Goal: Task Accomplishment & Management: Use online tool/utility

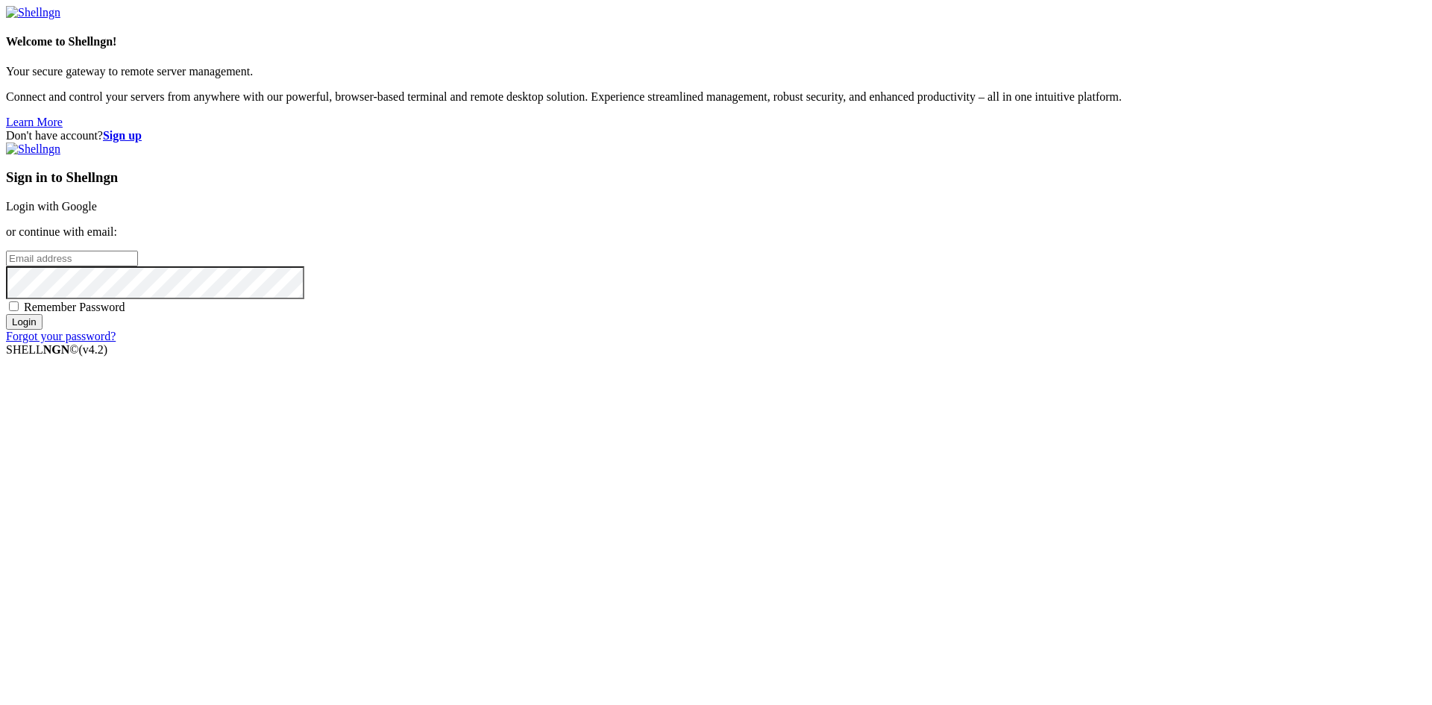
click at [97, 213] on link "Login with Google" at bounding box center [51, 206] width 91 height 13
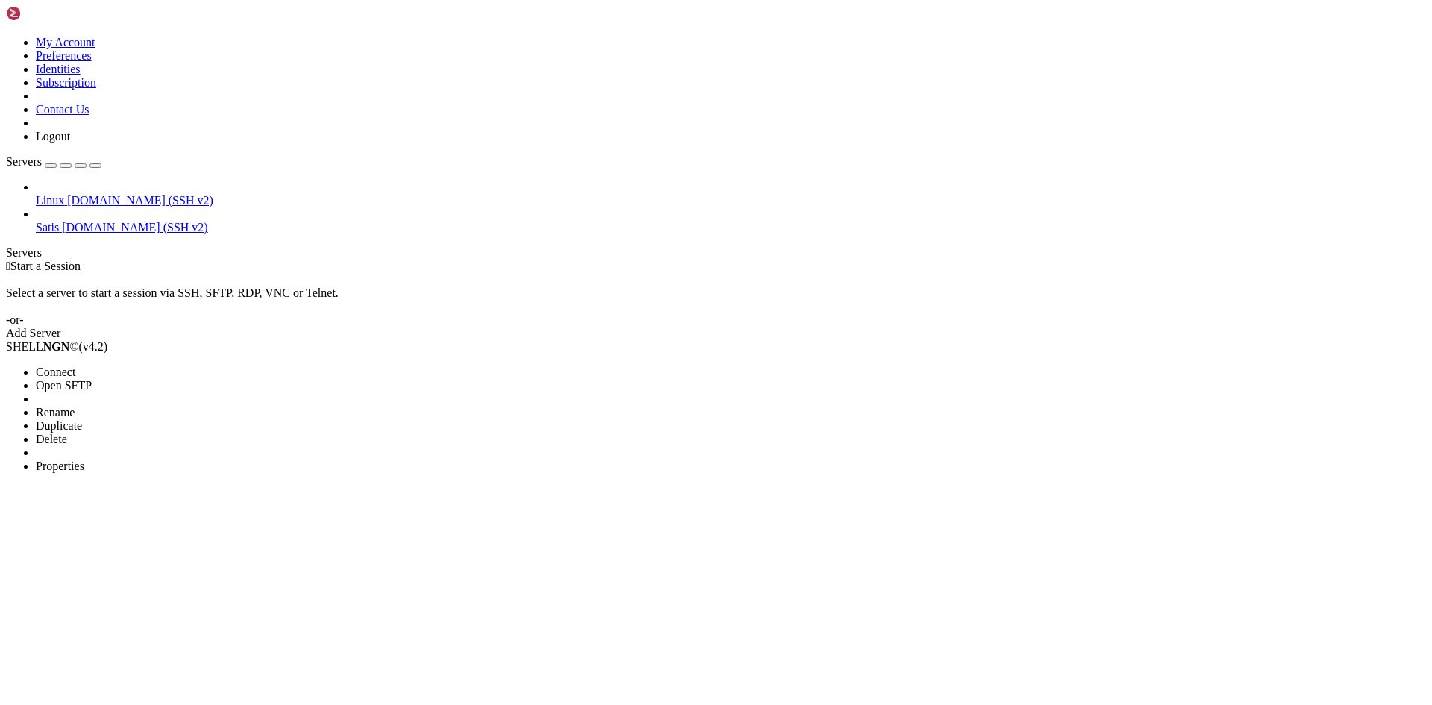
click at [75, 365] on span "Connect" at bounding box center [56, 371] width 40 height 13
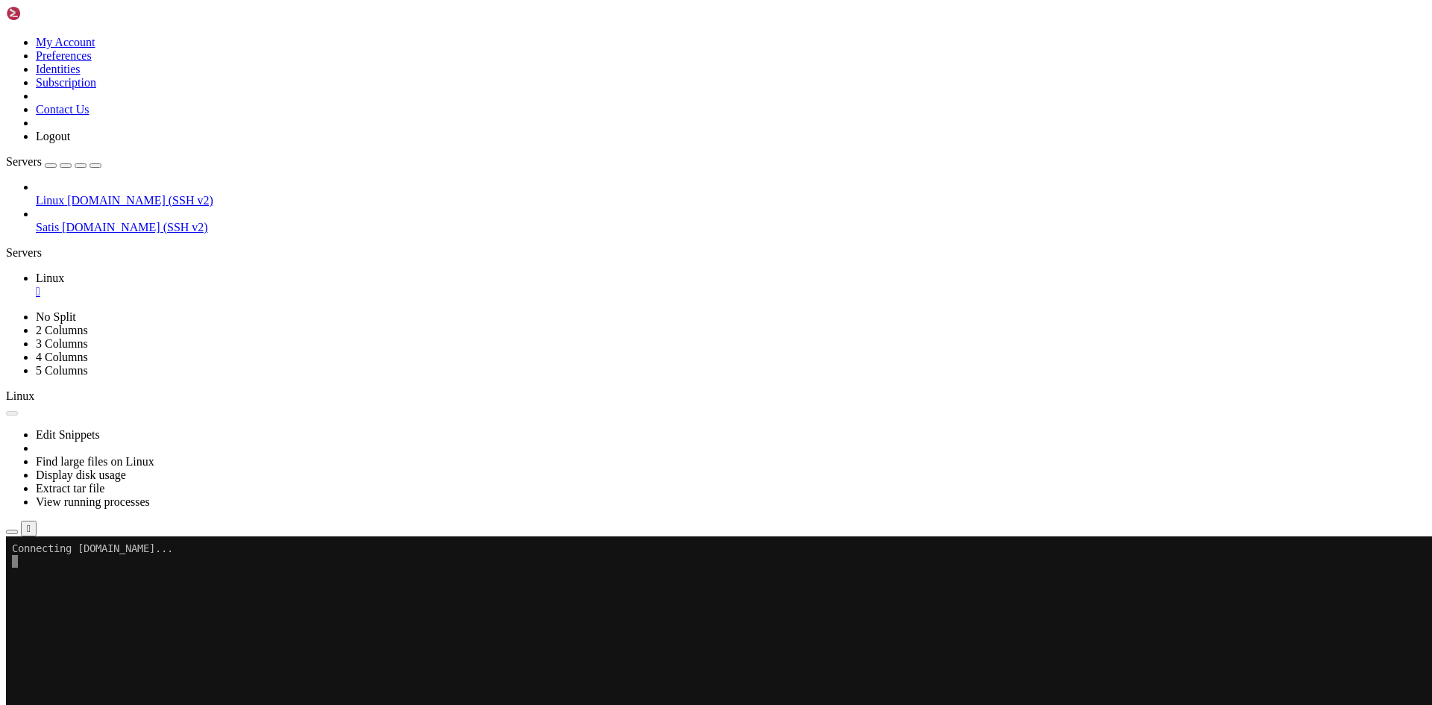
drag, startPoint x: 722, startPoint y: 877, endPoint x: 753, endPoint y: 890, distance: 34.1
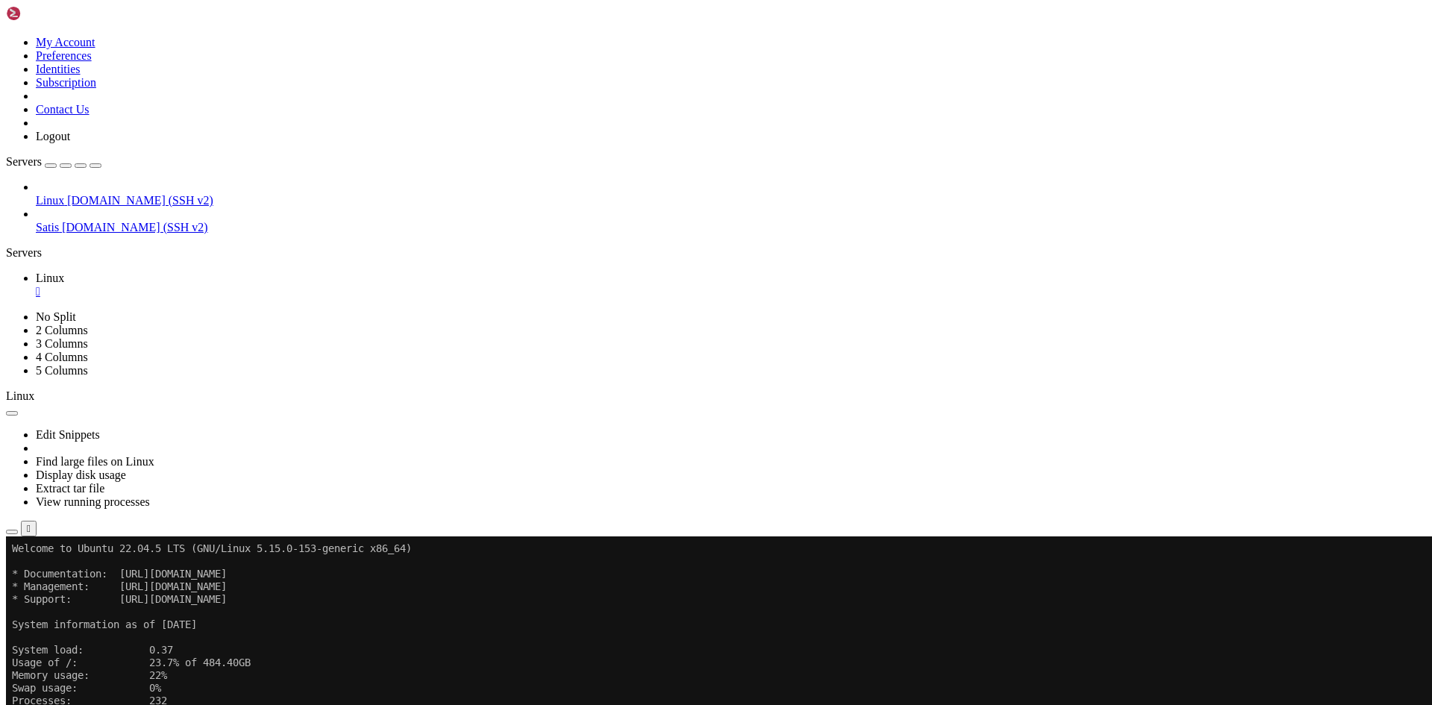
click at [92, 615] on span "Open SFTP" at bounding box center [64, 621] width 56 height 13
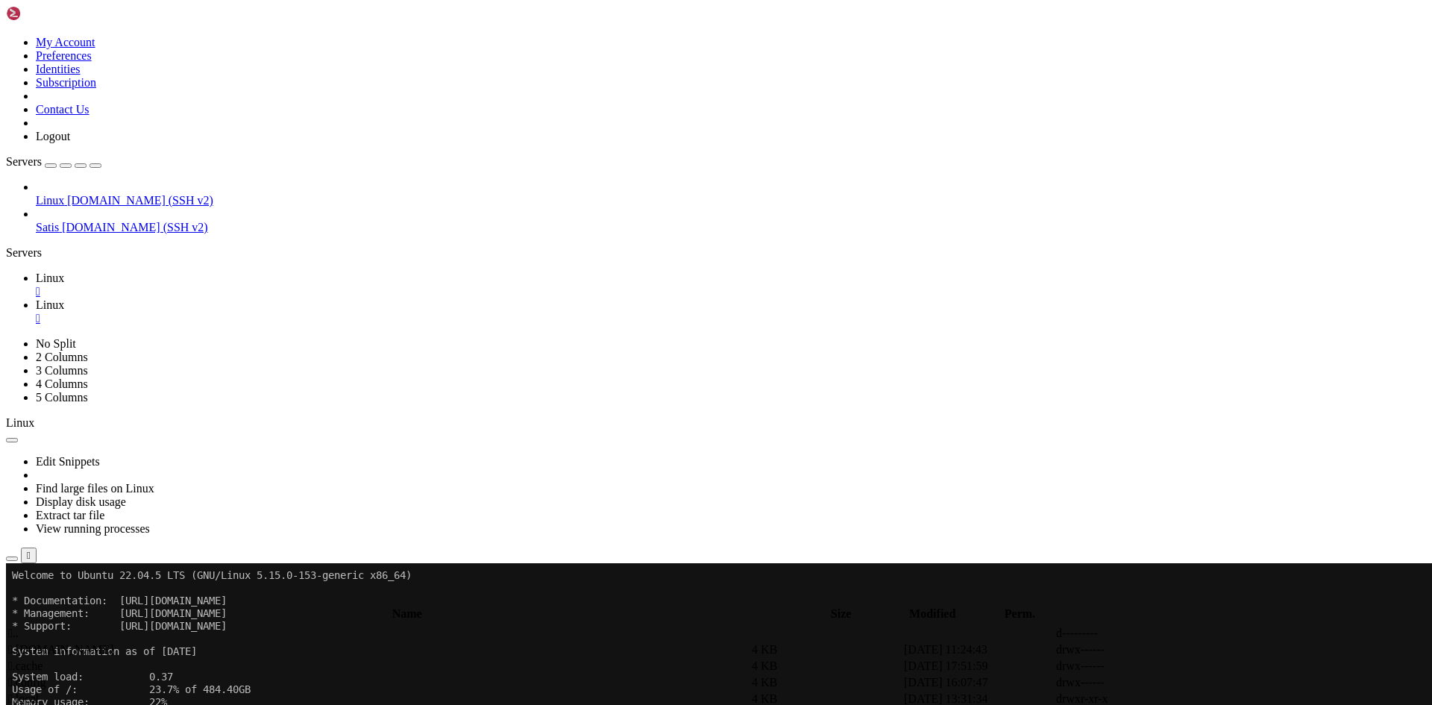
drag, startPoint x: 261, startPoint y: 50, endPoint x: 232, endPoint y: 57, distance: 30.0
click at [153, 589] on input "/root" at bounding box center [87, 597] width 132 height 16
click at [282, 642] on td " lobby" at bounding box center [378, 649] width 742 height 15
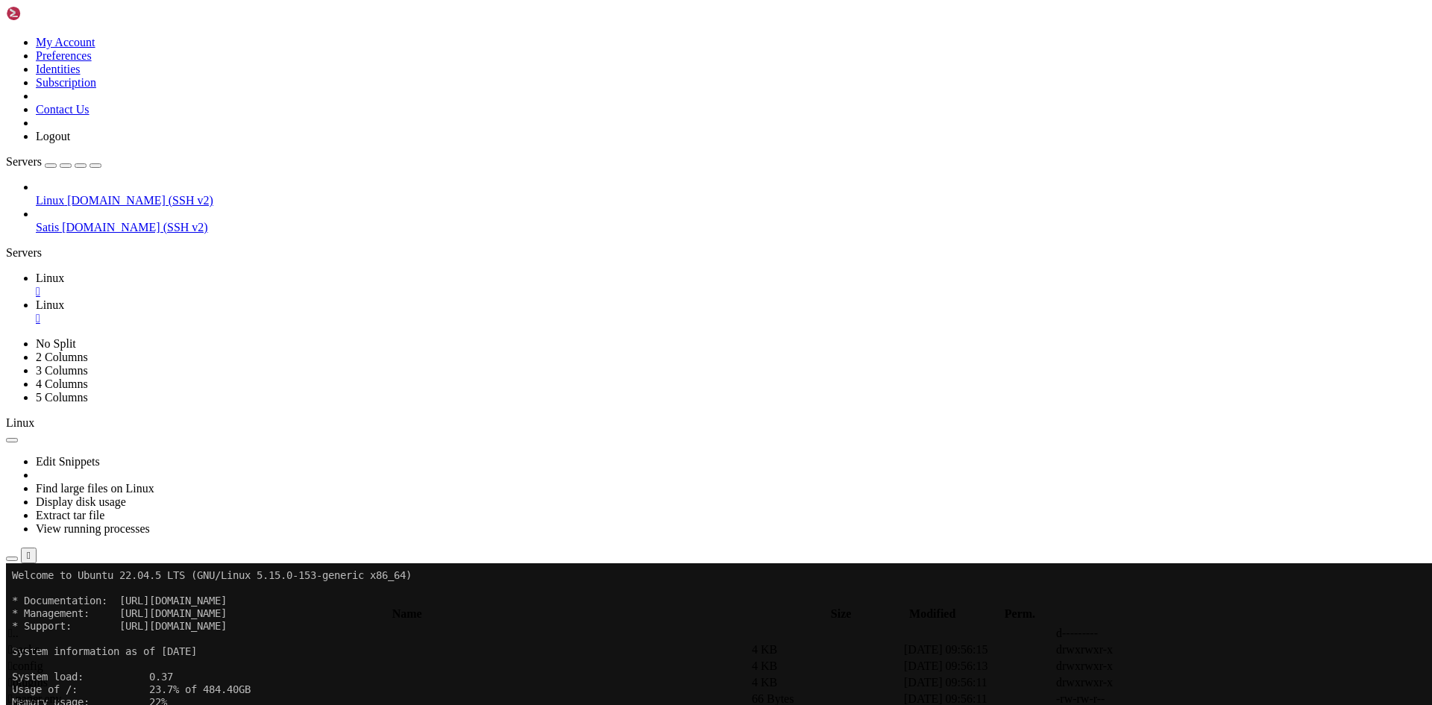
click at [162, 600] on div "submit" at bounding box center [162, 600] width 0 height 0
drag, startPoint x: 133, startPoint y: 369, endPoint x: 145, endPoint y: 373, distance: 11.8
click at [131, 234] on div "Linux [DOMAIN_NAME] (SSH v2) Satis [DOMAIN_NAME] (SSH v2)" at bounding box center [716, 207] width 1420 height 54
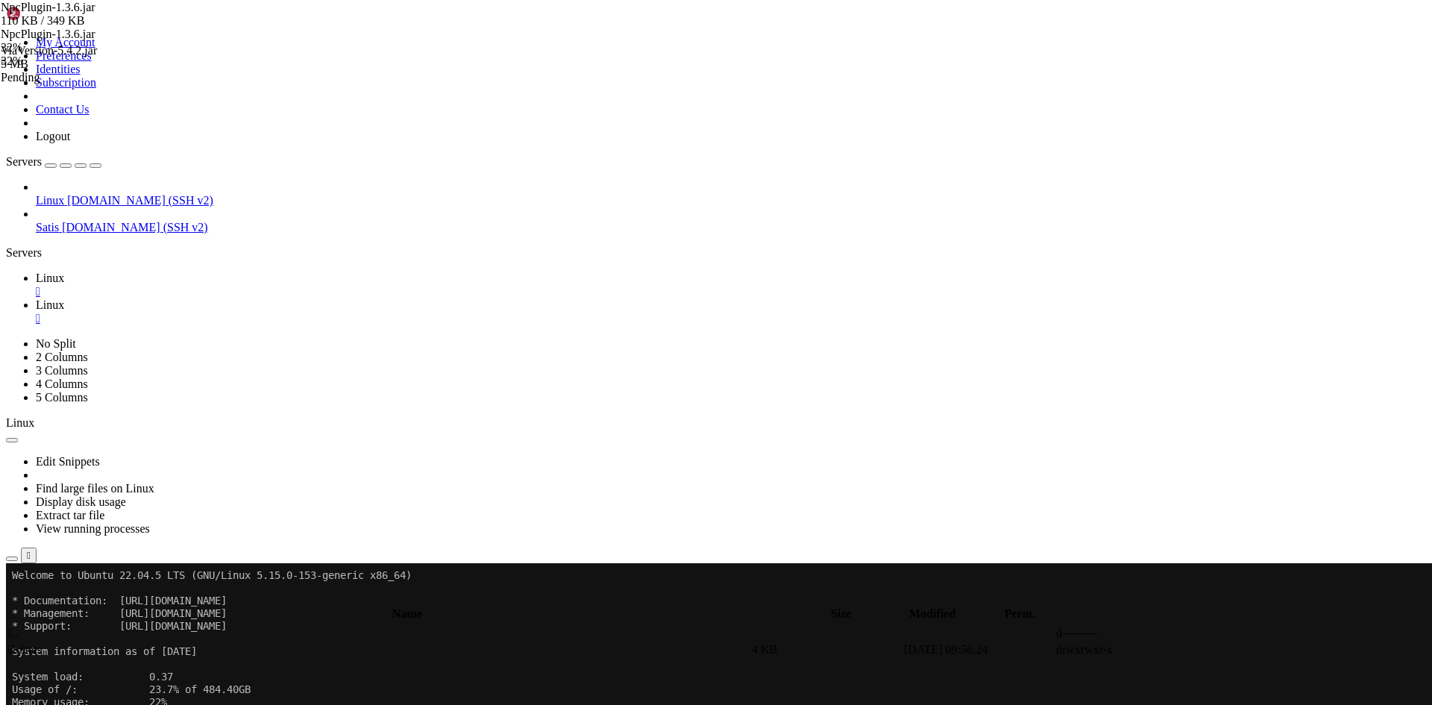
click at [1336, 435] on div "NpcPlugin-1.3.6.jar 110 KB / 349 KB NpcPlugin-1.3.6.jar 32% 32 % ViaVersion-5.4…" at bounding box center [716, 352] width 1432 height 705
click at [19, 626] on span " .." at bounding box center [13, 632] width 10 height 13
drag, startPoint x: 261, startPoint y: 383, endPoint x: 255, endPoint y: 393, distance: 11.4
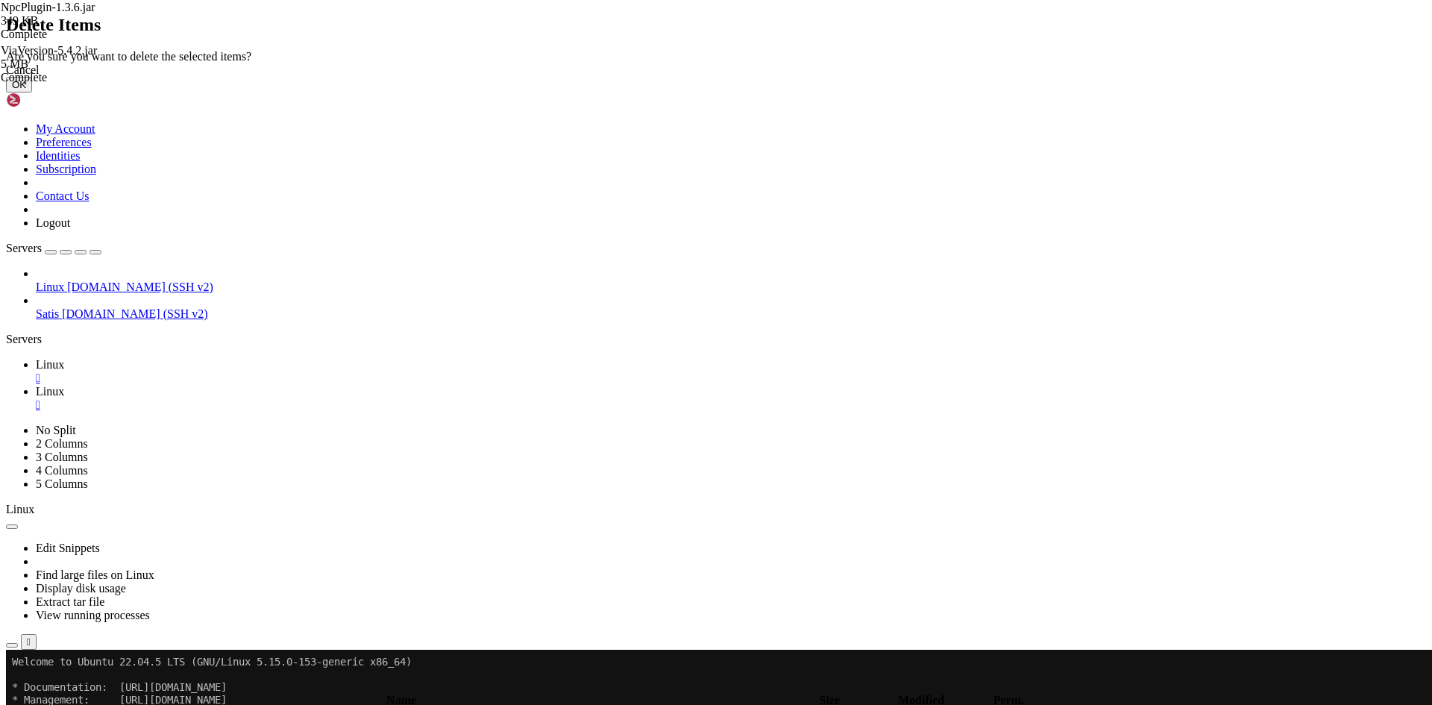
click at [32, 92] on button "OK" at bounding box center [19, 85] width 26 height 16
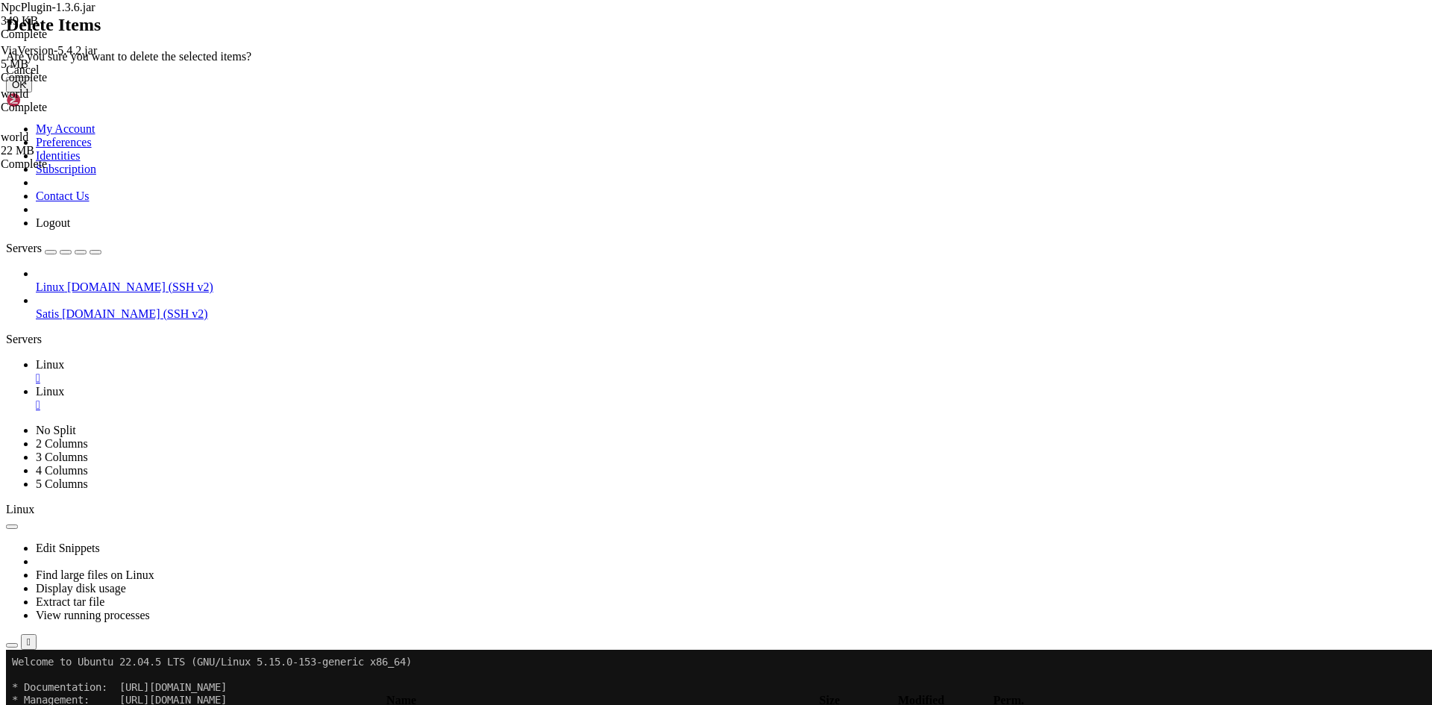
click at [32, 92] on button "OK" at bounding box center [19, 85] width 26 height 16
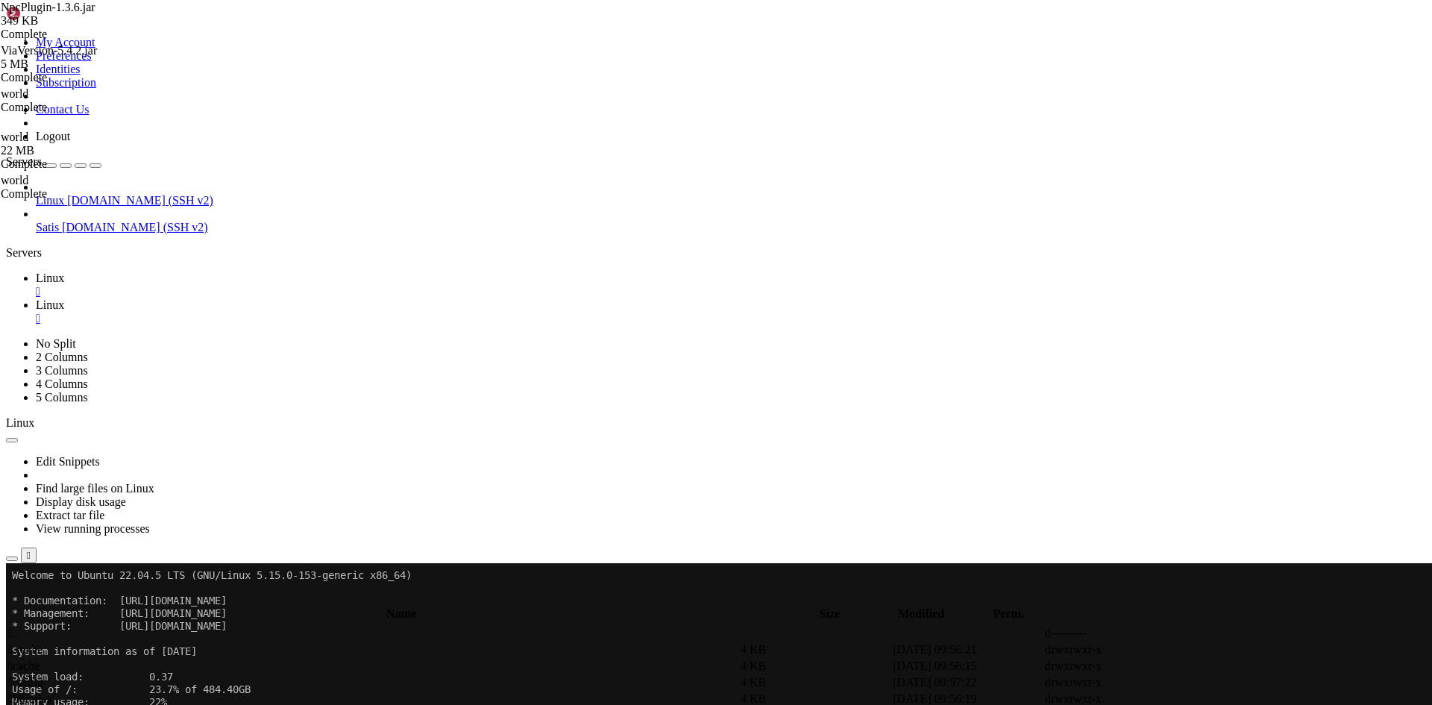
click at [1332, 591] on div "NpcPlugin-1.3.6.jar 349 KB Complete ViaVersion-5.4.2.jar 5 MB Complete world Co…" at bounding box center [716, 352] width 1432 height 705
click at [19, 626] on span " .." at bounding box center [13, 632] width 10 height 13
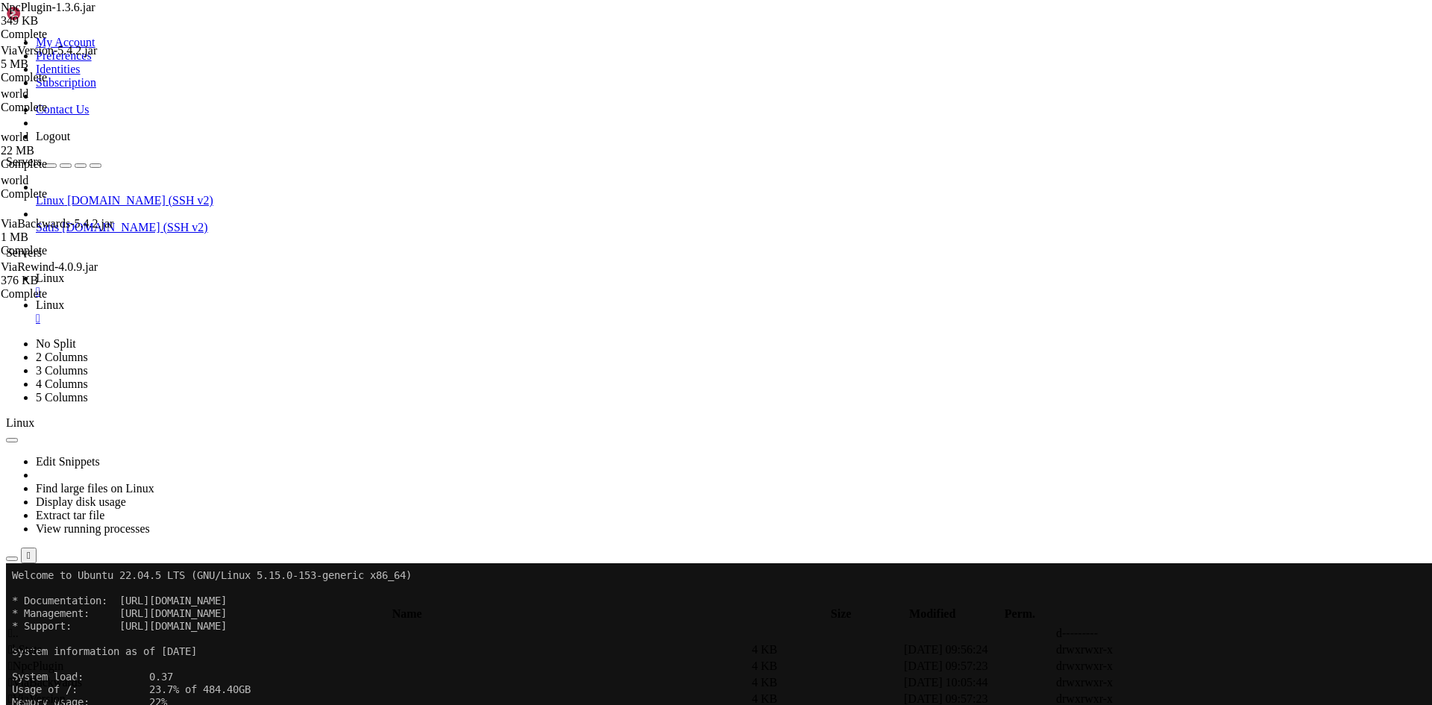
click at [19, 626] on span " .." at bounding box center [13, 632] width 10 height 13
click at [276, 626] on td " .." at bounding box center [378, 633] width 742 height 15
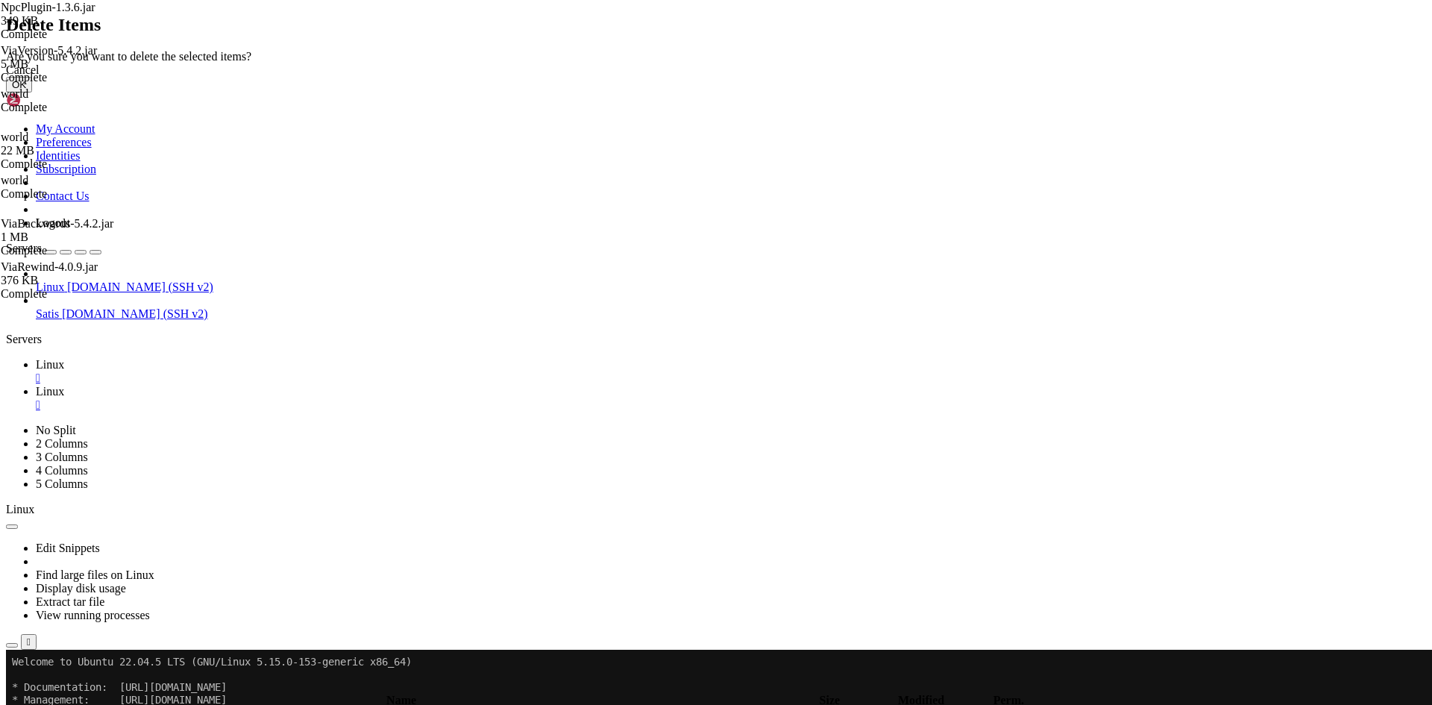
click at [32, 92] on button "OK" at bounding box center [19, 85] width 26 height 16
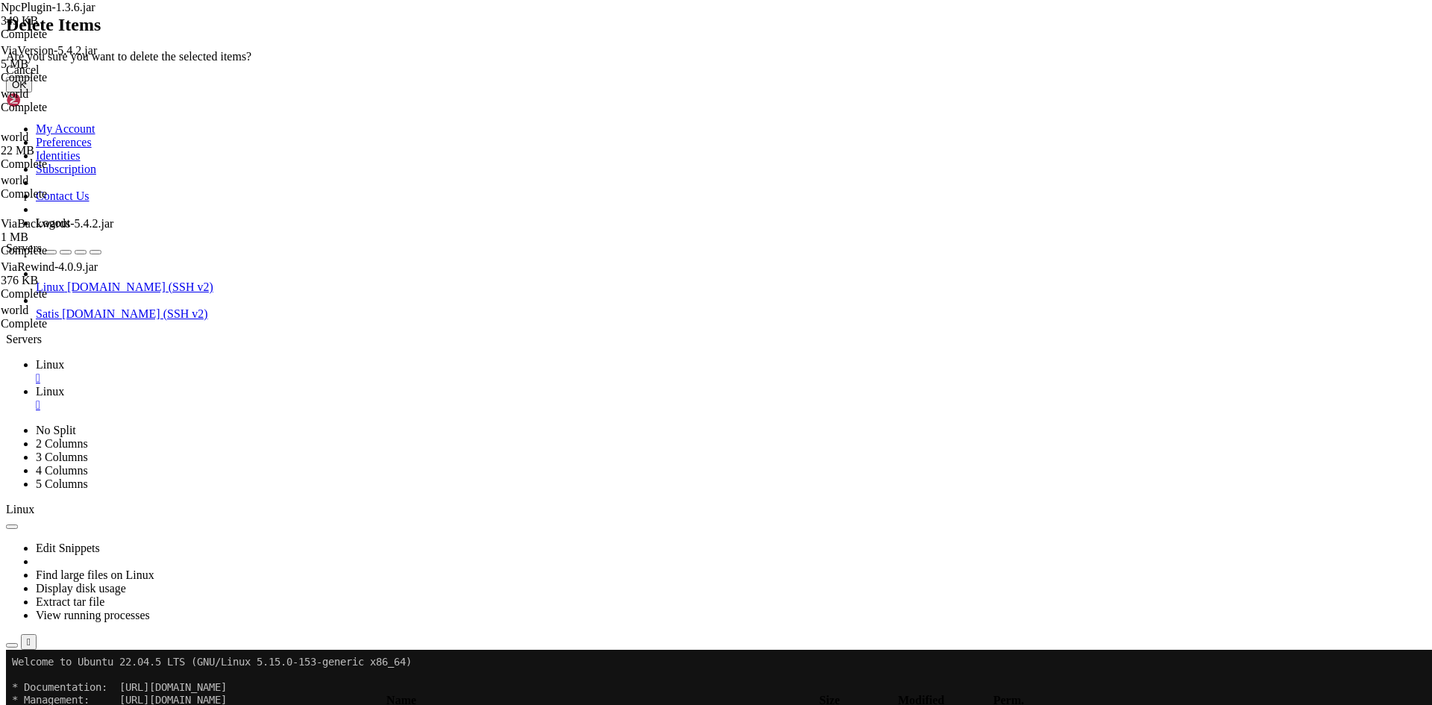
click at [32, 92] on button "OK" at bounding box center [19, 85] width 26 height 16
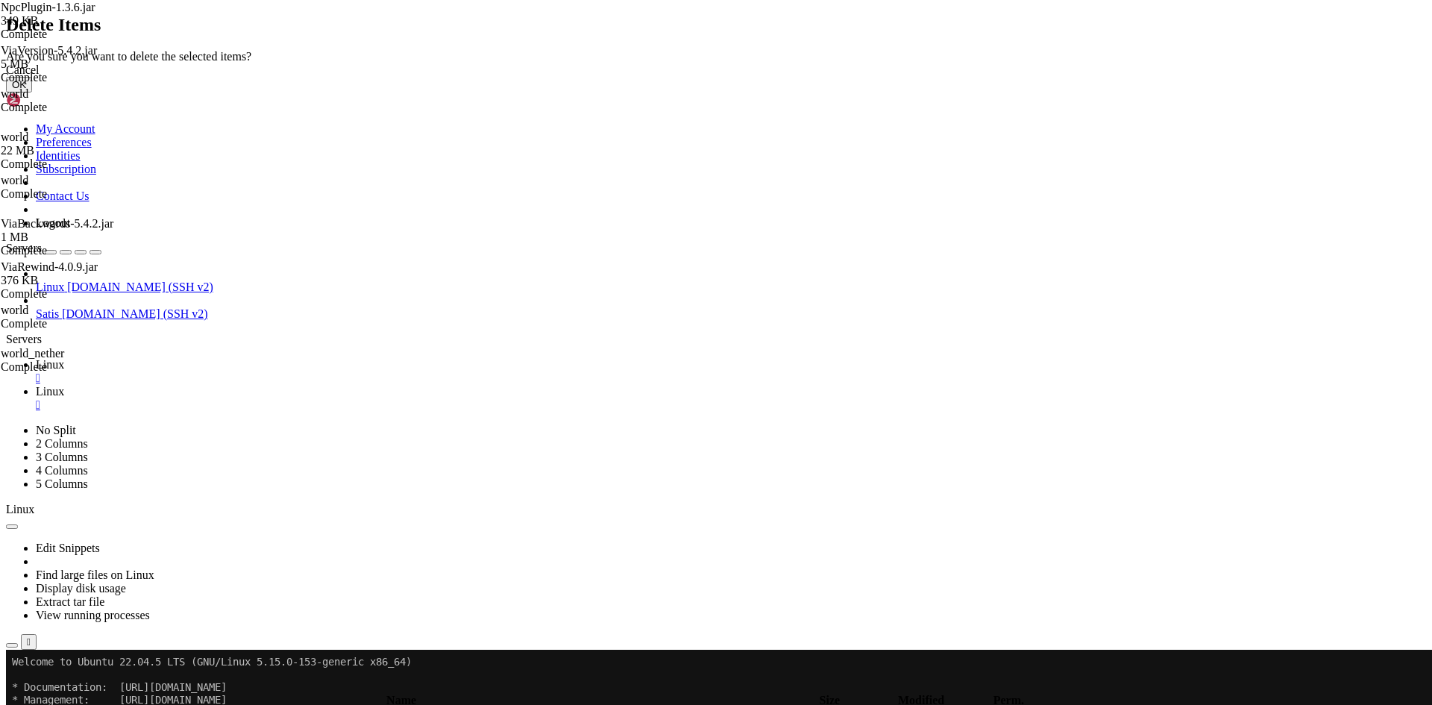
click at [32, 92] on button "OK" at bounding box center [19, 85] width 26 height 16
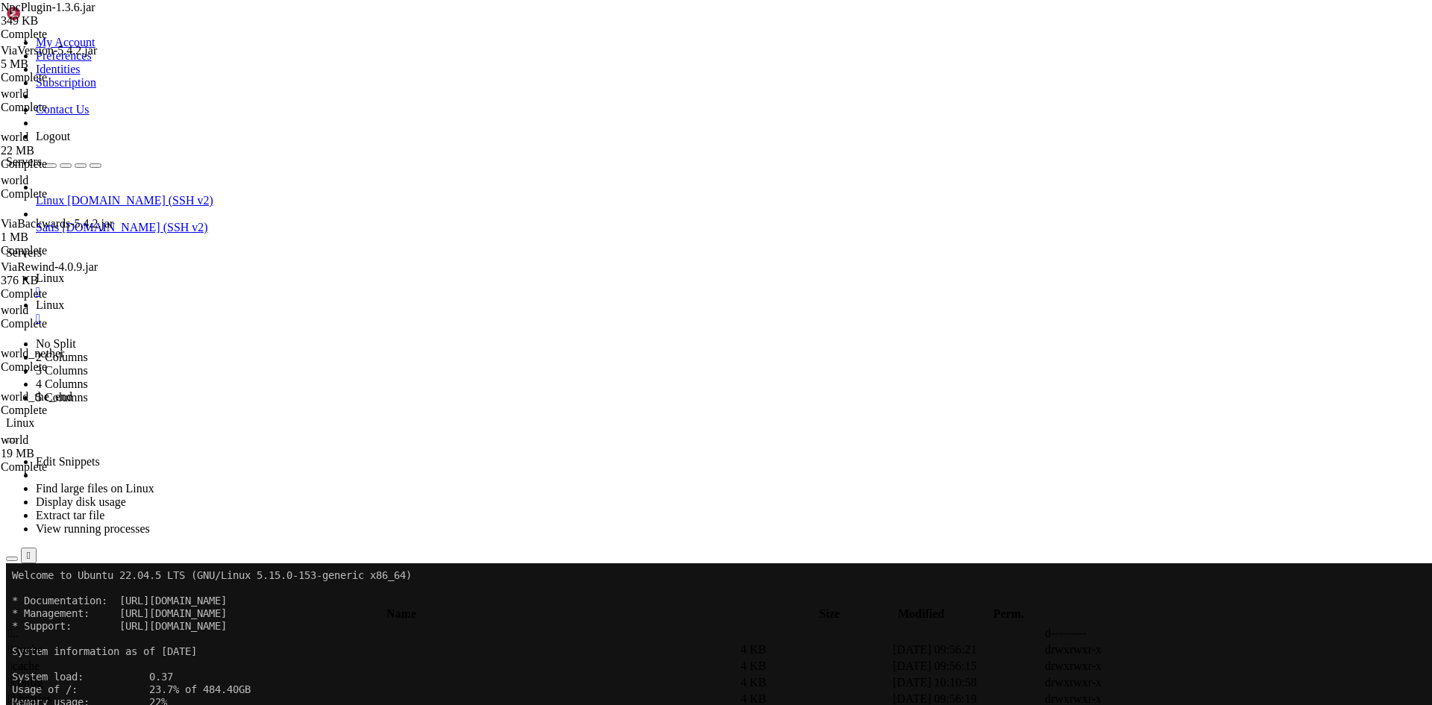
click at [162, 600] on div "submit" at bounding box center [162, 600] width 0 height 0
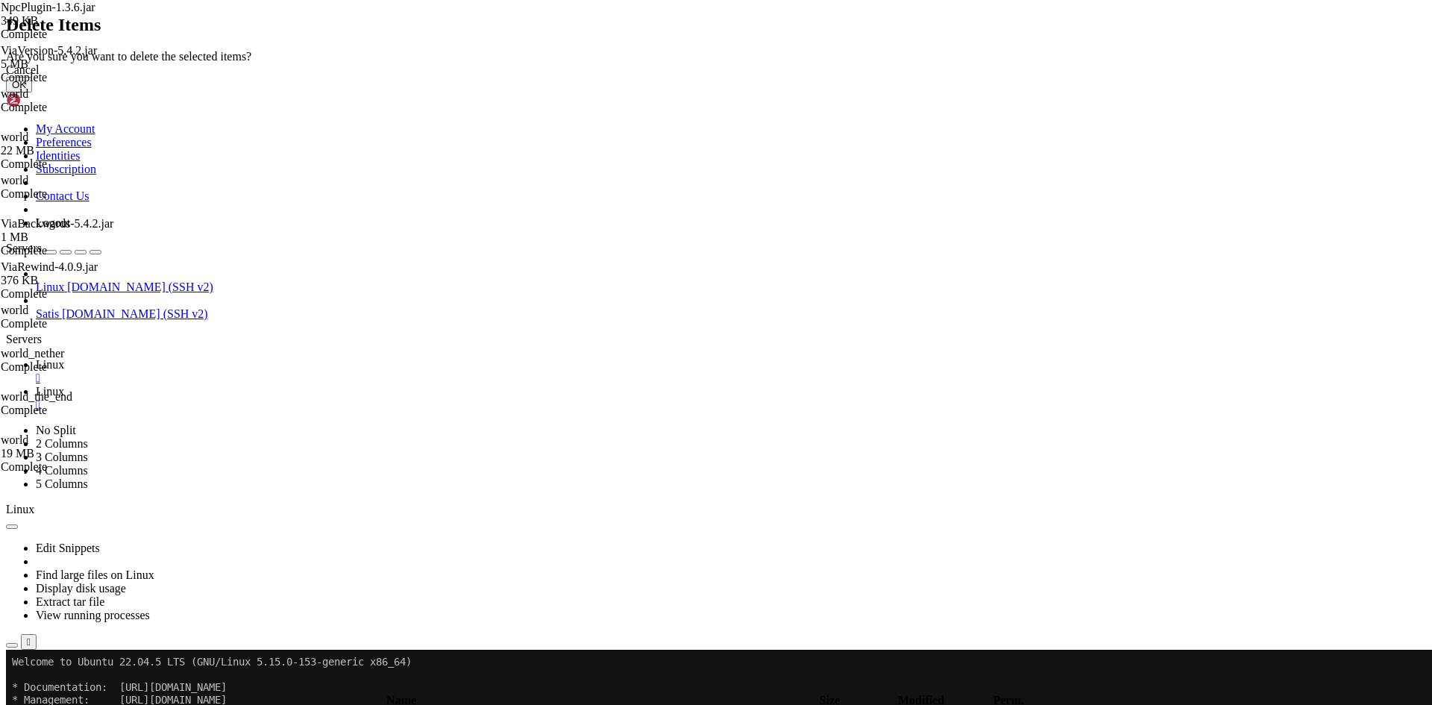
click at [32, 92] on button "OK" at bounding box center [19, 85] width 26 height 16
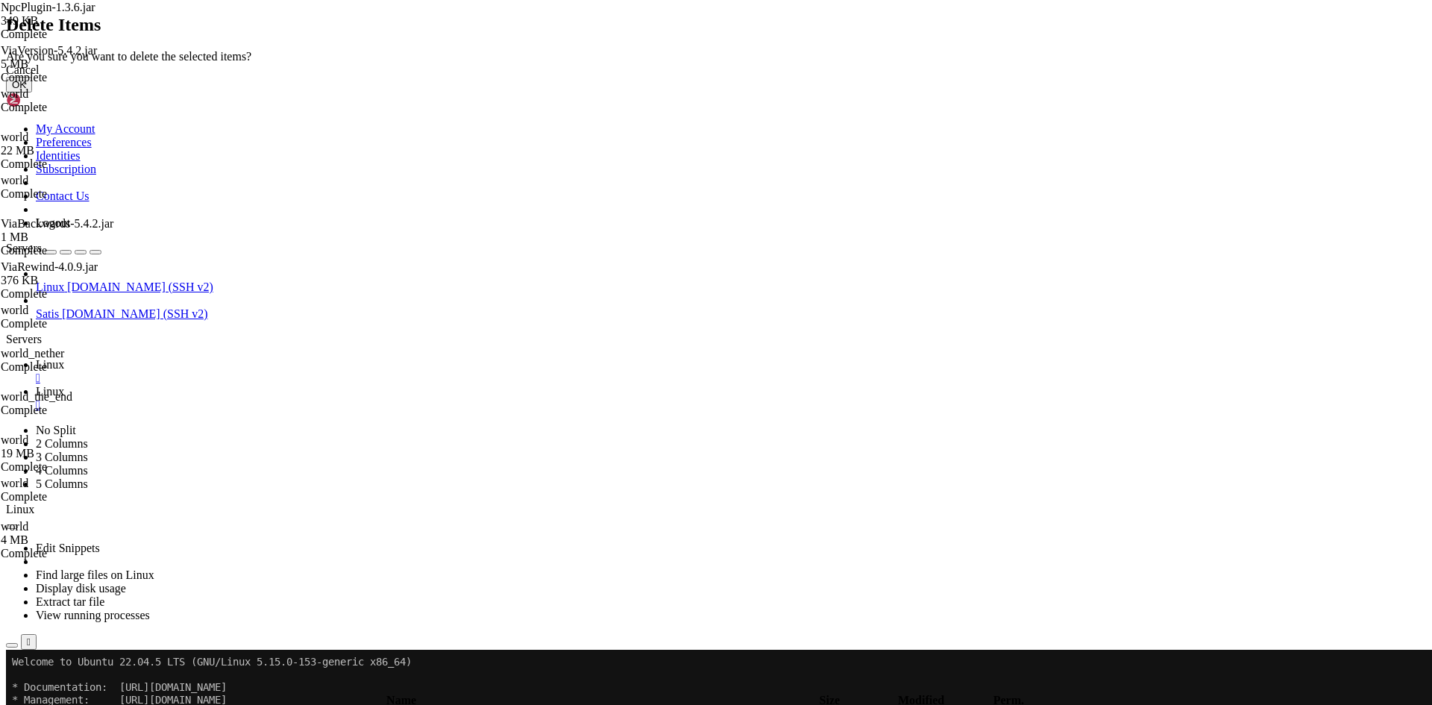
click at [32, 92] on button "OK" at bounding box center [19, 85] width 26 height 16
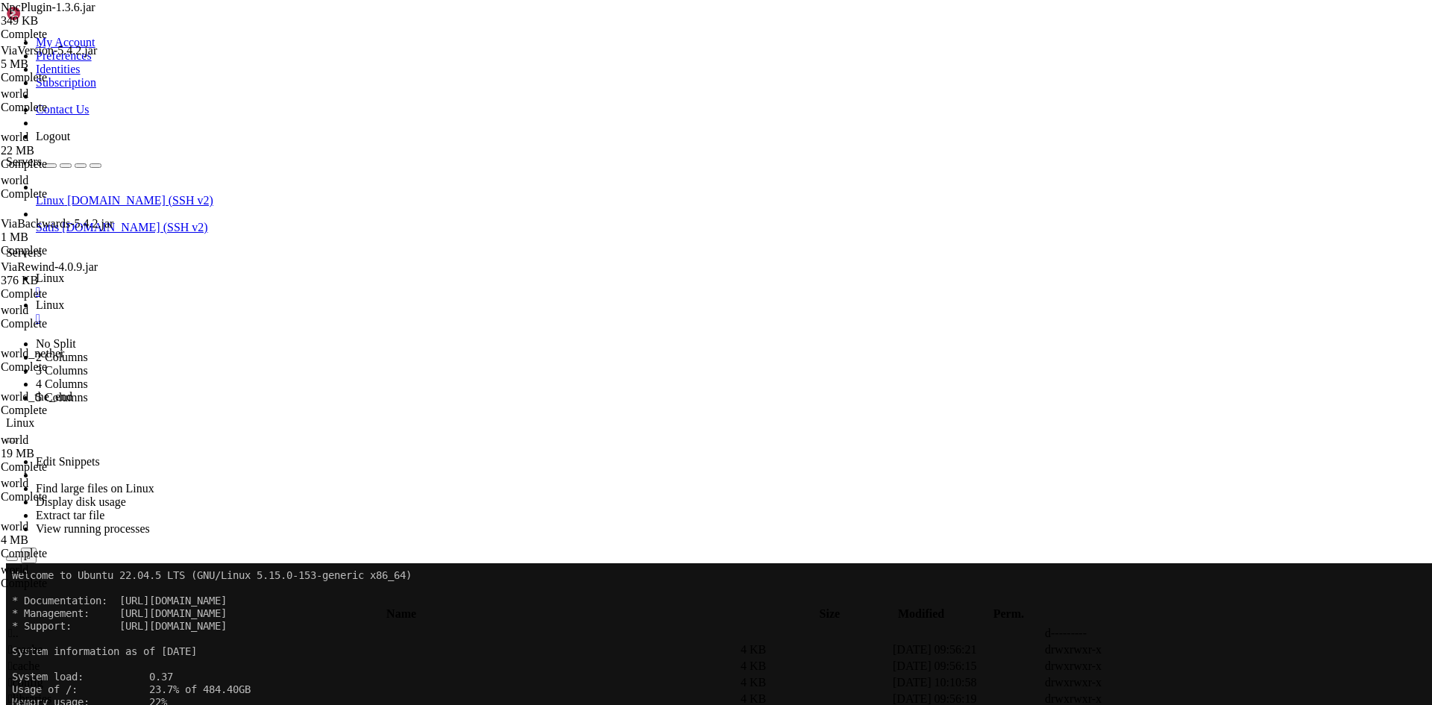
click at [150, 474] on div "Complete" at bounding box center [75, 466] width 149 height 13
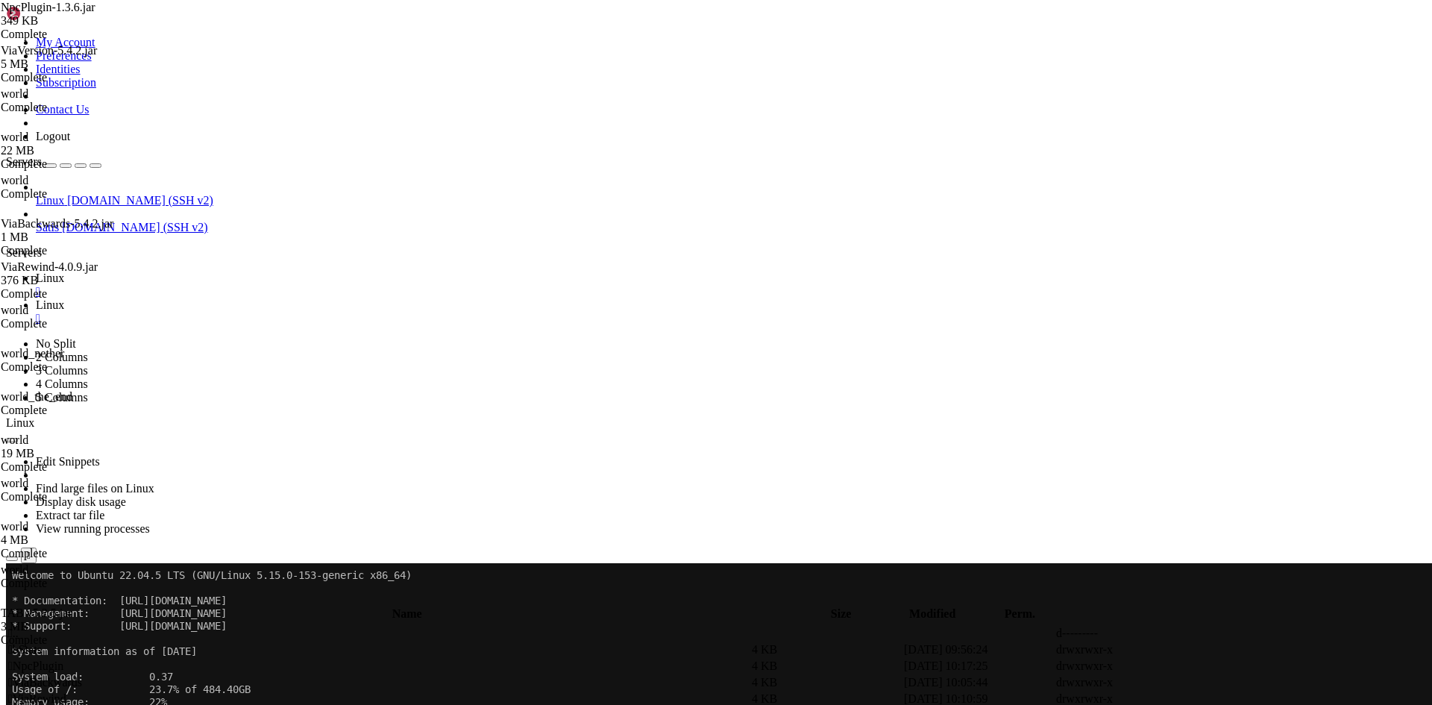
click at [162, 600] on div "submit" at bounding box center [162, 600] width 0 height 0
click at [242, 675] on td " TAB" at bounding box center [378, 682] width 742 height 15
type input "/home/netzwerk/lobby/plugins/TAB"
click at [1208, 666] on icon at bounding box center [1208, 666] width 0 height 0
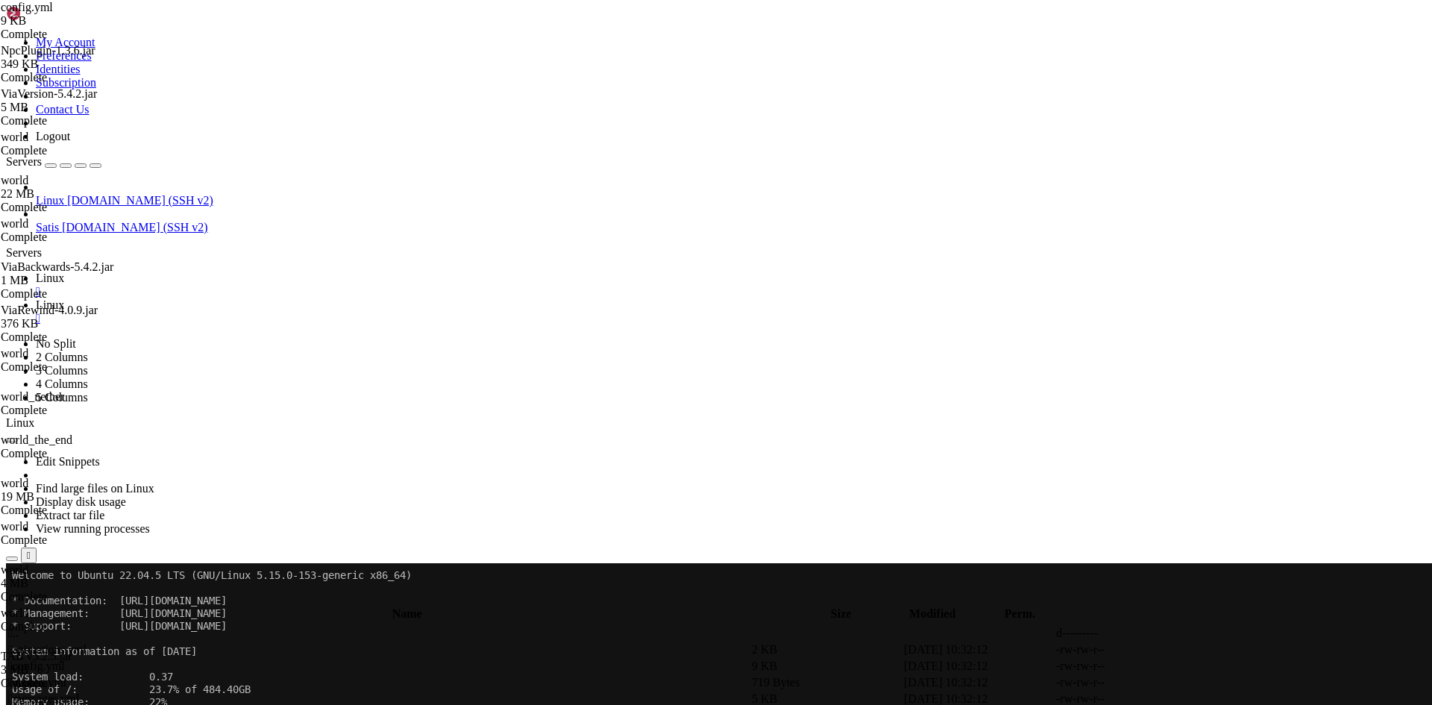
scroll to position [224, 0]
drag, startPoint x: 309, startPoint y: 638, endPoint x: 273, endPoint y: 641, distance: 35.9
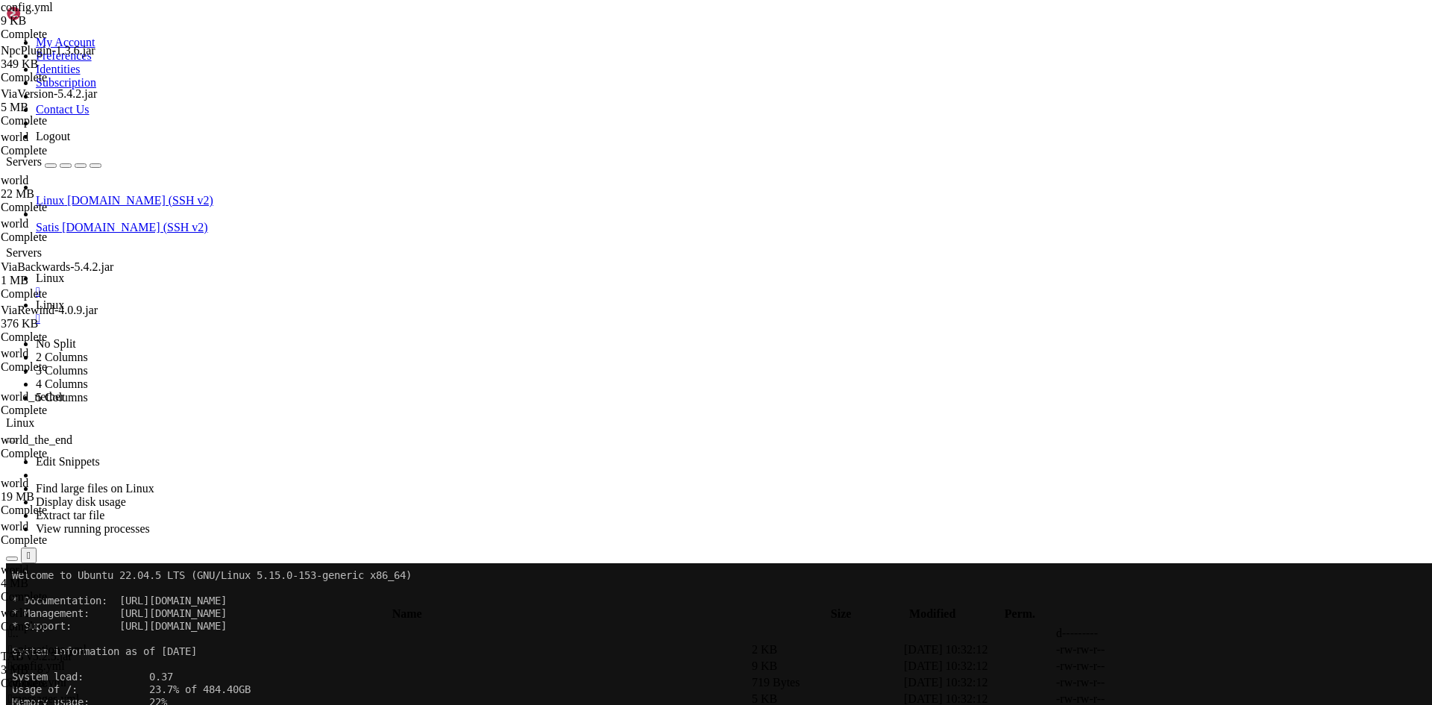
type textarea "enabled: true"
click at [252, 626] on td " .." at bounding box center [378, 633] width 742 height 15
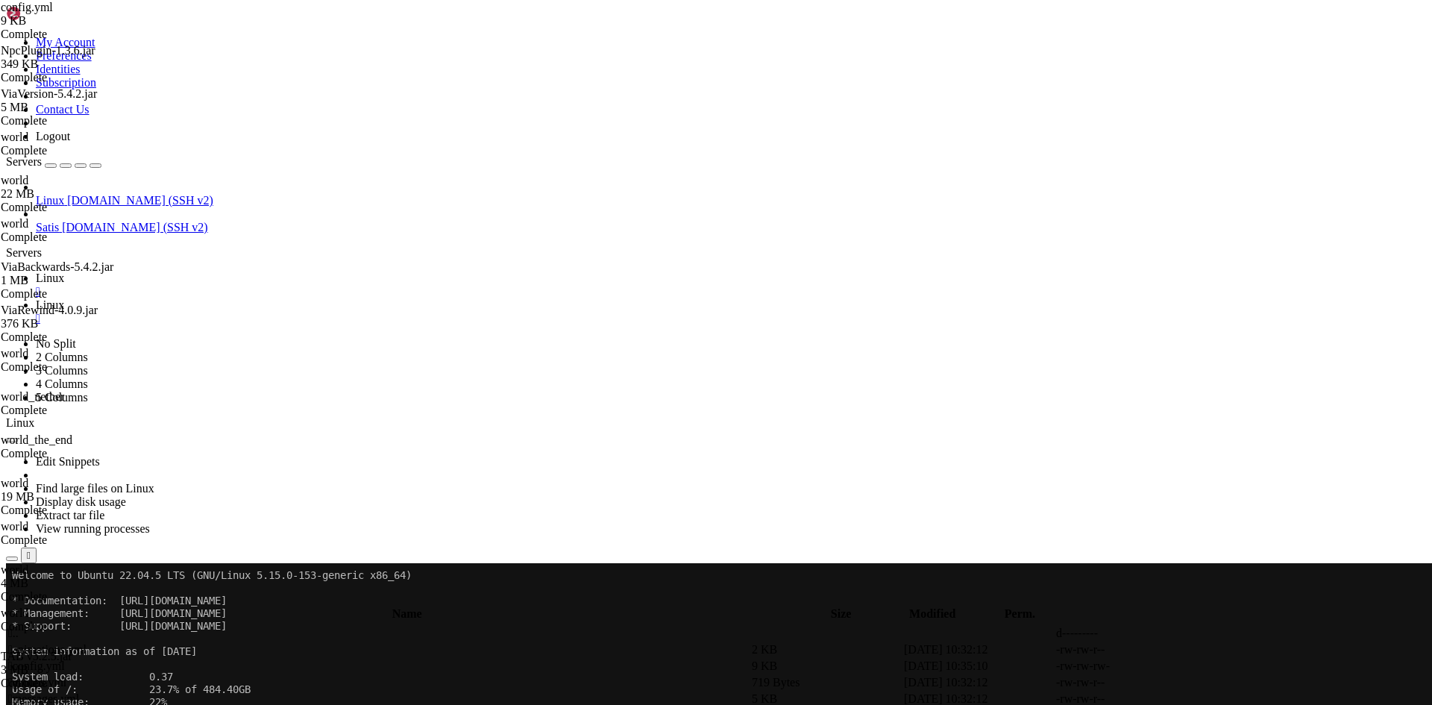
click at [19, 626] on span " .." at bounding box center [13, 632] width 10 height 13
type input "/home/netzwerk/lobby"
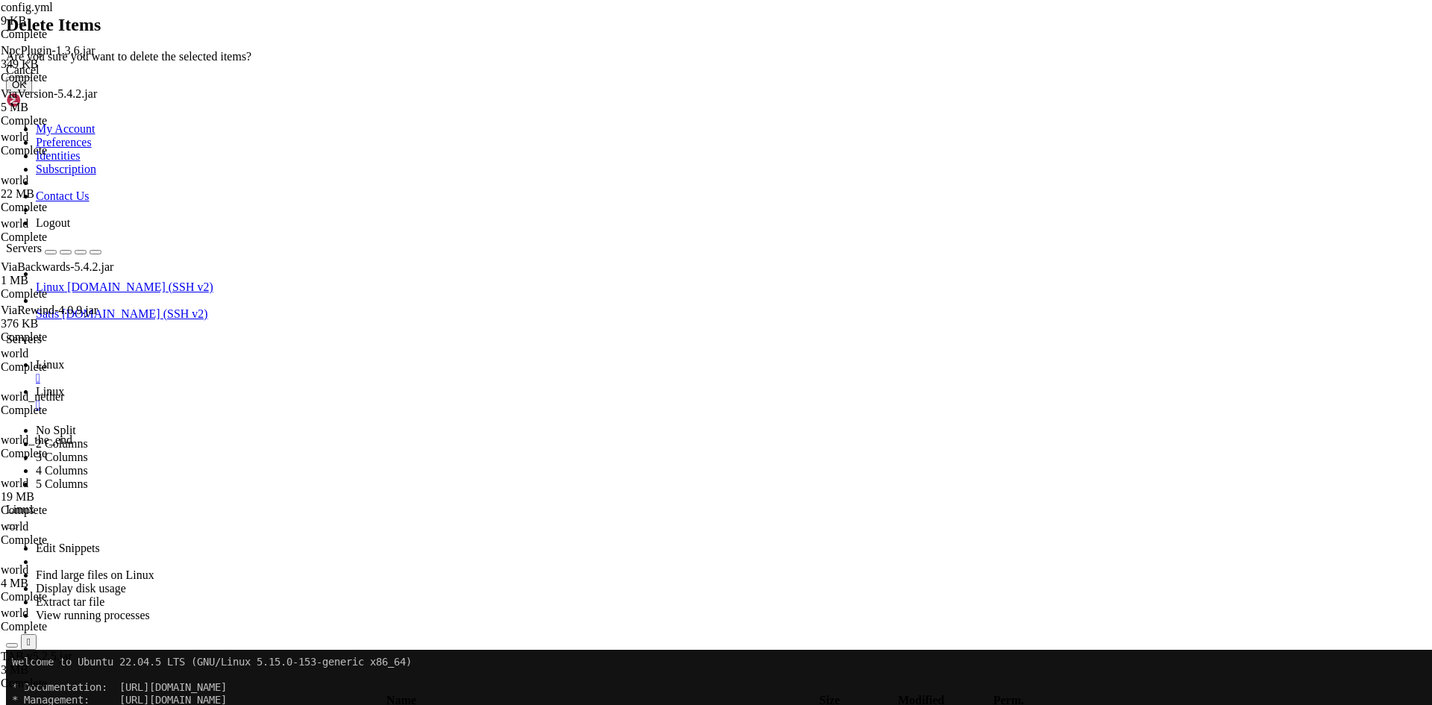
click at [882, 92] on div "Cancel OK" at bounding box center [716, 77] width 1420 height 29
click at [32, 92] on button "OK" at bounding box center [19, 85] width 26 height 16
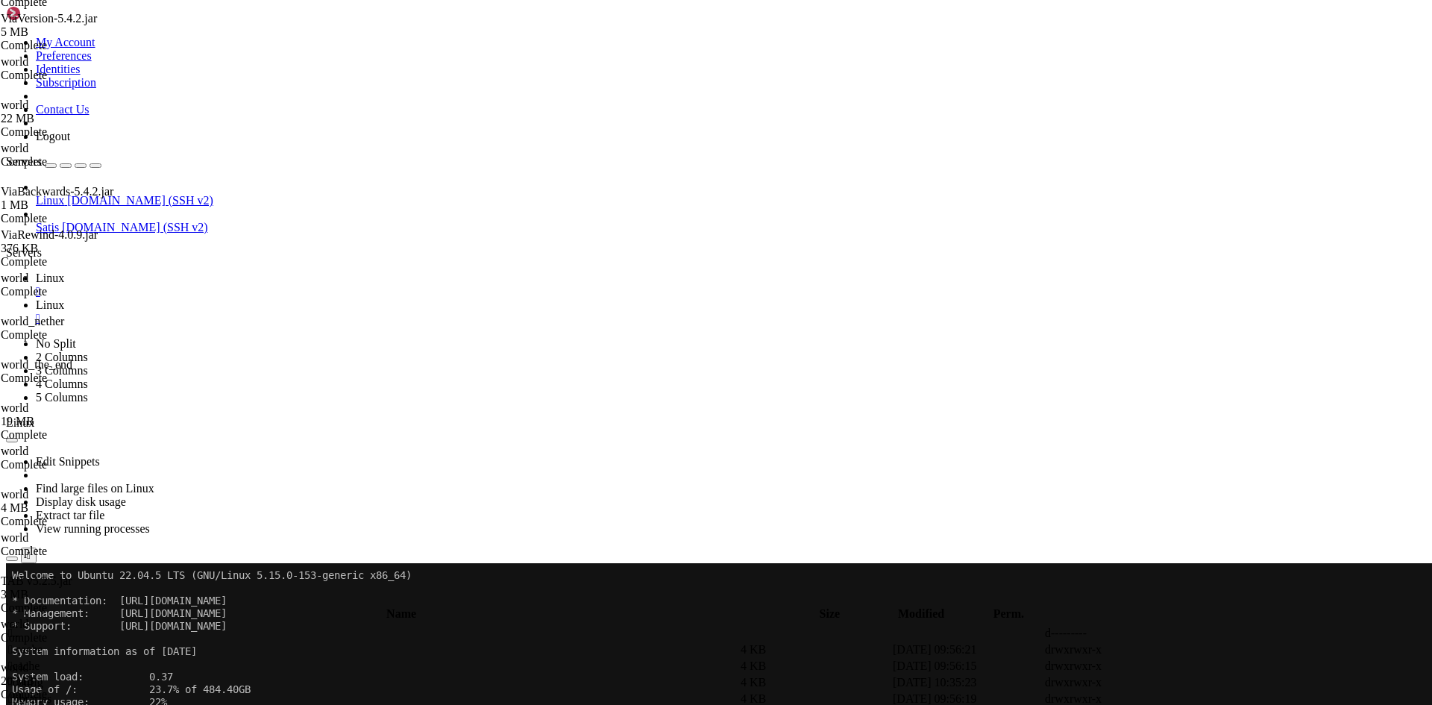
scroll to position [0, 0]
click at [162, 600] on div "submit" at bounding box center [162, 600] width 0 height 0
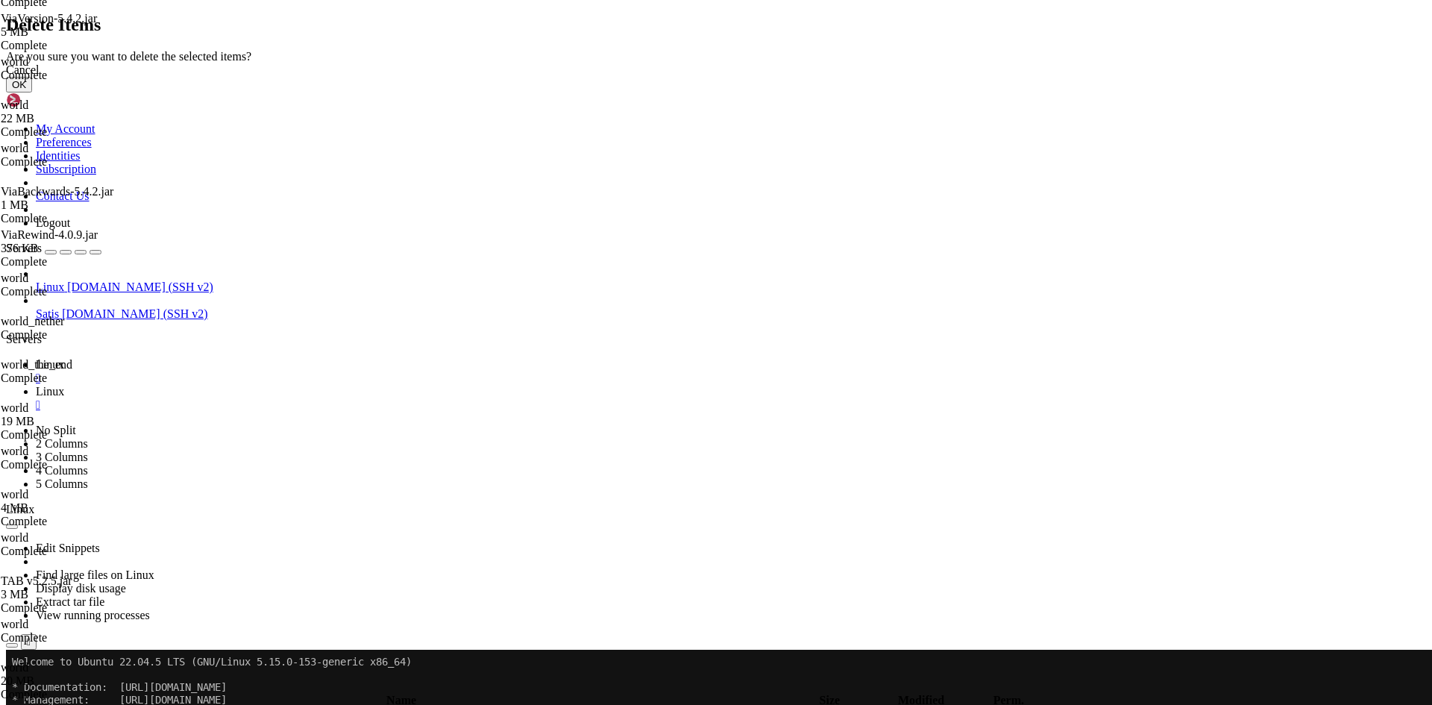
click at [32, 92] on button "OK" at bounding box center [19, 85] width 26 height 16
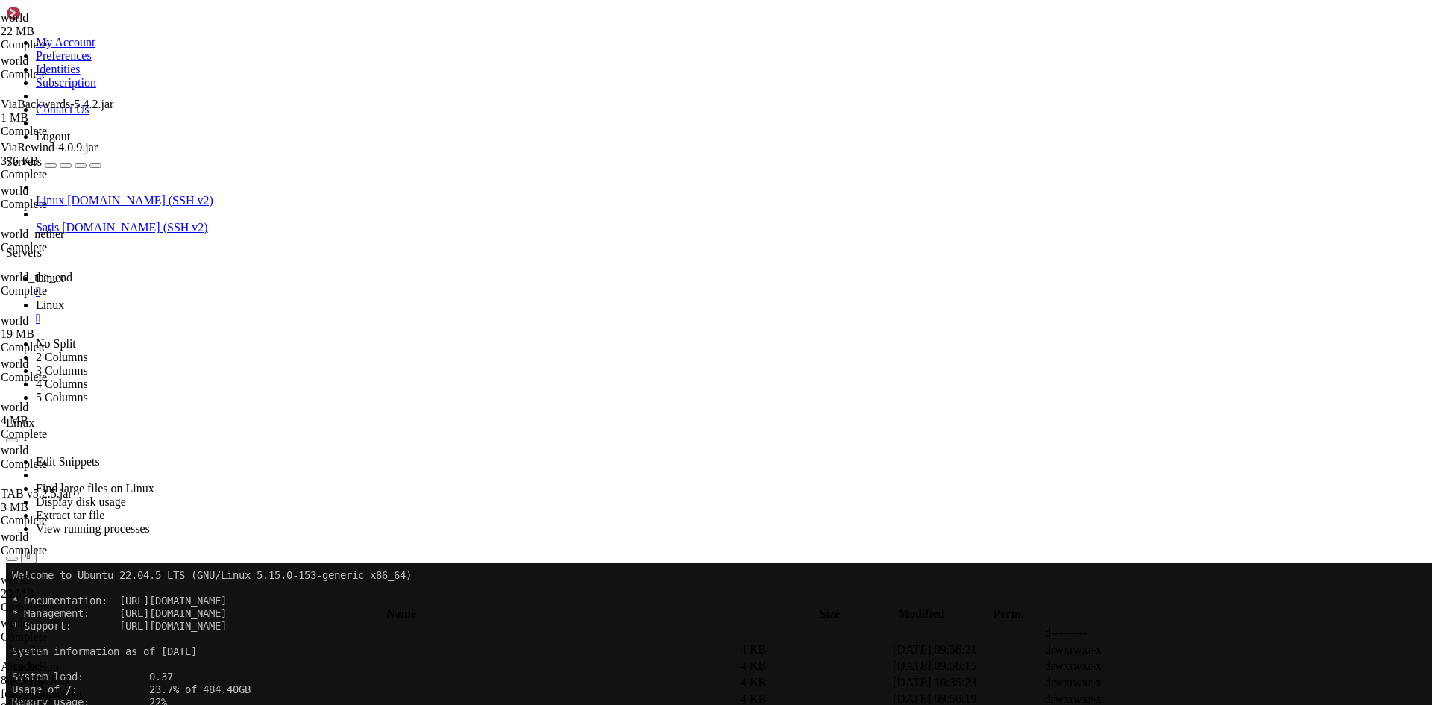
scroll to position [292, 0]
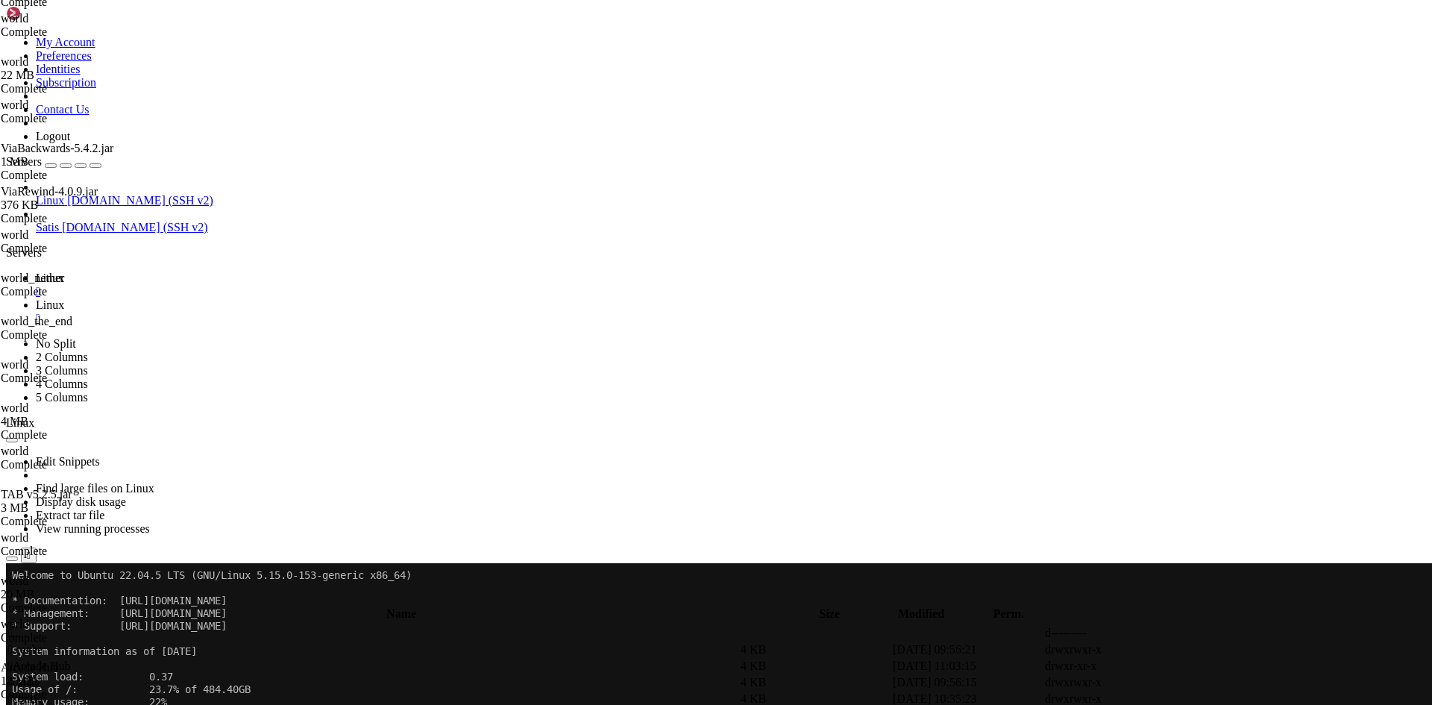
click at [162, 600] on div "submit" at bounding box center [162, 600] width 0 height 0
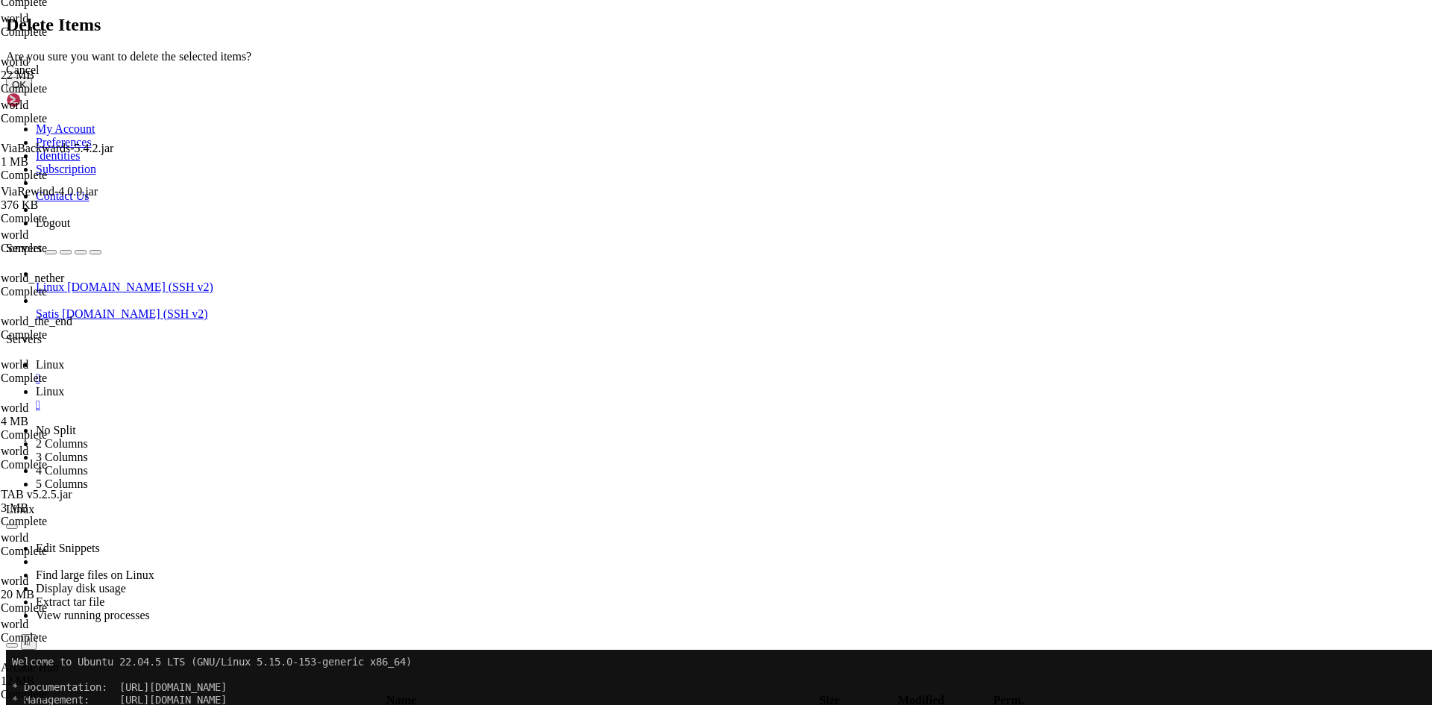
click at [32, 92] on button "OK" at bounding box center [19, 85] width 26 height 16
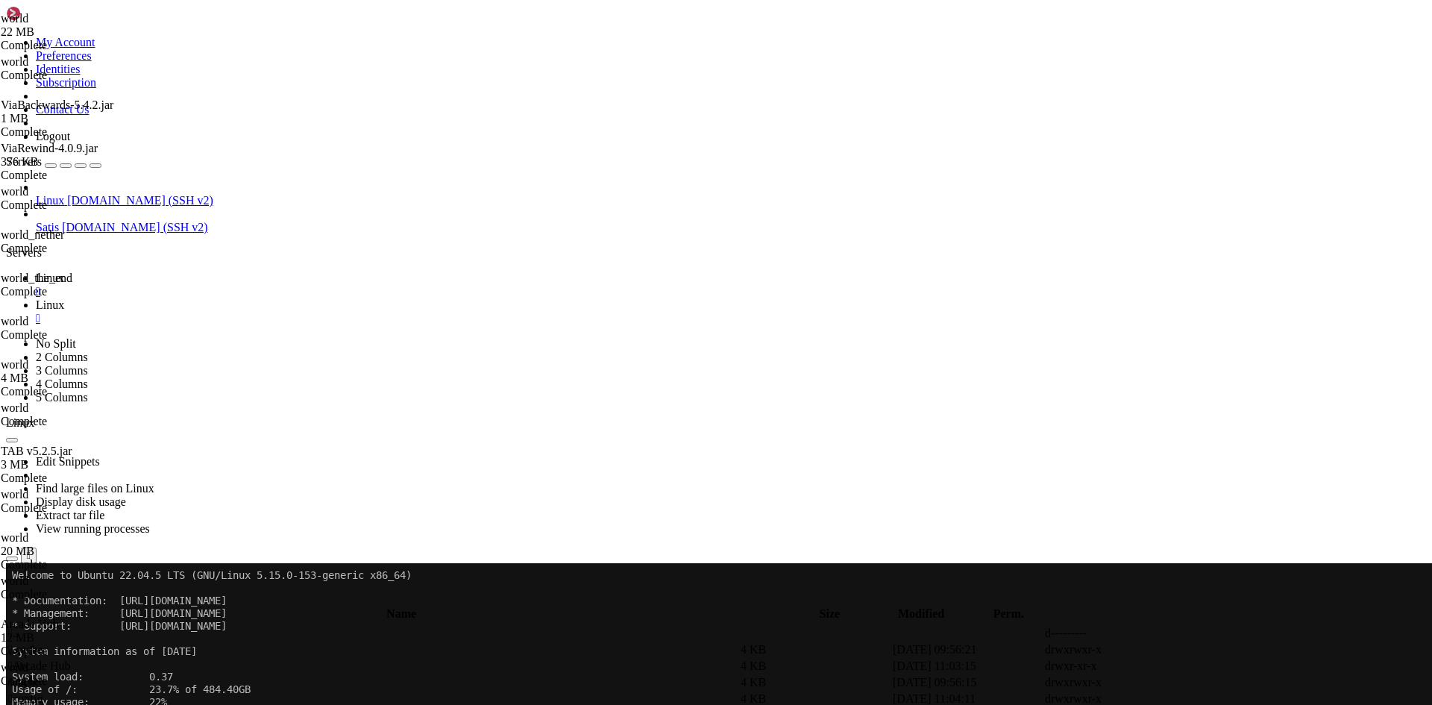
drag, startPoint x: 336, startPoint y: 253, endPoint x: 331, endPoint y: 260, distance: 8.5
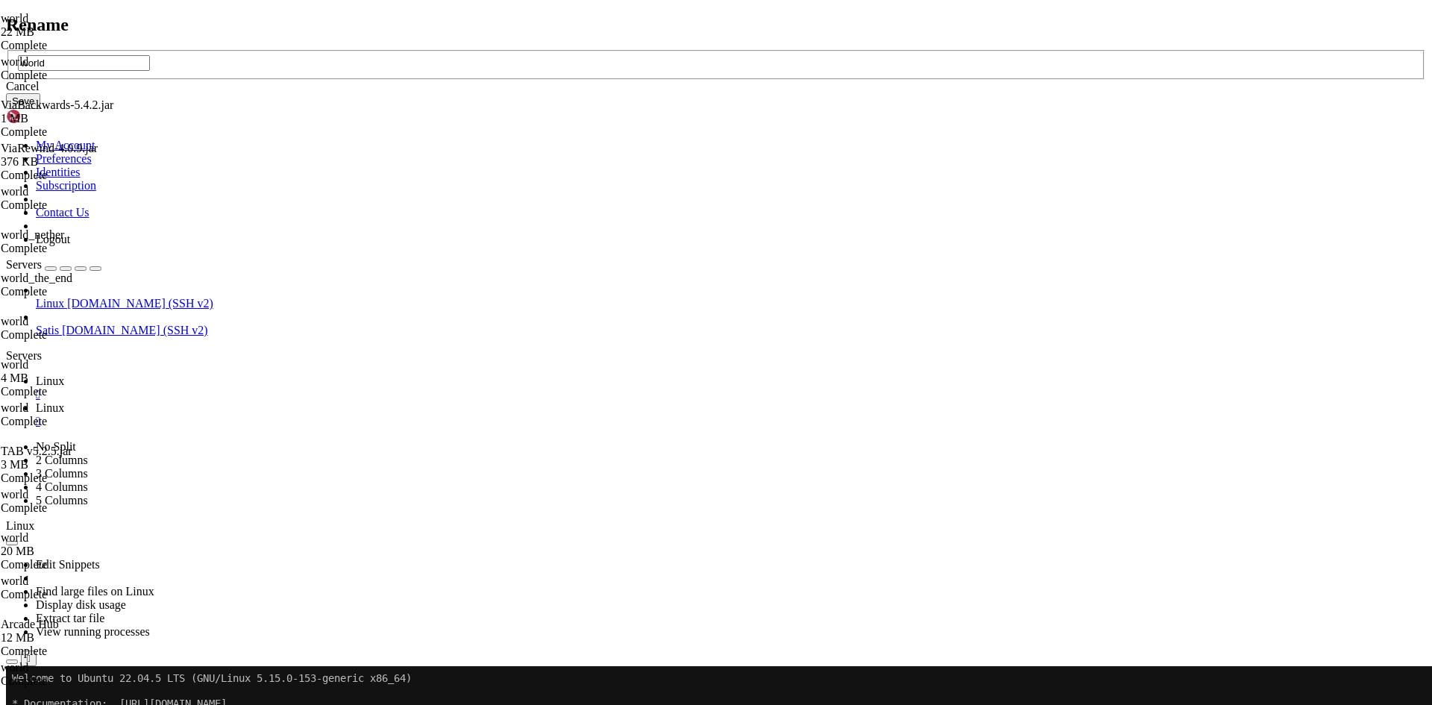
type input "world"
click at [828, 109] on div "Cancel Save" at bounding box center [716, 94] width 1420 height 29
click at [40, 109] on button "Save" at bounding box center [23, 101] width 34 height 16
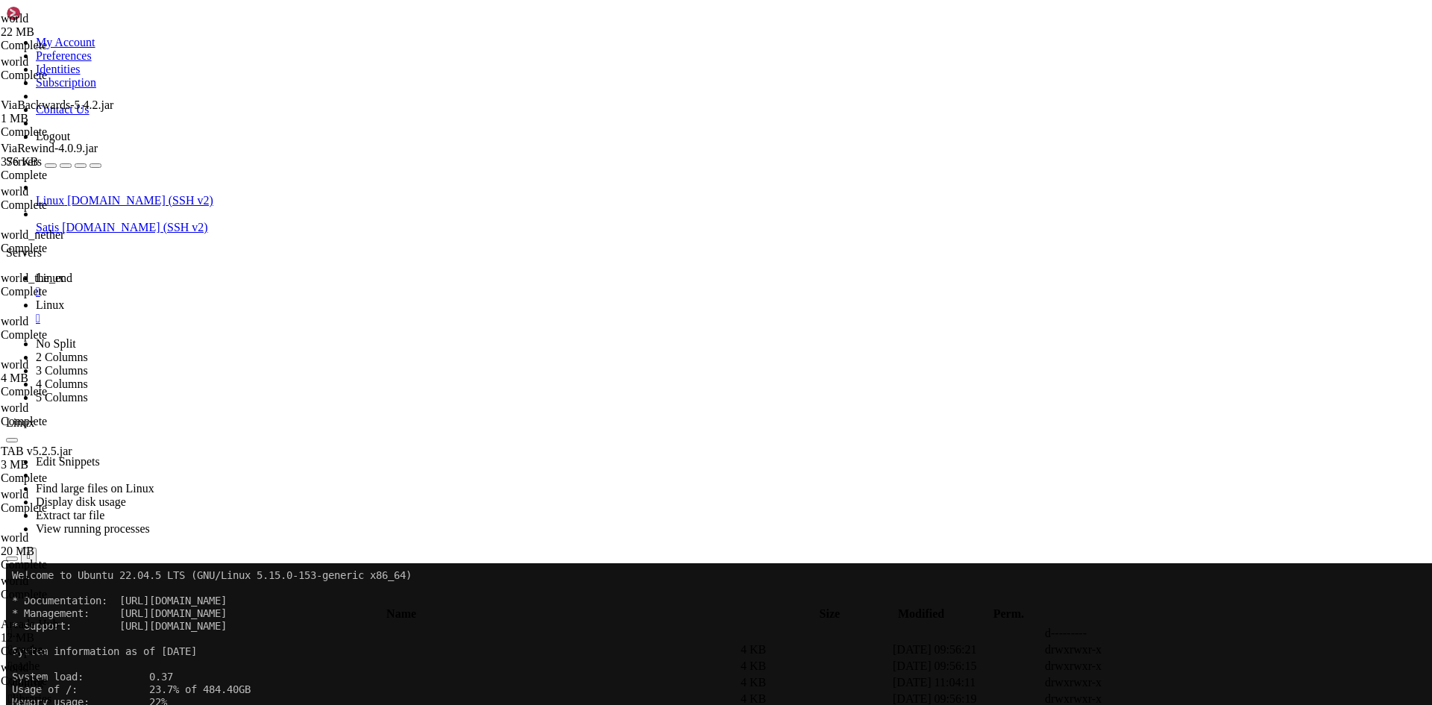
click at [95, 234] on div "Linux [DOMAIN_NAME] (SSH v2) Satis [DOMAIN_NAME] (SSH v2)" at bounding box center [716, 207] width 1420 height 54
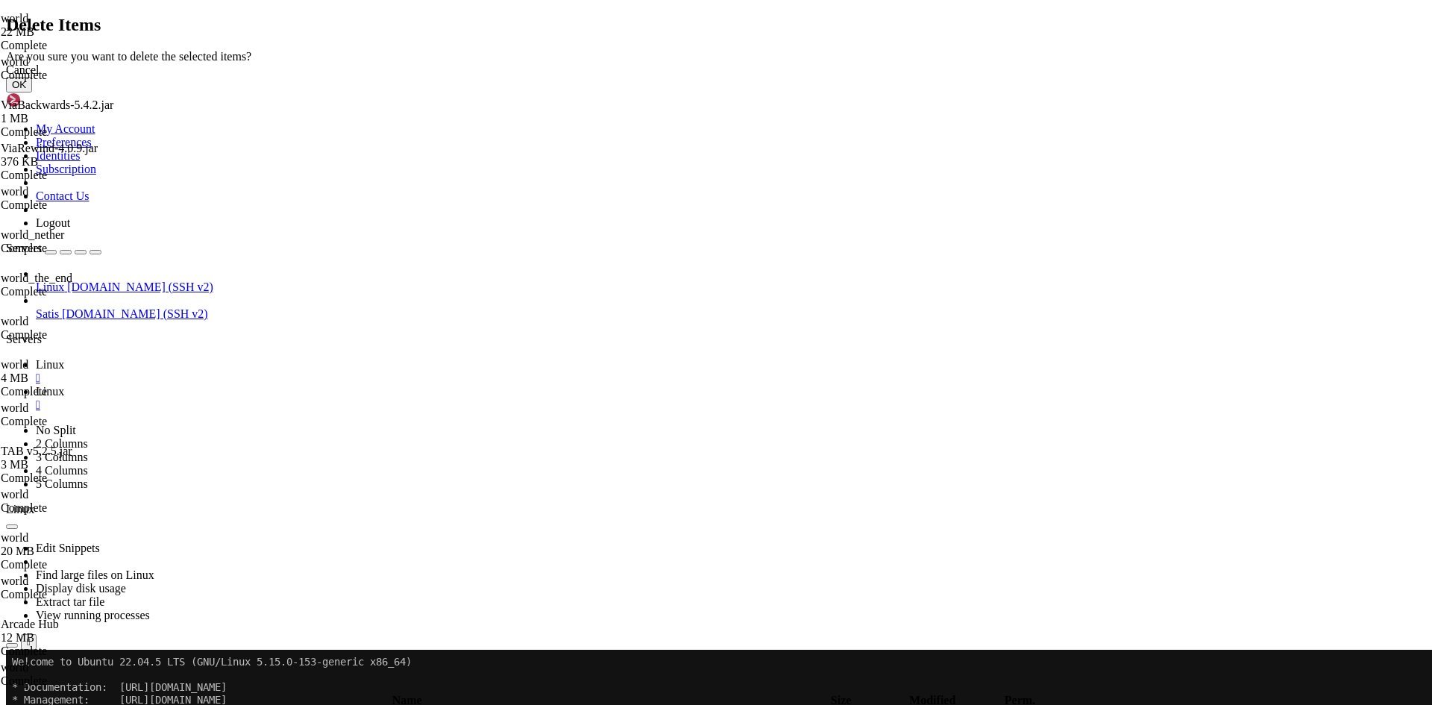
click at [827, 77] on div "Cancel" at bounding box center [716, 69] width 1420 height 13
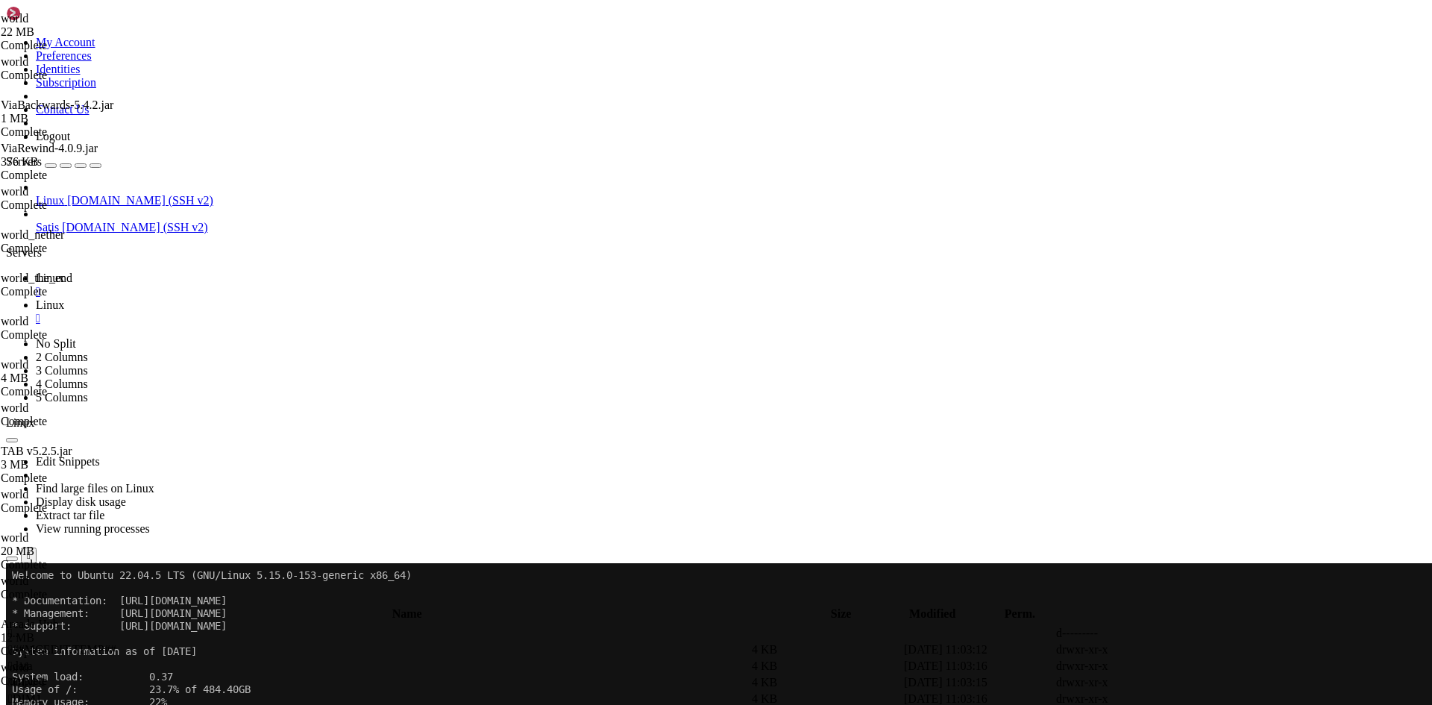
click at [116, 643] on span " ##MCEDIT.TEMP##" at bounding box center [62, 649] width 108 height 13
click at [19, 626] on span " .." at bounding box center [13, 632] width 10 height 13
type input "/home/netzwerk/lobby/world"
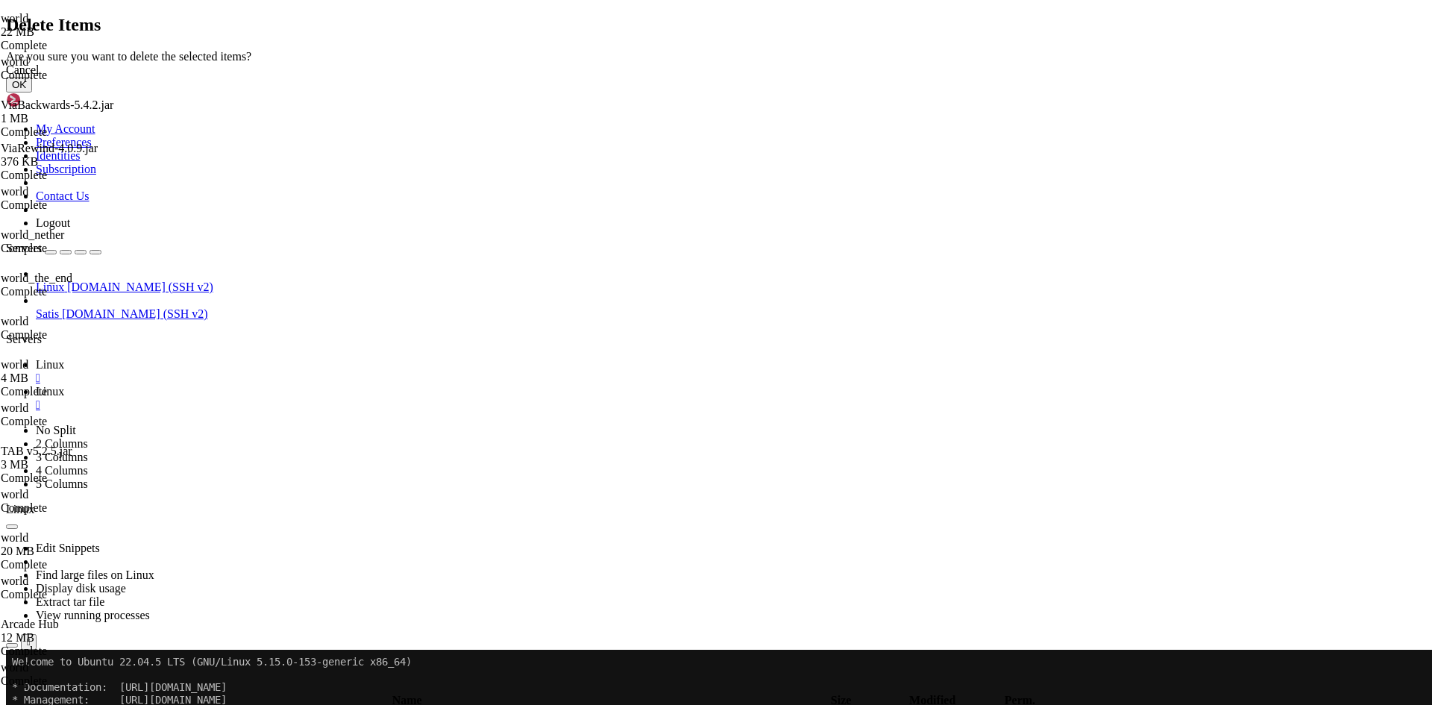
click at [32, 92] on button "OK" at bounding box center [19, 85] width 26 height 16
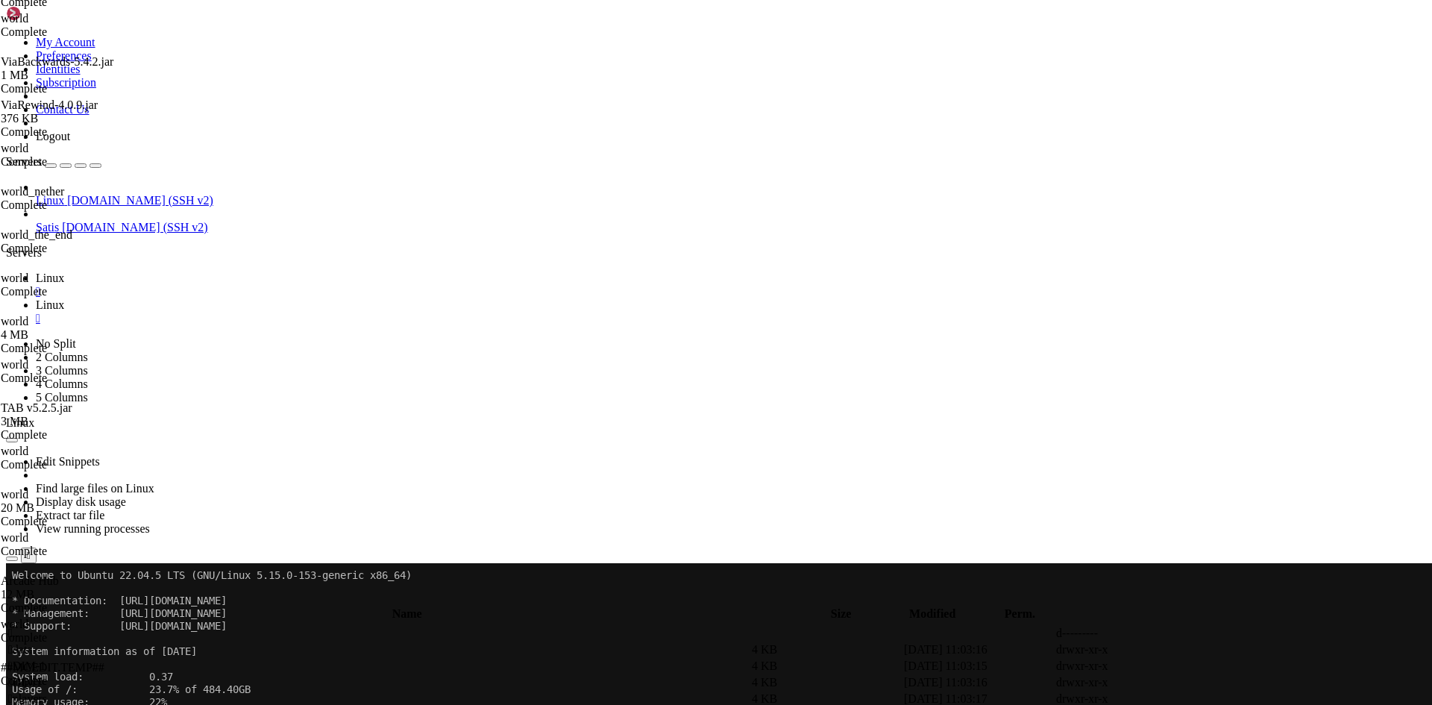
click at [162, 600] on div "submit" at bounding box center [162, 600] width 0 height 0
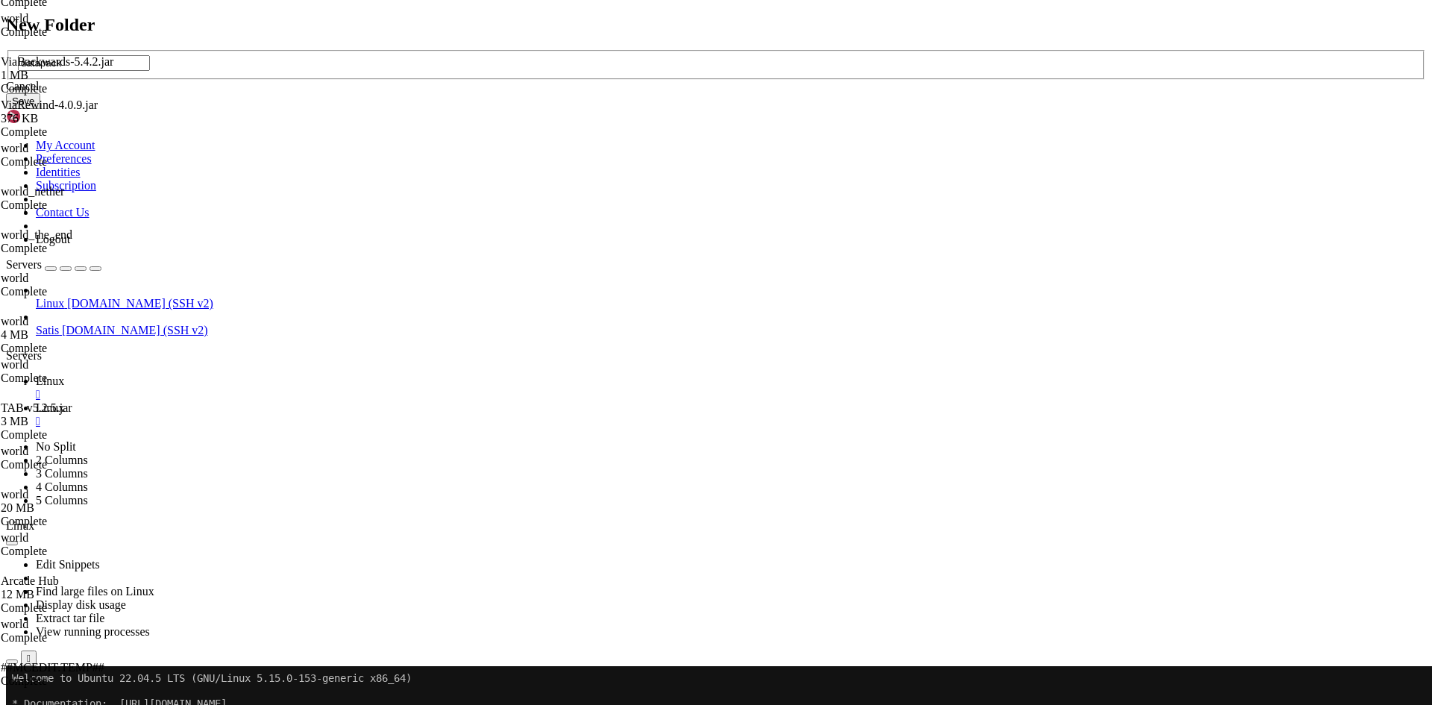
type input "datapack"
click at [40, 109] on button "Save" at bounding box center [23, 101] width 34 height 16
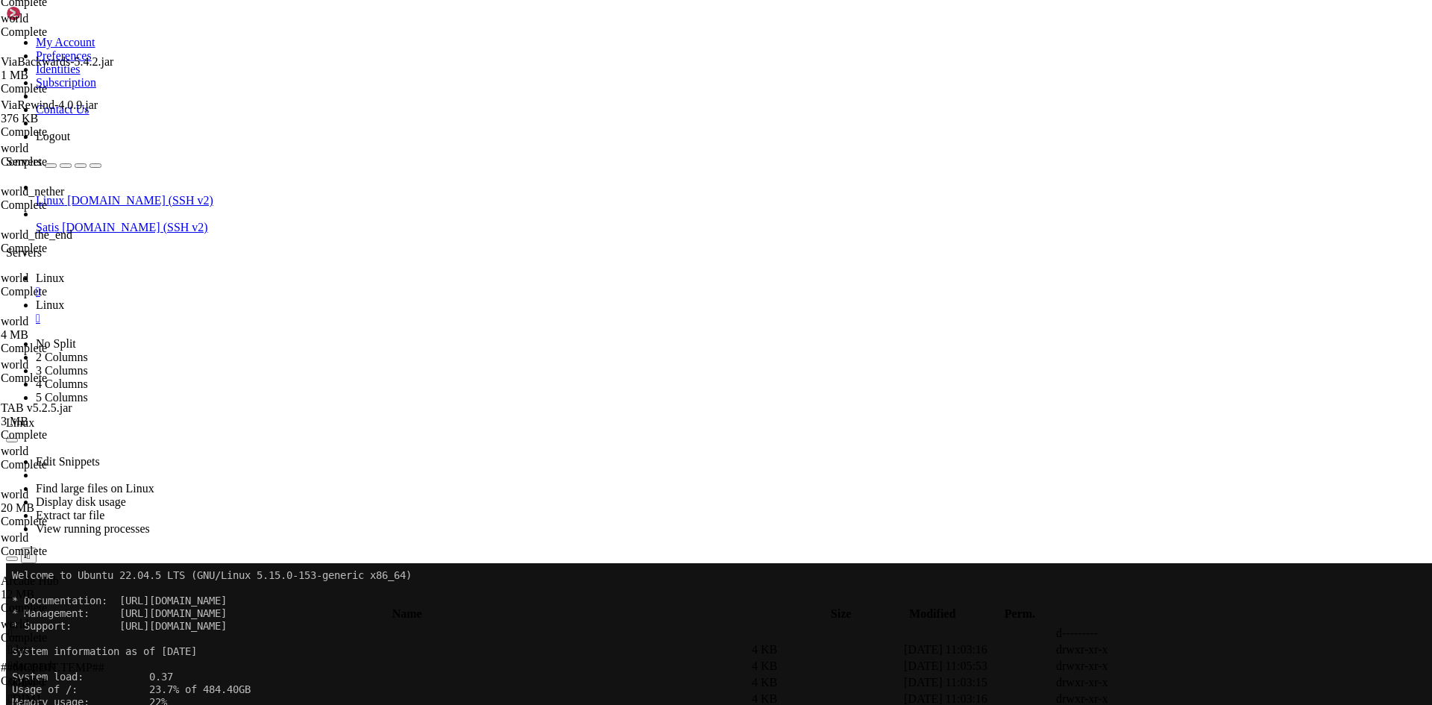
click at [269, 659] on td " datapack" at bounding box center [378, 666] width 742 height 15
click at [274, 659] on td " datapack" at bounding box center [378, 666] width 742 height 15
type input "/home/netzwerk/lobby/world/datapack"
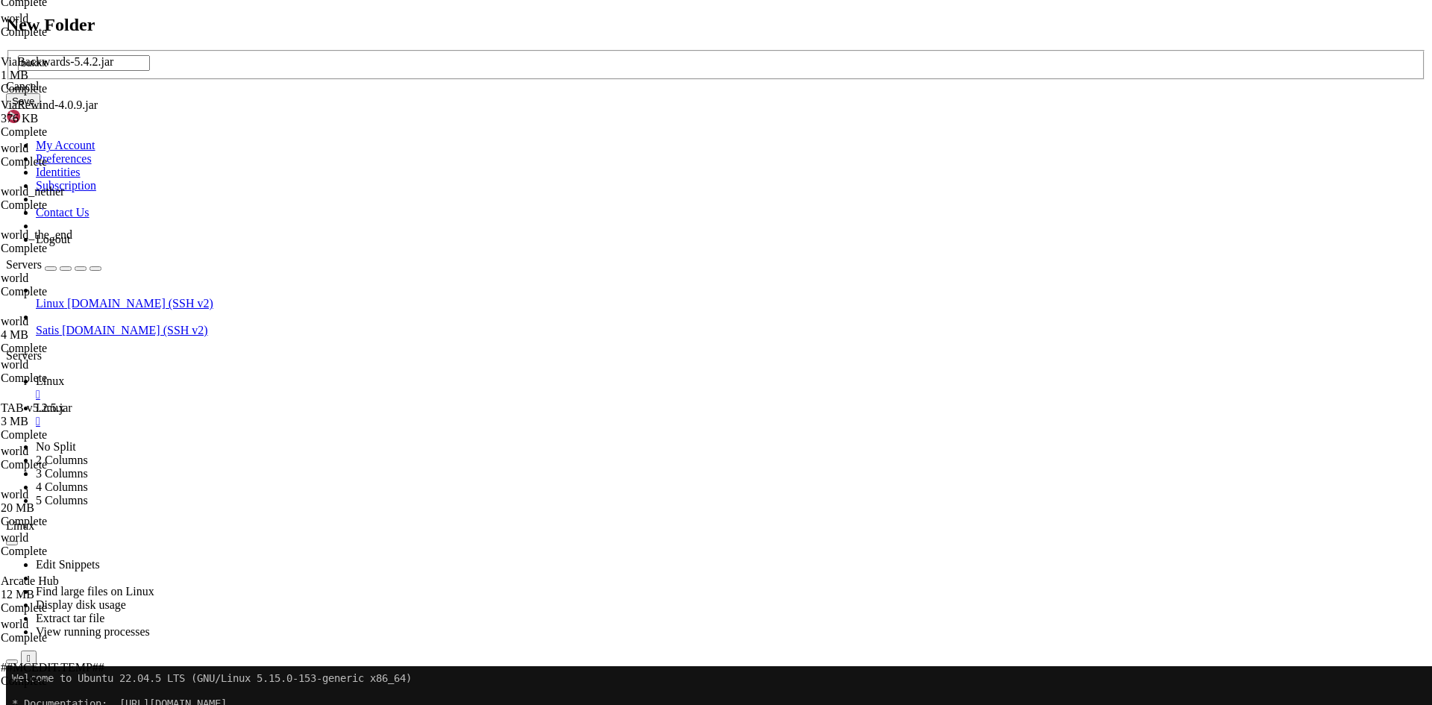
type input "bukkit"
click at [40, 109] on button "Save" at bounding box center [23, 101] width 34 height 16
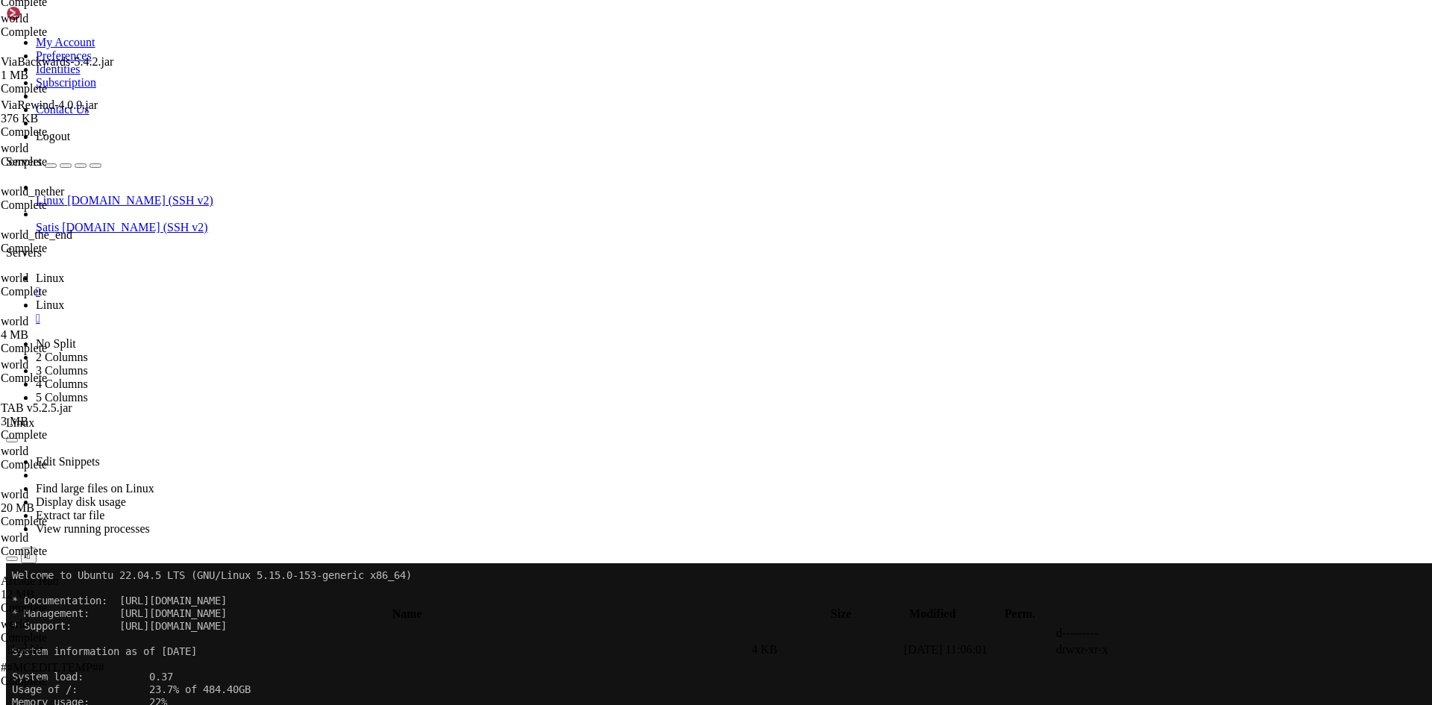
click at [43, 643] on span " bukkit" at bounding box center [25, 649] width 35 height 13
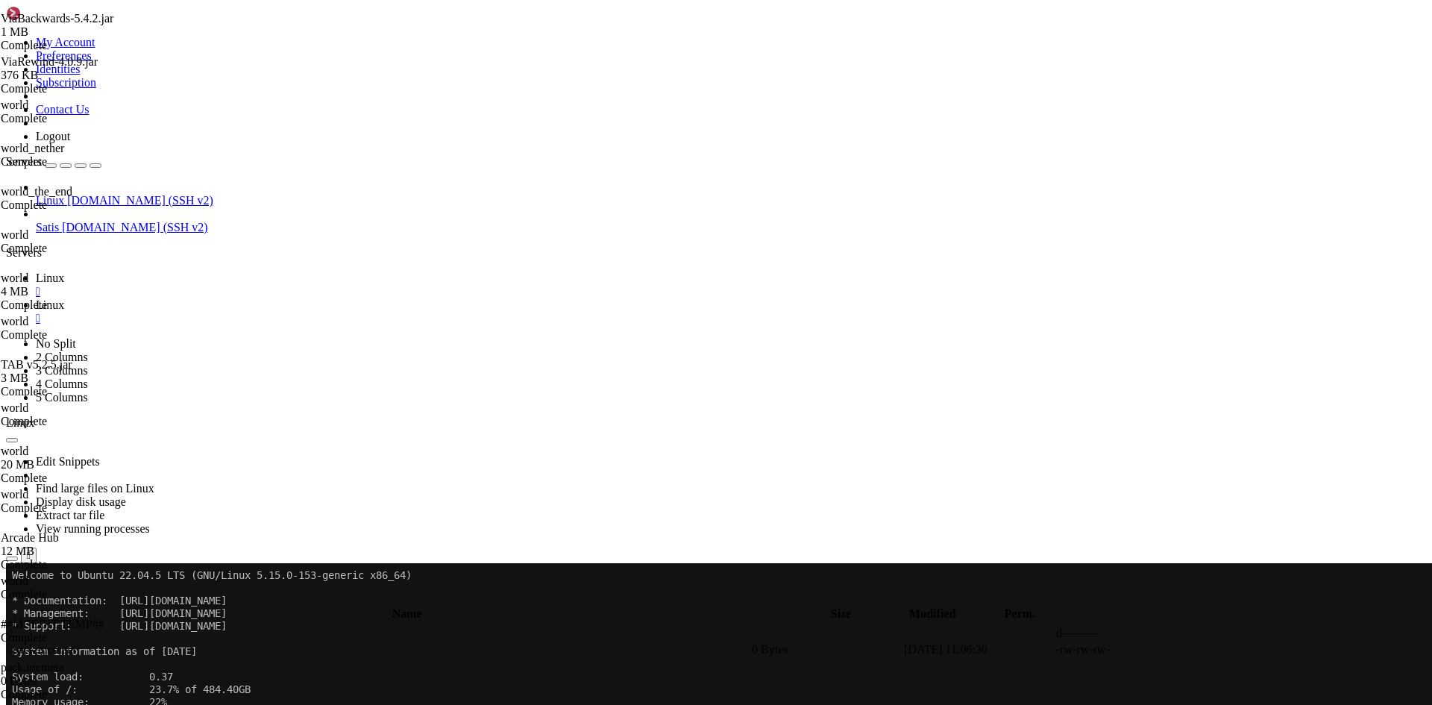
scroll to position [336, 0]
click at [266, 626] on td " .." at bounding box center [378, 633] width 742 height 15
click at [244, 626] on td " .." at bounding box center [378, 633] width 742 height 15
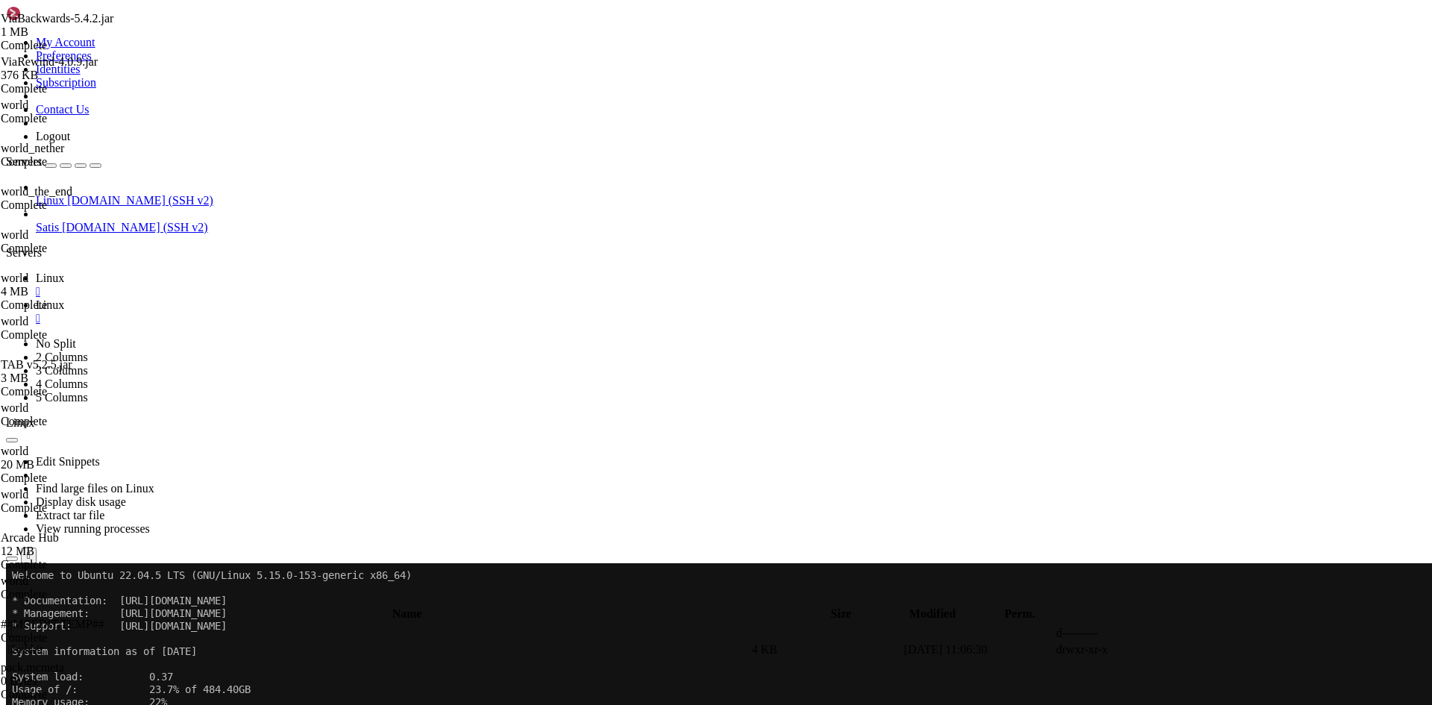
type input "/home/netzwerk/lobby/world"
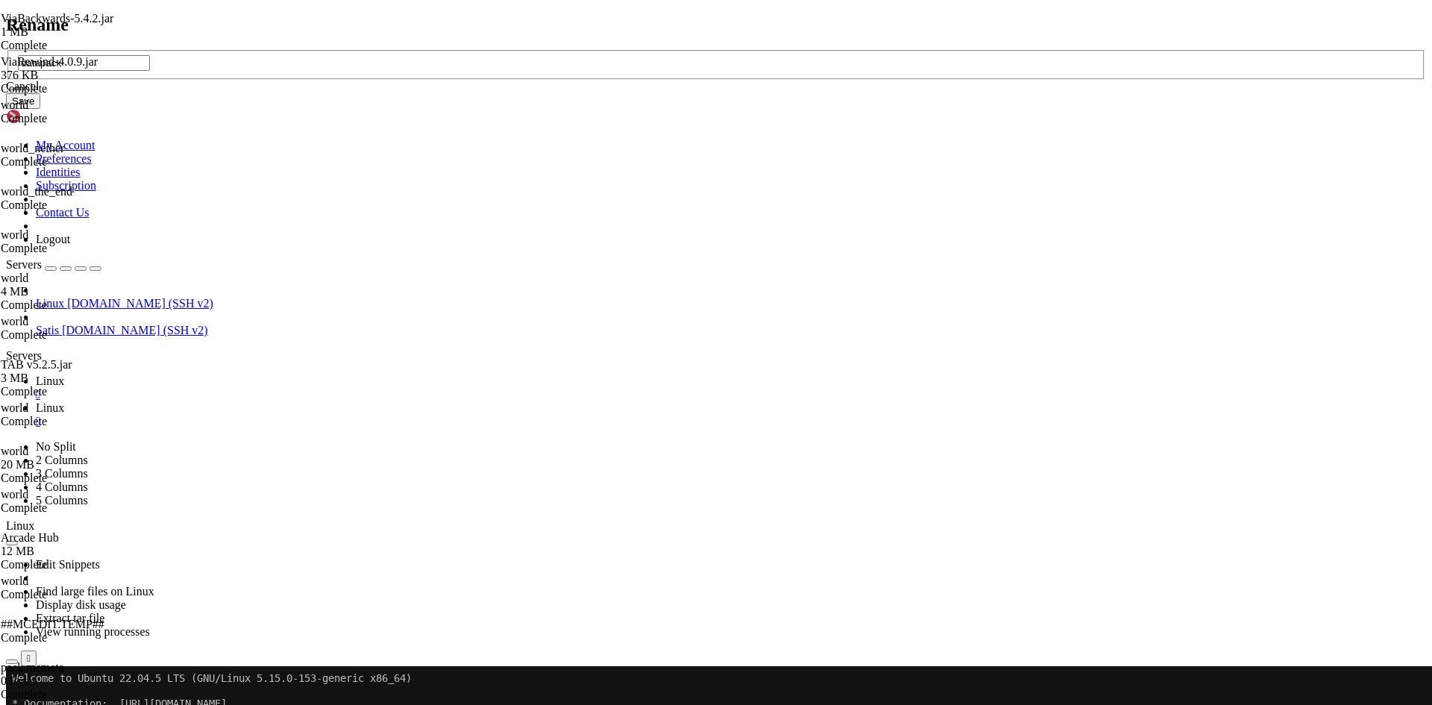
click at [150, 71] on input "datapack" at bounding box center [84, 63] width 132 height 16
type input "s"
type input "datapacks"
click at [40, 109] on button "Save" at bounding box center [23, 101] width 34 height 16
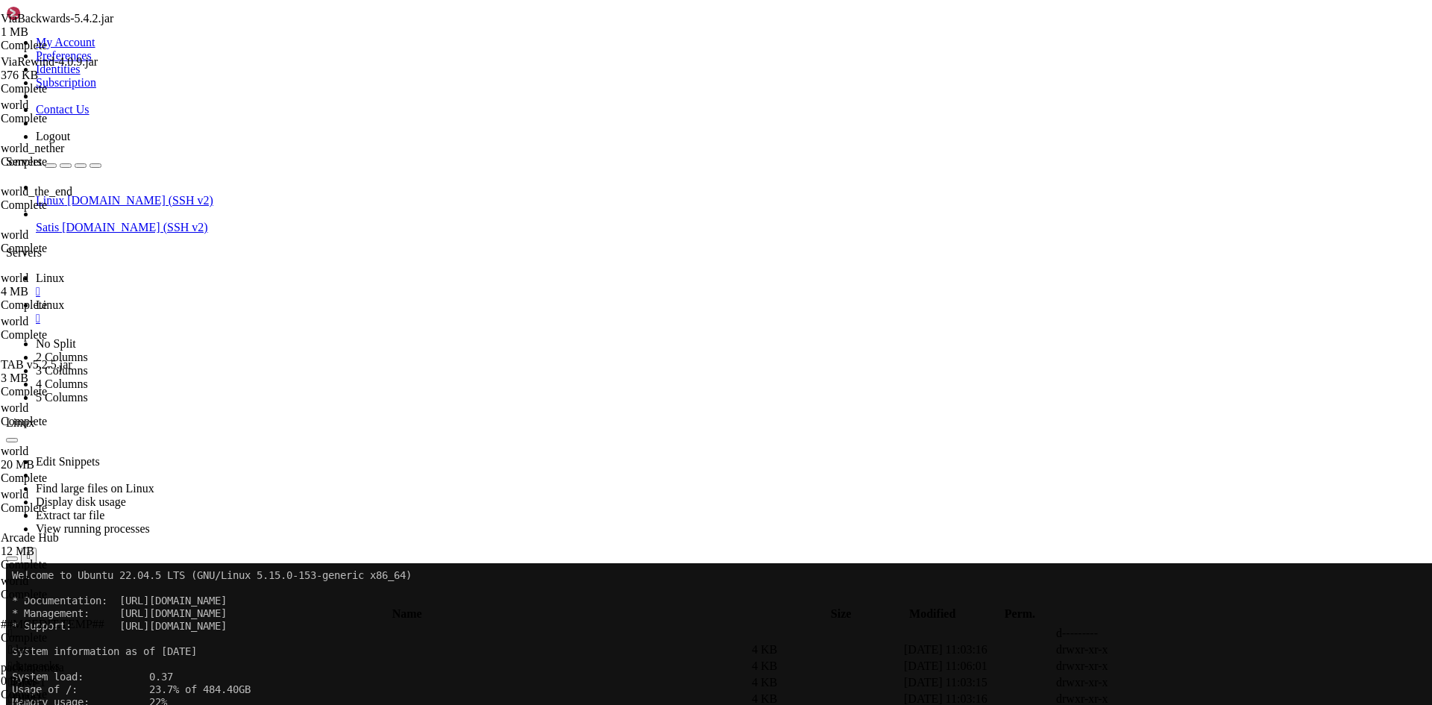
click at [64, 271] on span "Linux" at bounding box center [50, 277] width 28 height 13
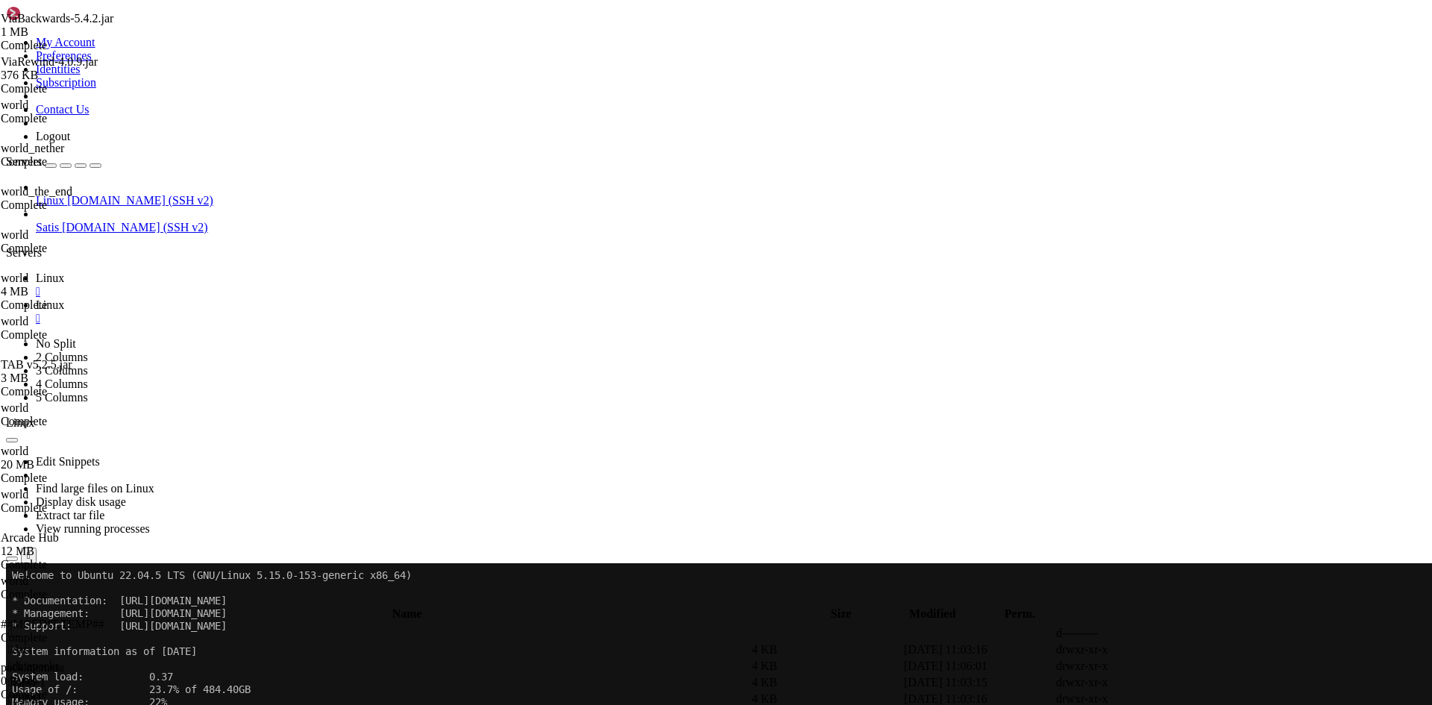
scroll to position [13, 0]
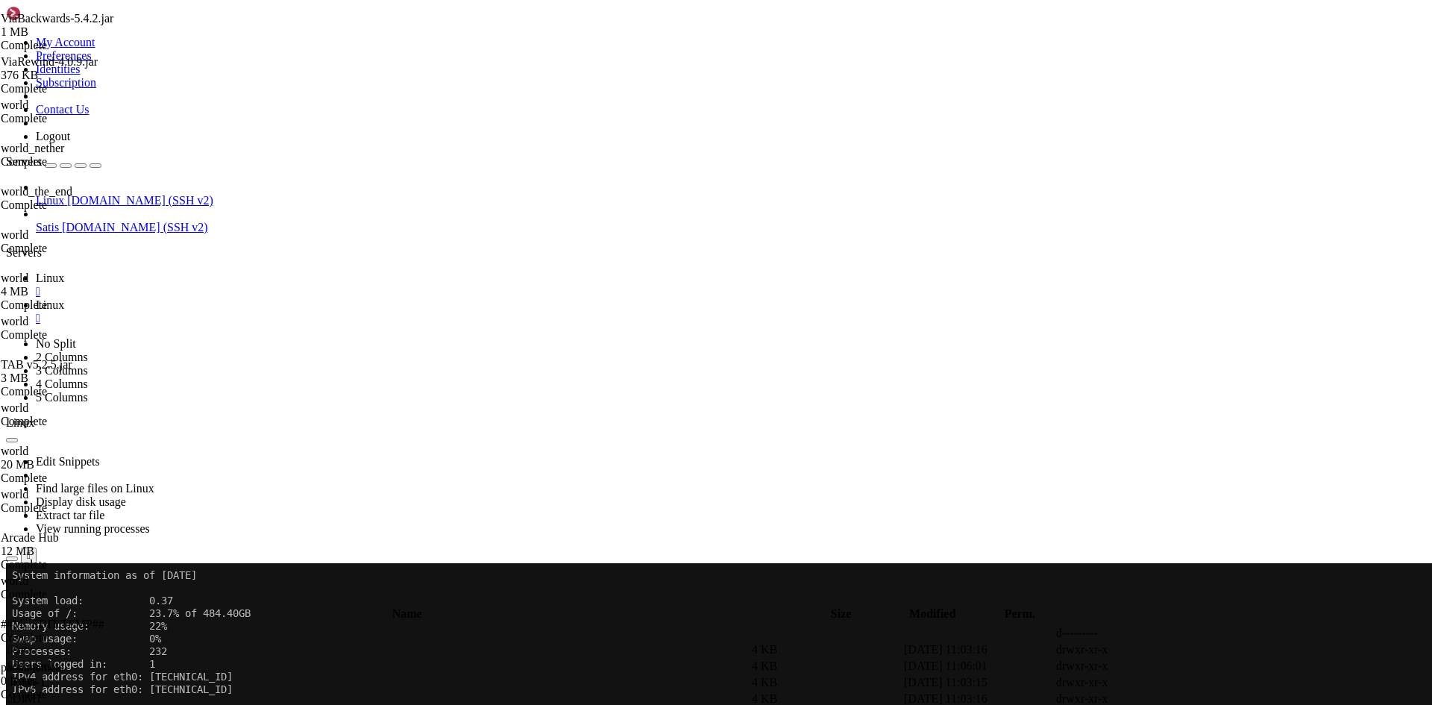
scroll to position [76, 0]
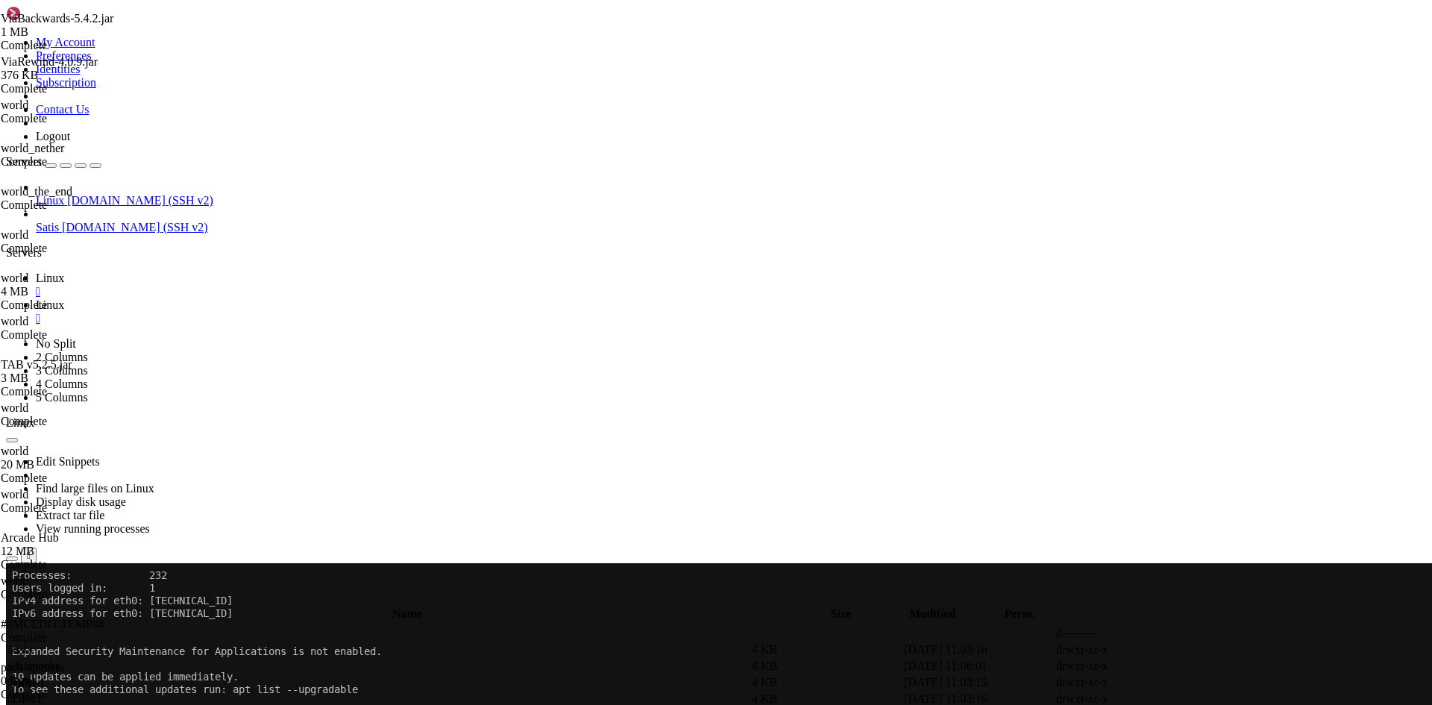
scroll to position [152, 0]
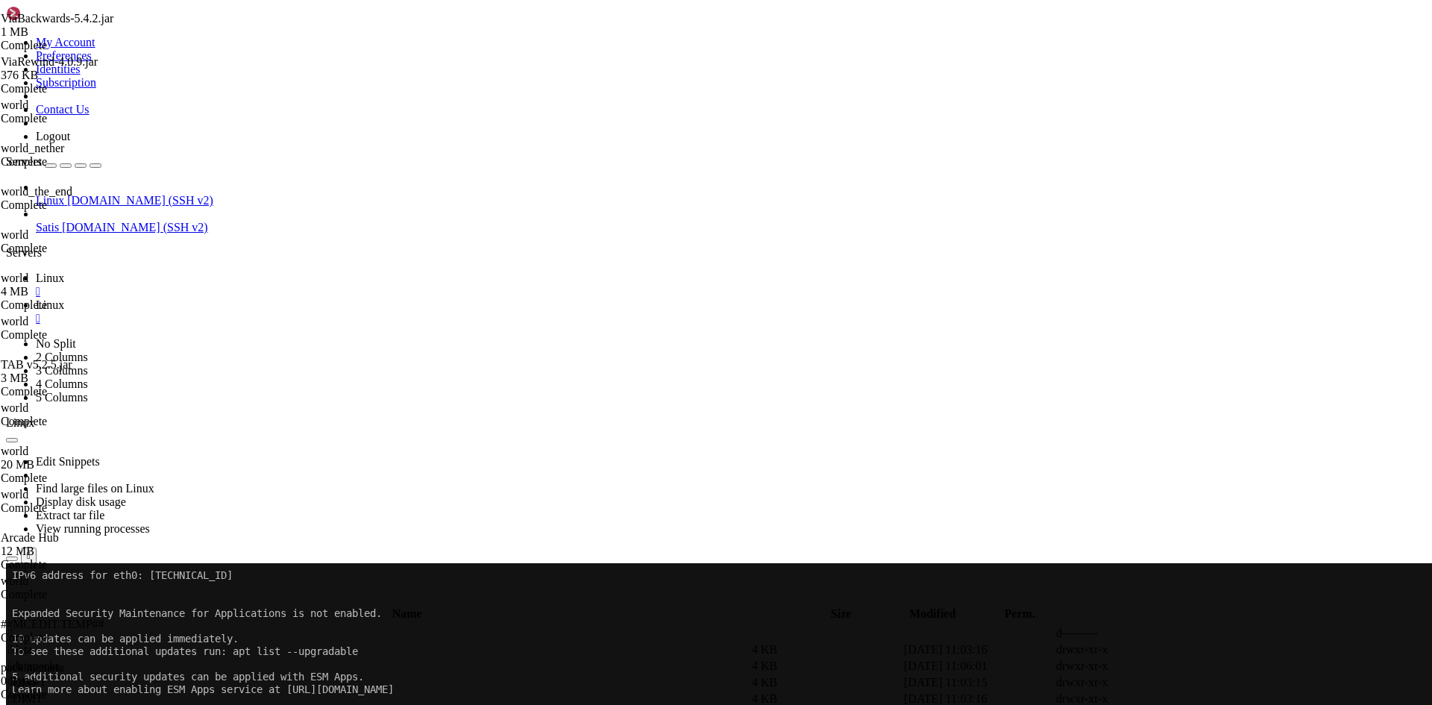
scroll to position [203, 0]
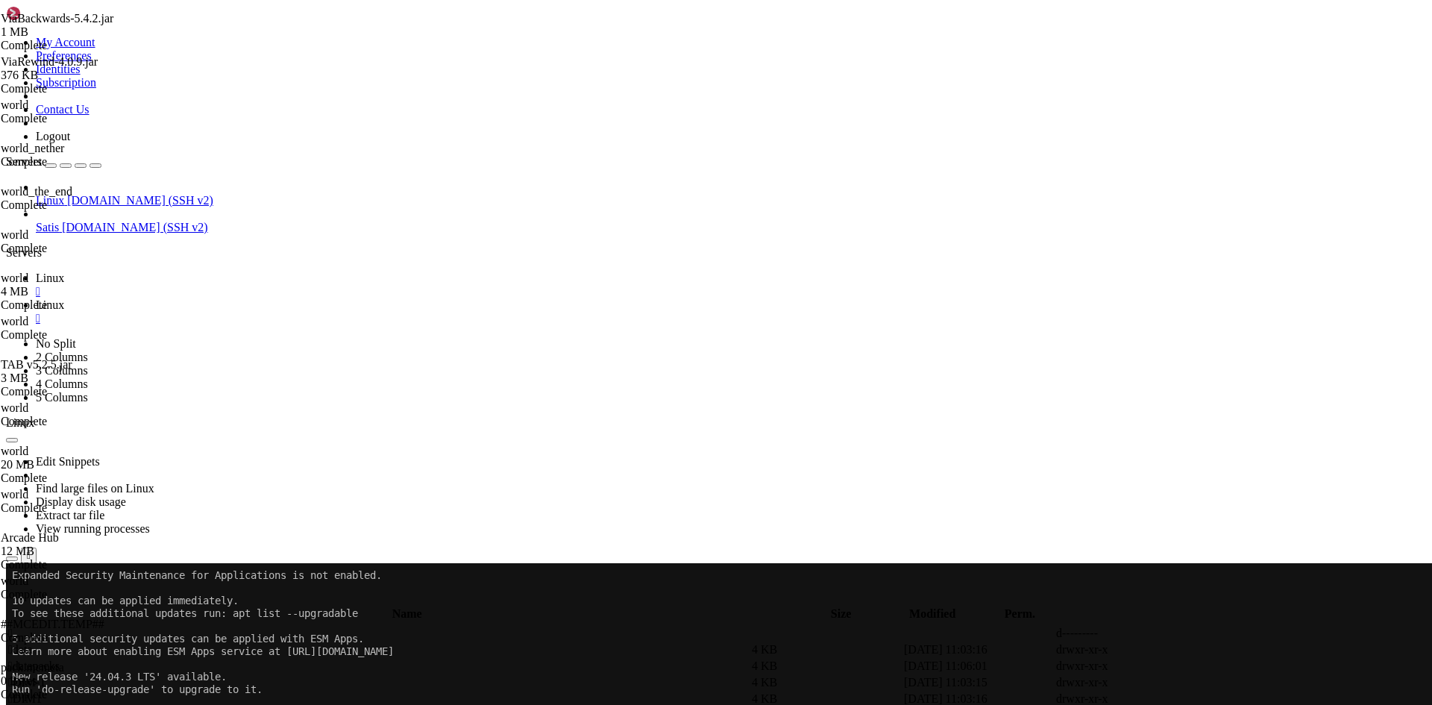
click at [64, 298] on span "Linux" at bounding box center [50, 304] width 28 height 13
click at [259, 659] on td " datapacks" at bounding box center [378, 666] width 742 height 15
click at [452, 659] on td " datapacks" at bounding box center [378, 666] width 742 height 15
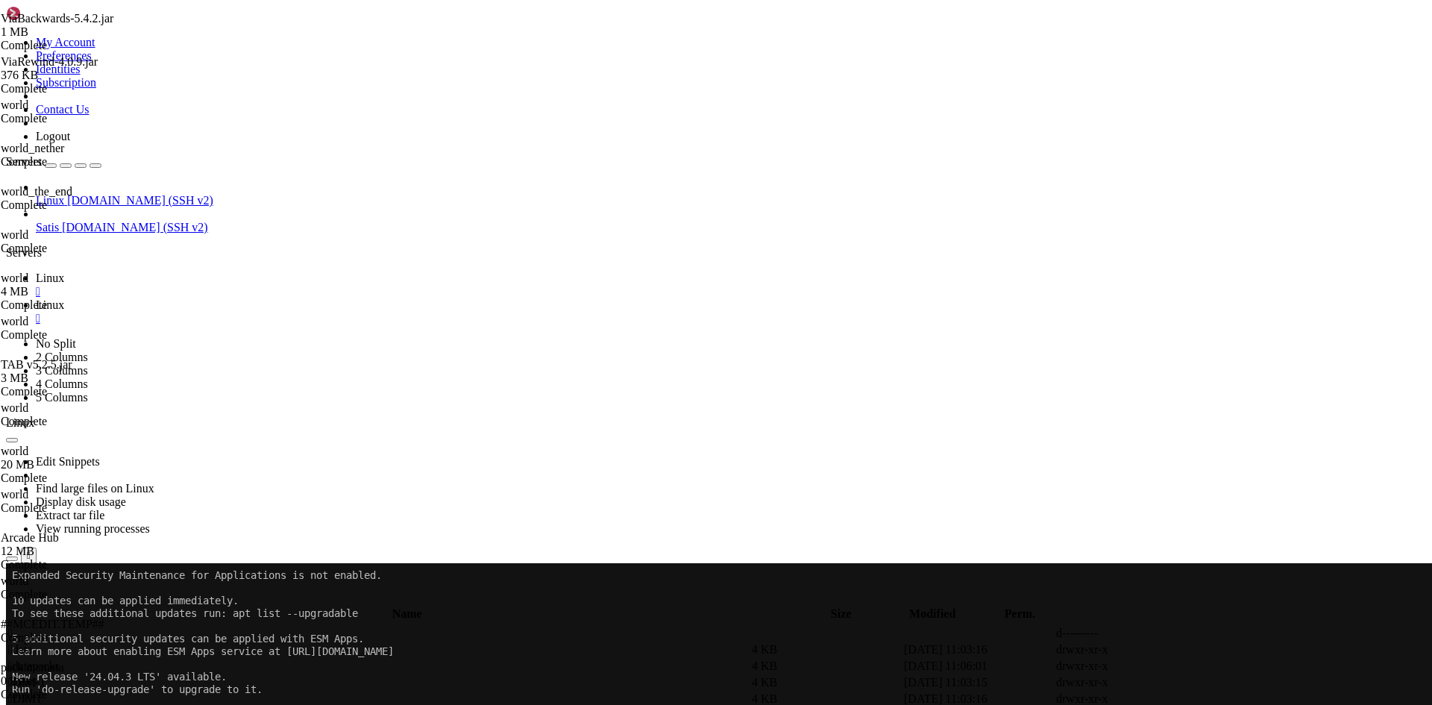
click at [452, 659] on td " datapacks" at bounding box center [378, 666] width 742 height 15
click at [43, 643] on span " bukkit" at bounding box center [25, 649] width 35 height 13
type input "/home/netzwerk/lobby/world/datapacks/bukkit"
click at [1208, 650] on icon at bounding box center [1208, 650] width 0 height 0
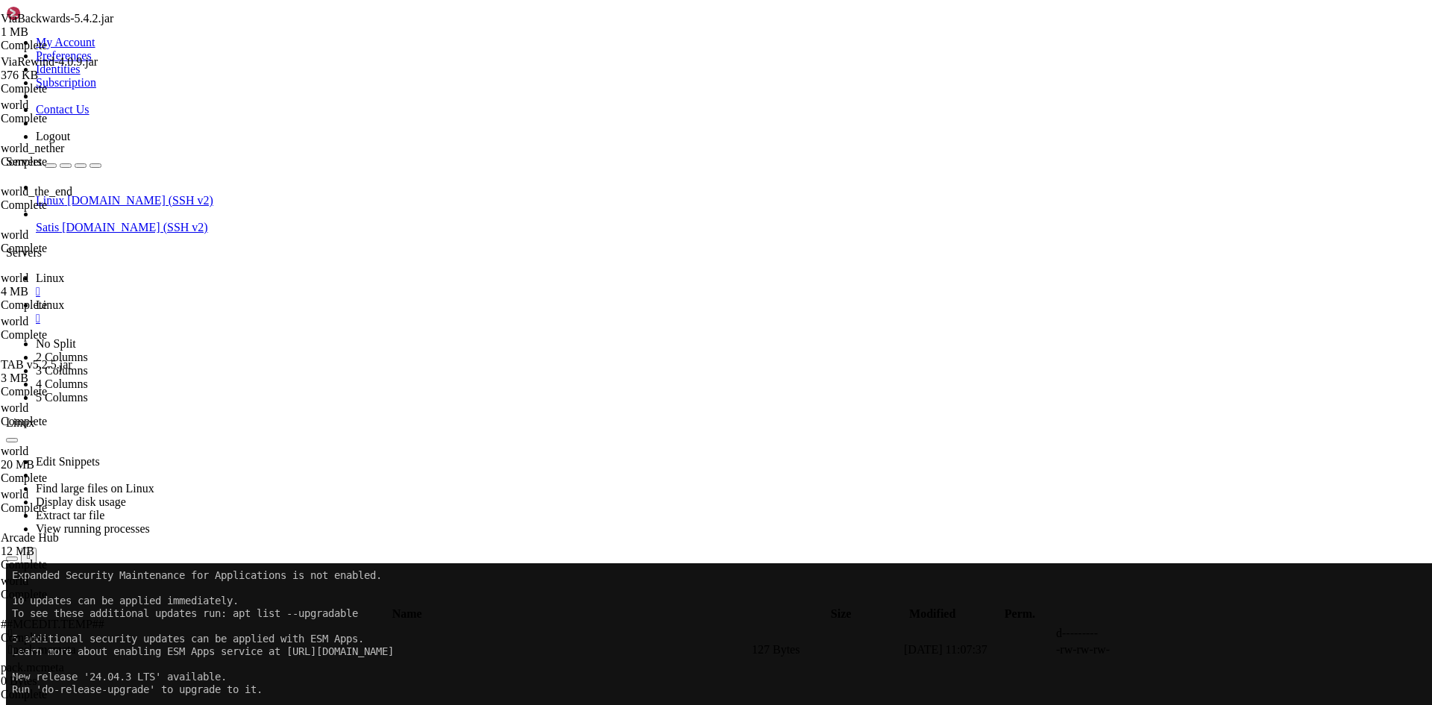
click at [64, 271] on span "Linux" at bounding box center [50, 277] width 28 height 13
click at [64, 298] on span "Linux" at bounding box center [50, 304] width 28 height 13
click at [19, 626] on span " .." at bounding box center [13, 632] width 10 height 13
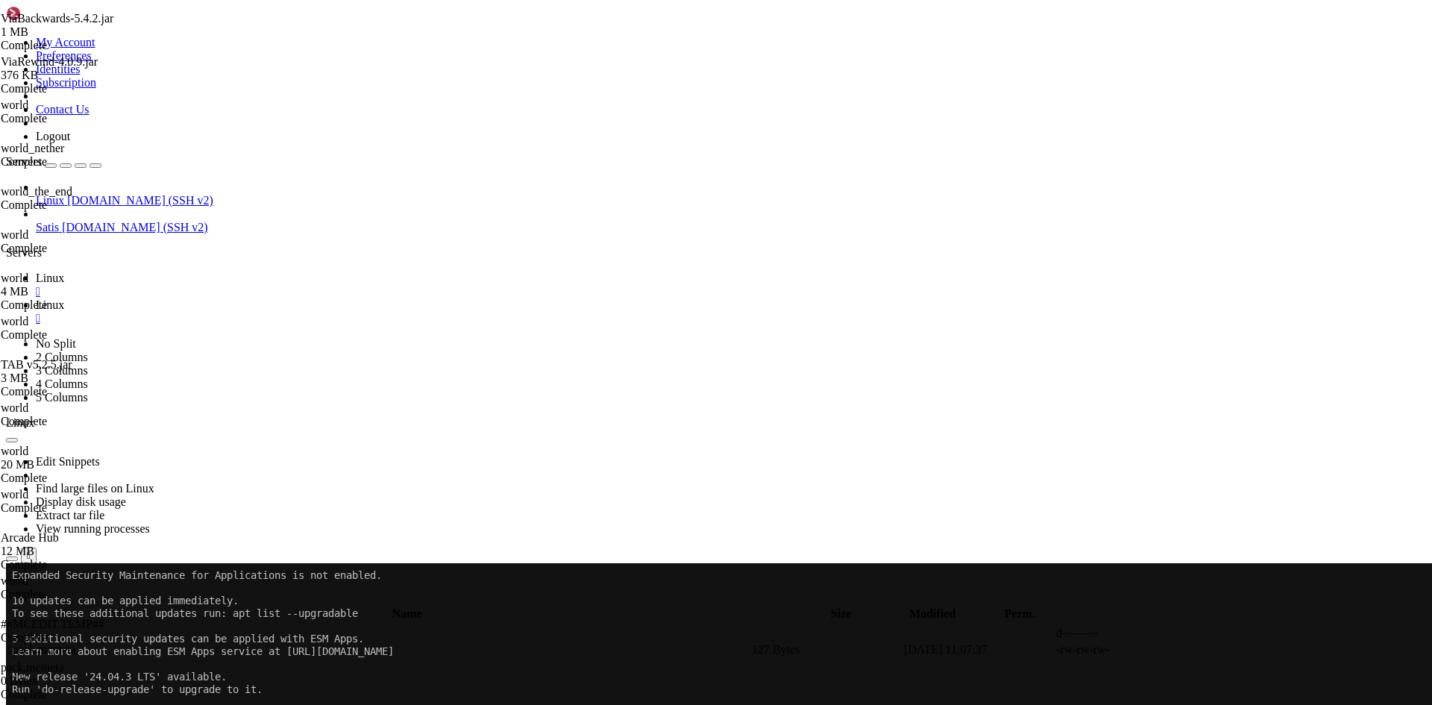
click at [19, 626] on span " .." at bounding box center [13, 632] width 10 height 13
click at [292, 704] on td " players" at bounding box center [378, 715] width 742 height 15
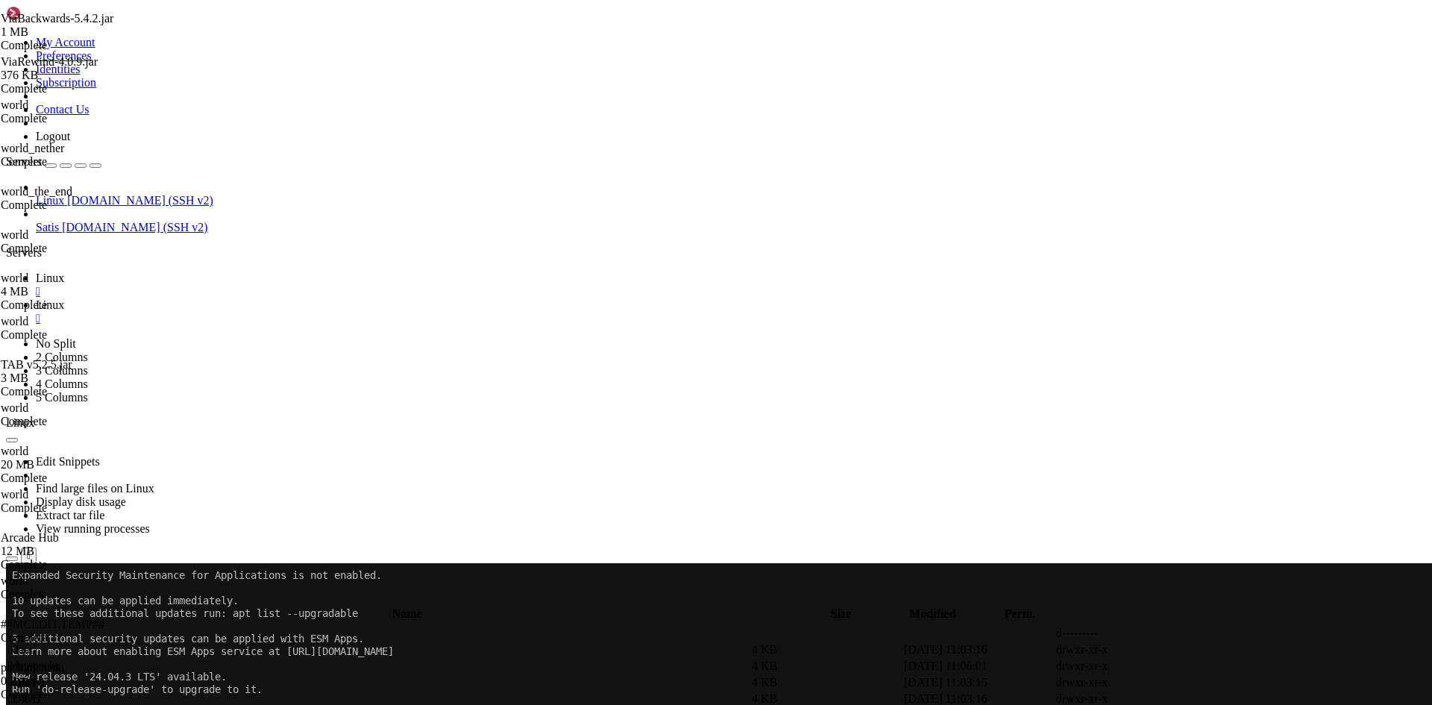
click at [292, 704] on td " players" at bounding box center [378, 715] width 742 height 15
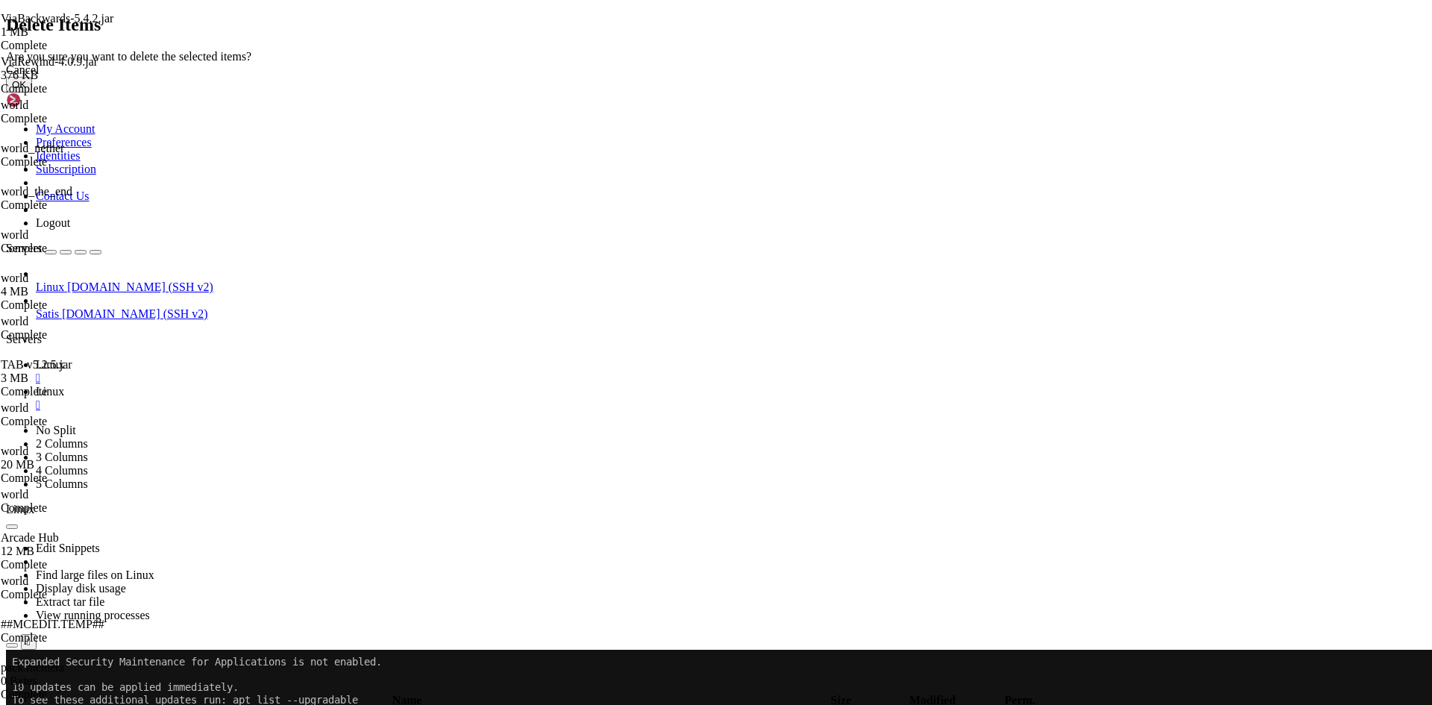
click at [32, 92] on button "OK" at bounding box center [19, 85] width 26 height 16
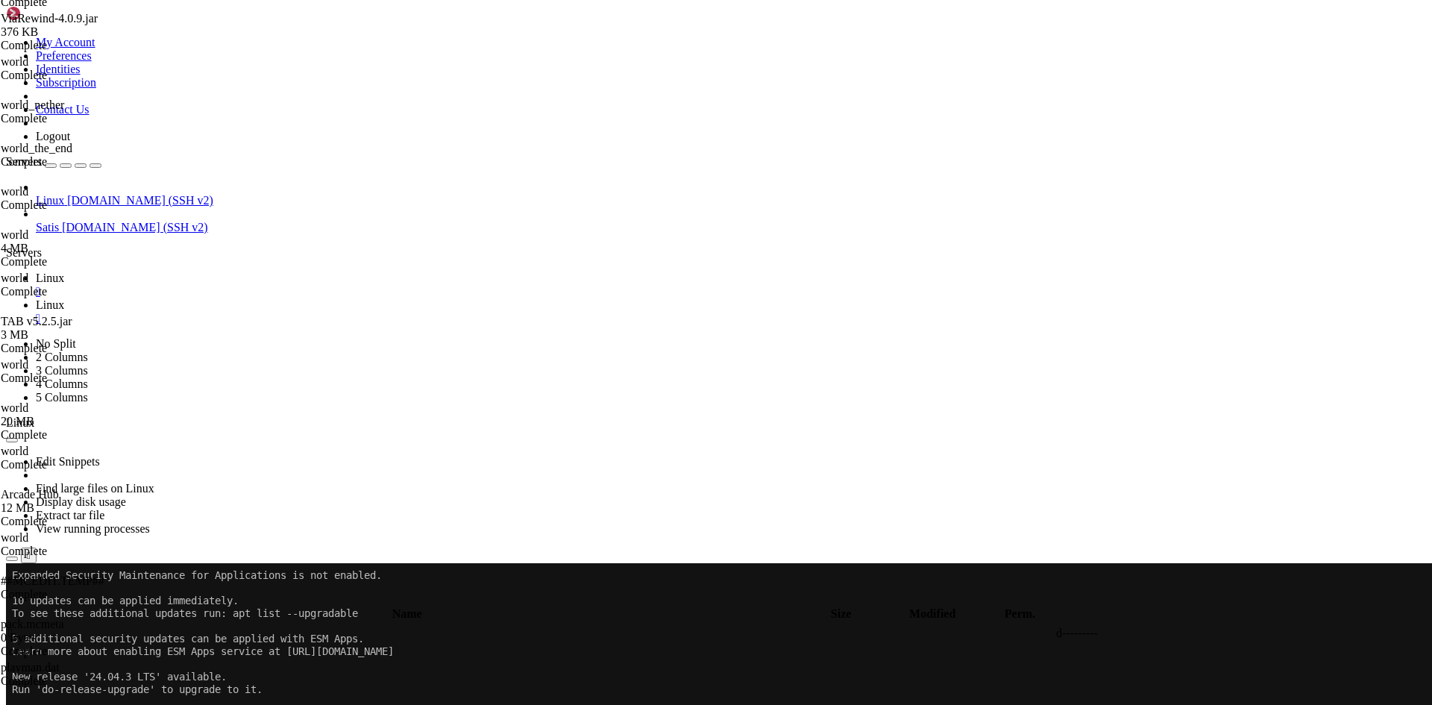
click at [310, 626] on td " .." at bounding box center [378, 633] width 742 height 15
click at [33, 643] on span " data" at bounding box center [20, 649] width 25 height 13
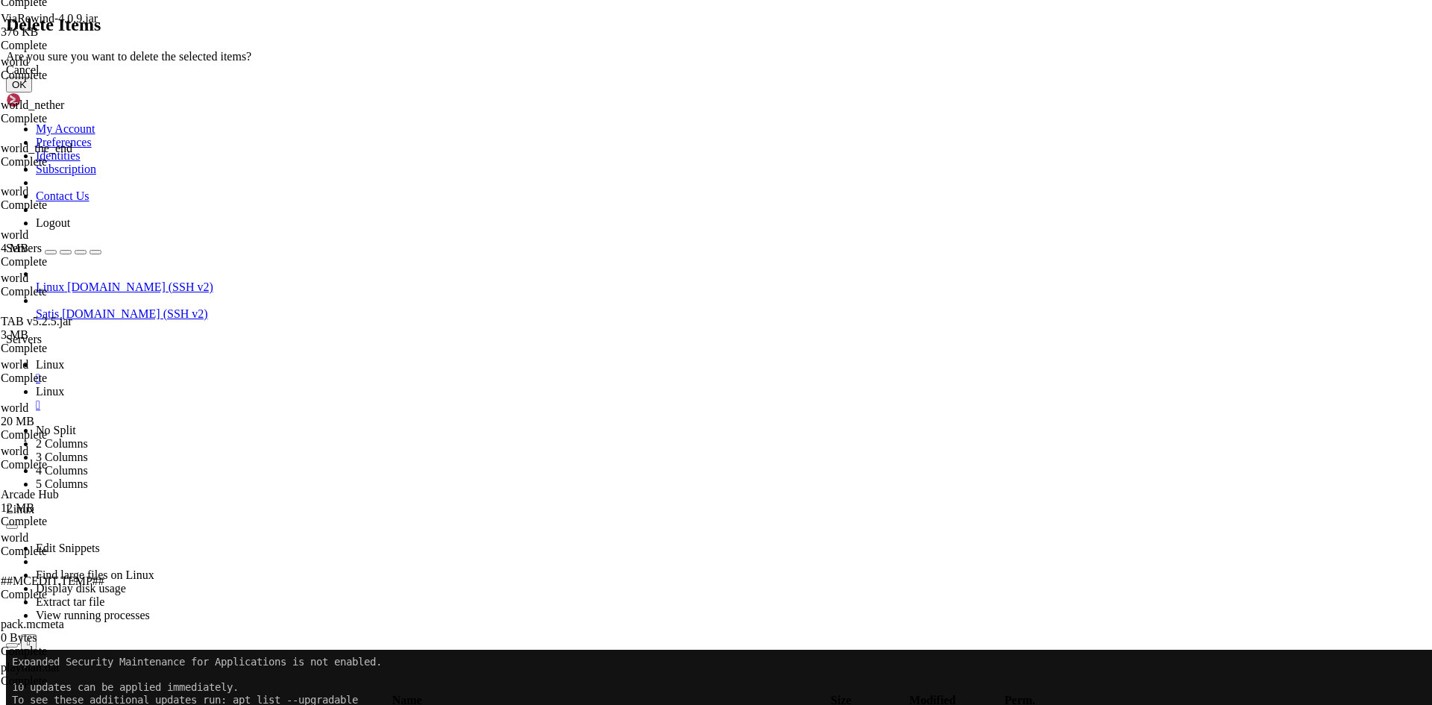
click at [32, 92] on button "OK" at bounding box center [19, 85] width 26 height 16
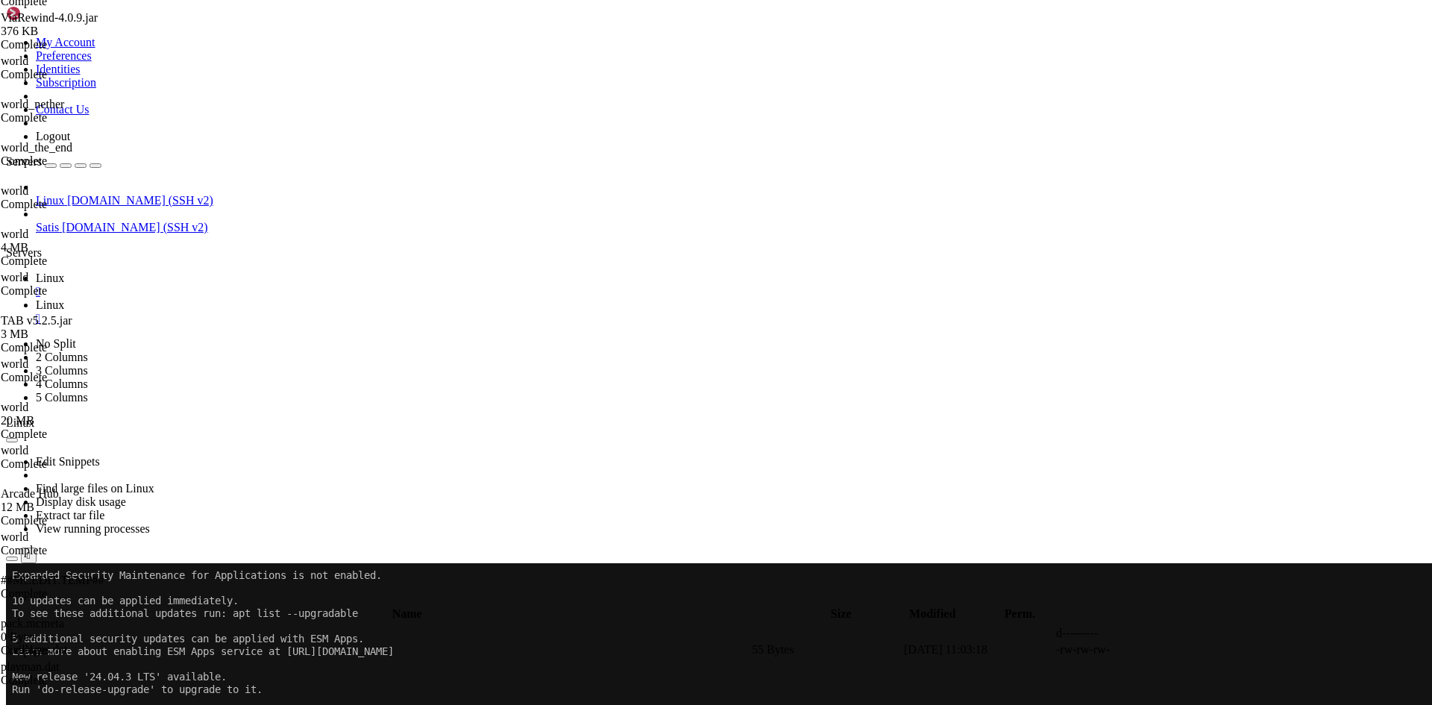
click at [268, 626] on td " .." at bounding box center [378, 633] width 742 height 15
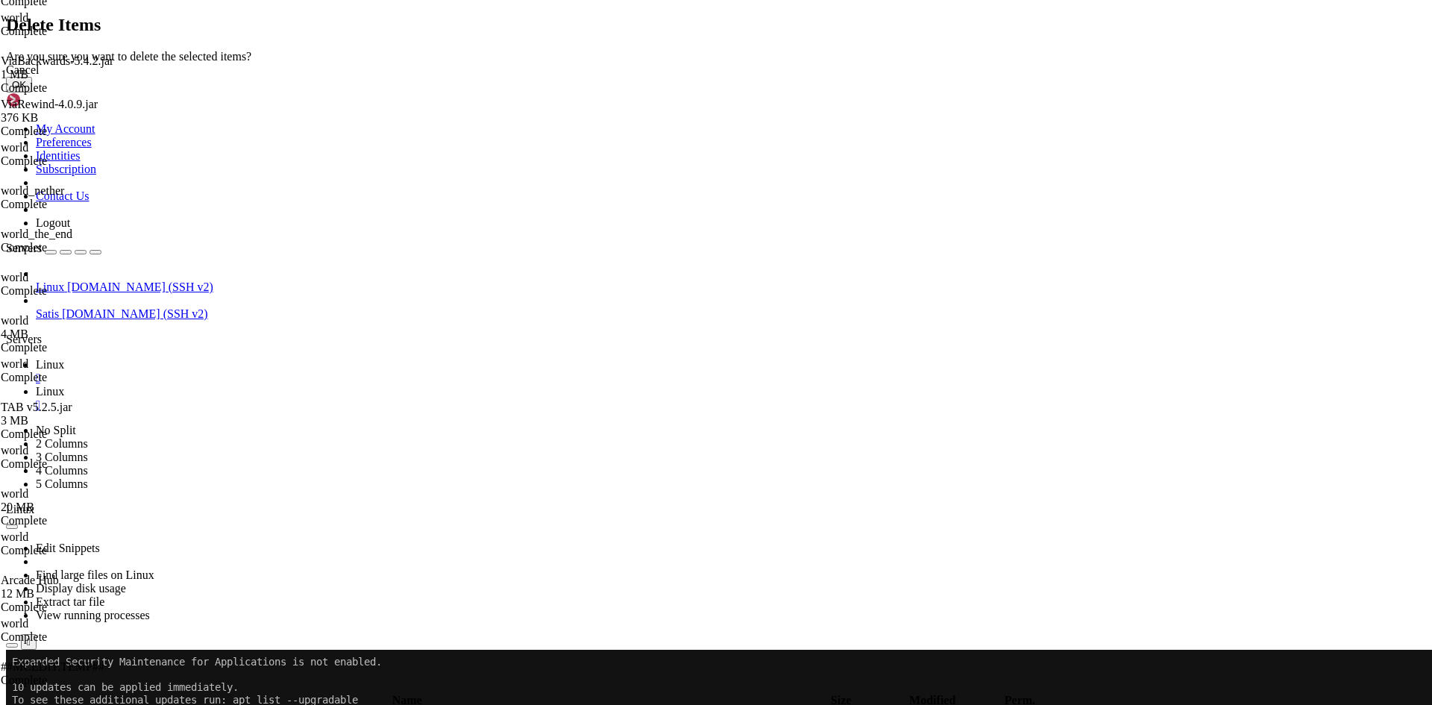
click at [32, 92] on button "OK" at bounding box center [19, 85] width 26 height 16
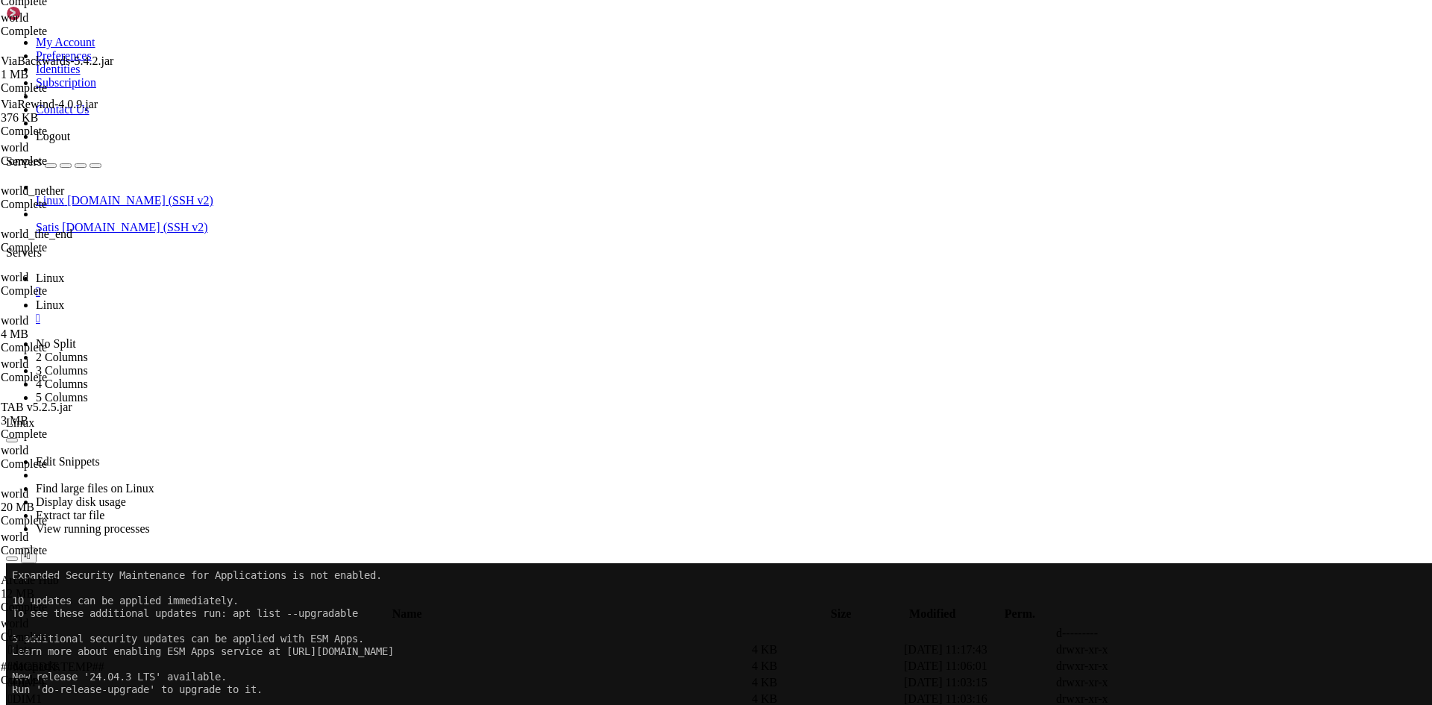
click at [254, 606] on th "Name" at bounding box center [406, 613] width 799 height 15
click at [19, 626] on span " .." at bounding box center [13, 632] width 10 height 13
click at [264, 626] on td " .." at bounding box center [372, 633] width 731 height 15
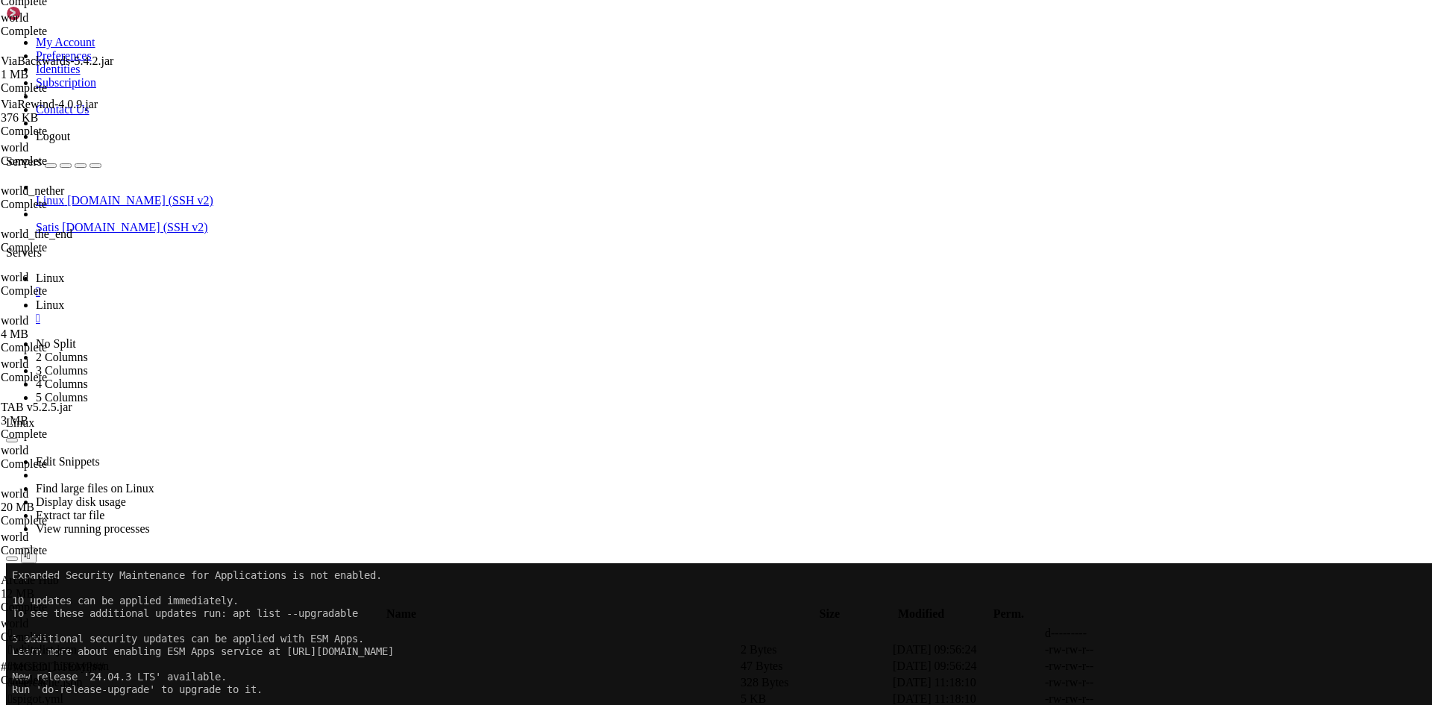
click at [264, 626] on td " .." at bounding box center [372, 633] width 731 height 15
click at [202, 606] on th "Name" at bounding box center [406, 613] width 799 height 15
click at [210, 606] on th "Name" at bounding box center [406, 613] width 799 height 15
click at [217, 606] on th "Name" at bounding box center [406, 613] width 799 height 15
click at [240, 642] on td " lobby" at bounding box center [378, 649] width 742 height 15
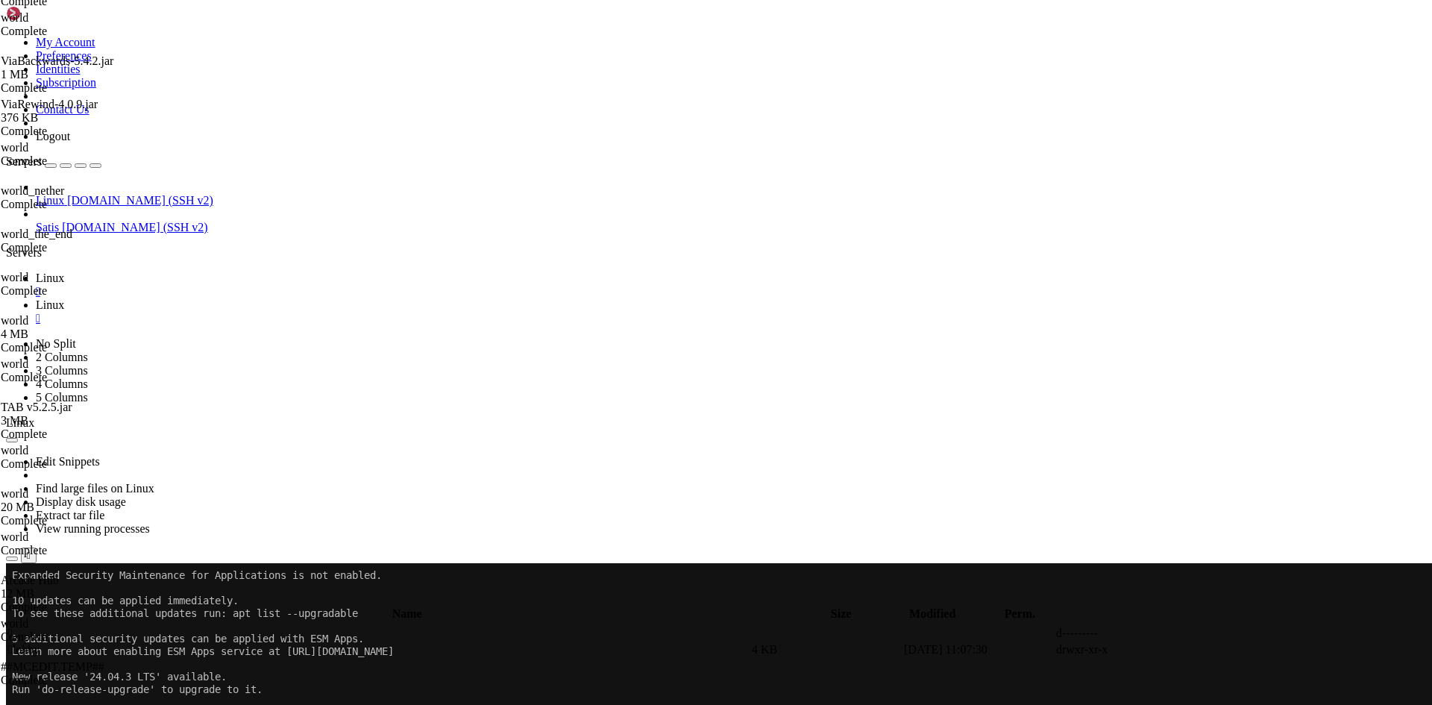
click at [240, 642] on td " lobby" at bounding box center [378, 649] width 742 height 15
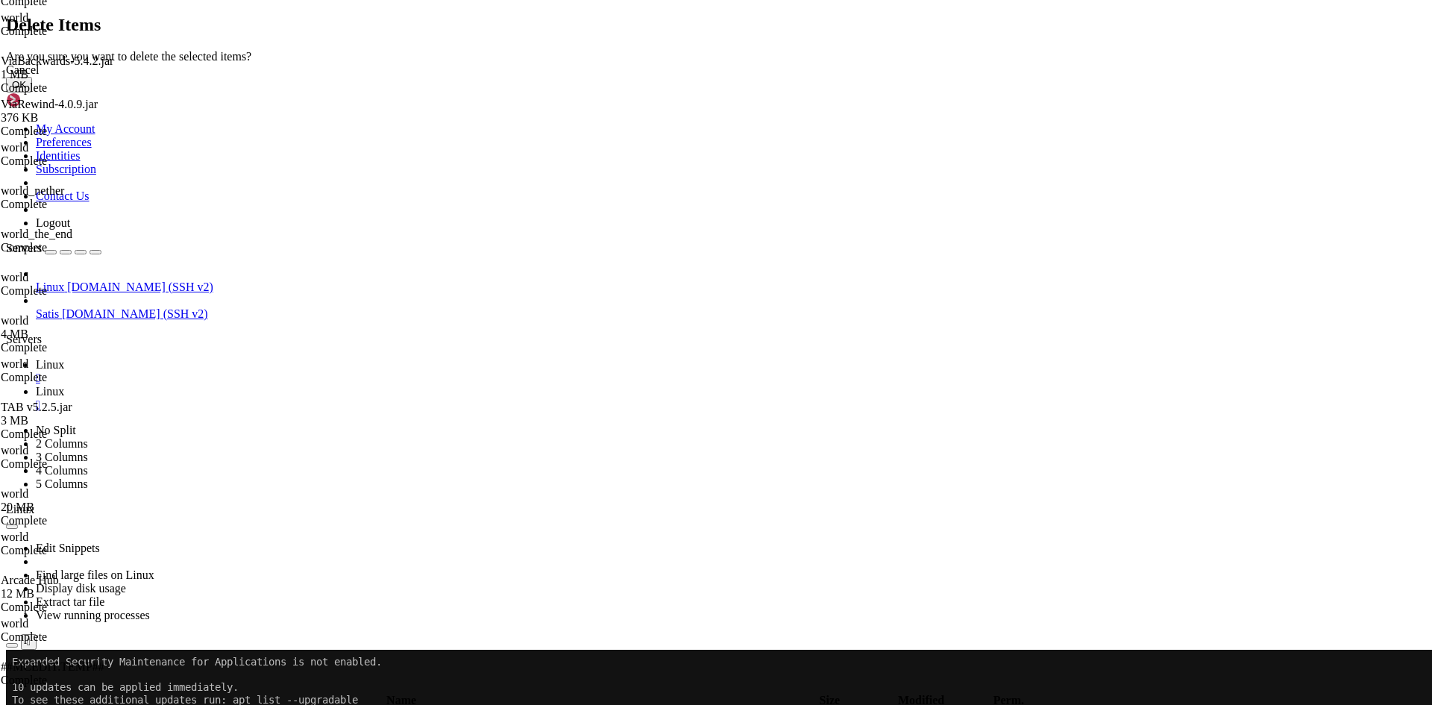
click at [32, 92] on button "OK" at bounding box center [19, 85] width 26 height 16
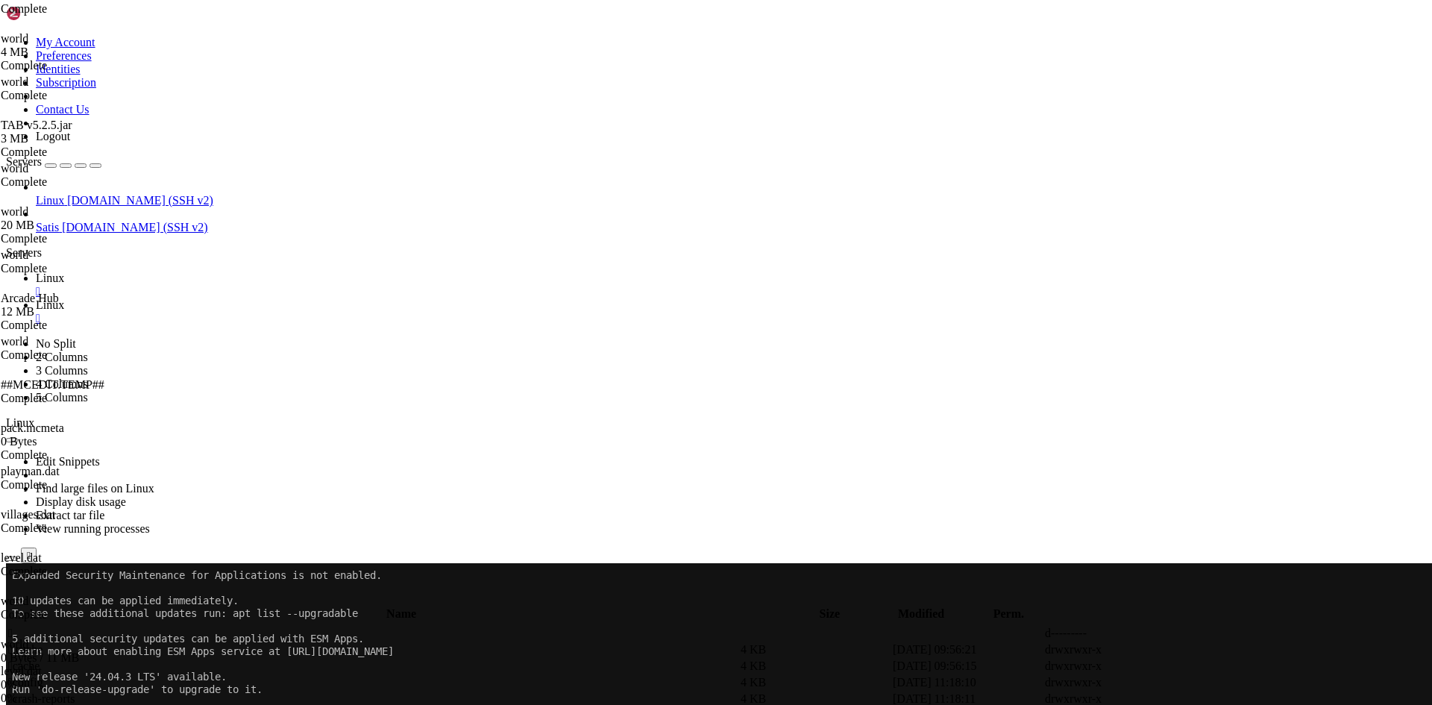
scroll to position [682, 0]
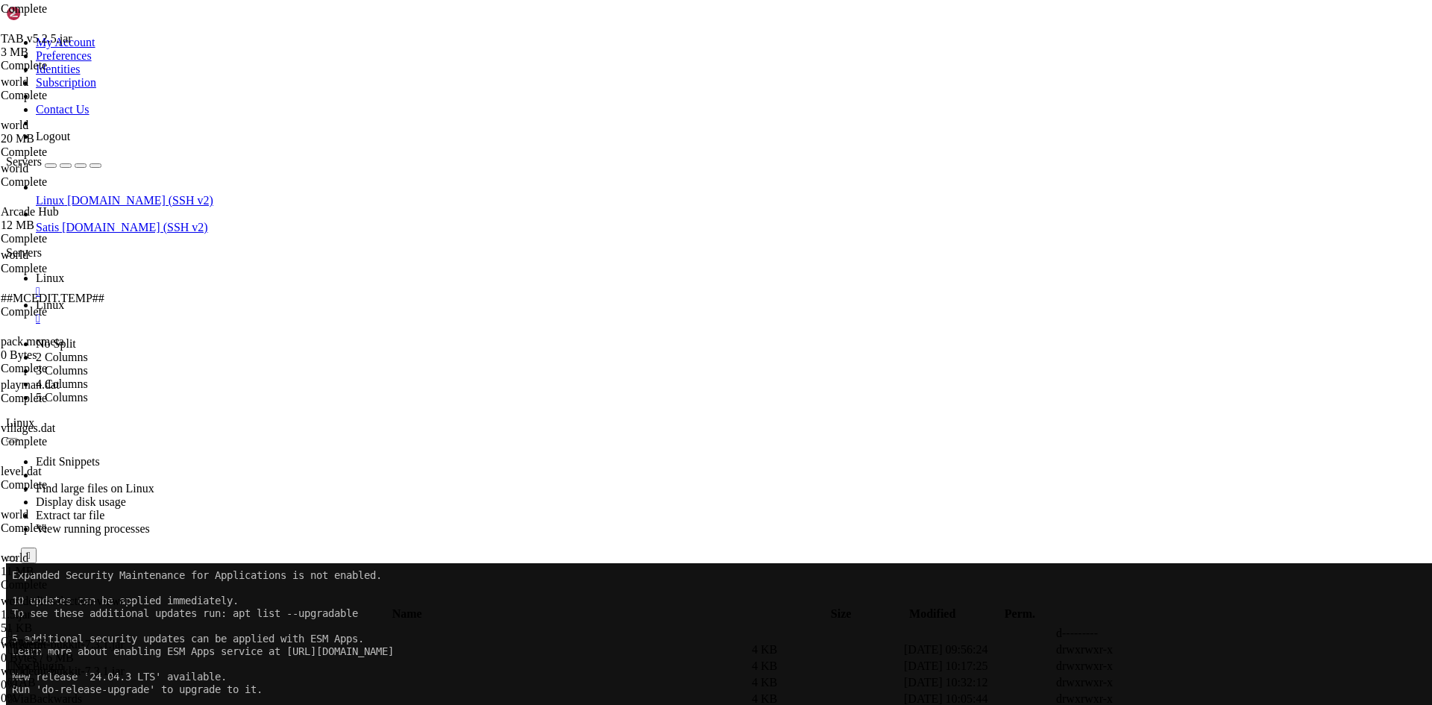
scroll to position [768, 0]
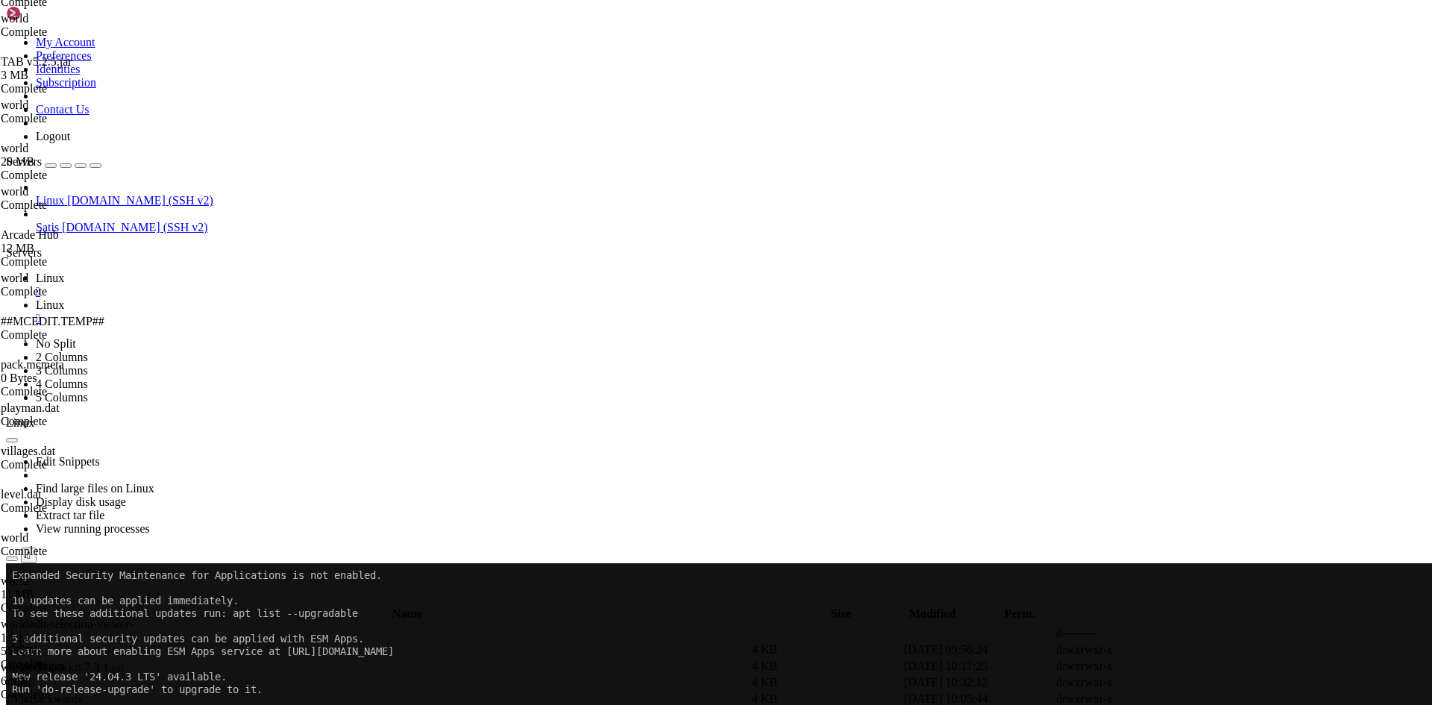
click at [19, 626] on span " .." at bounding box center [13, 632] width 10 height 13
type input "/home/netzwerk/lobby"
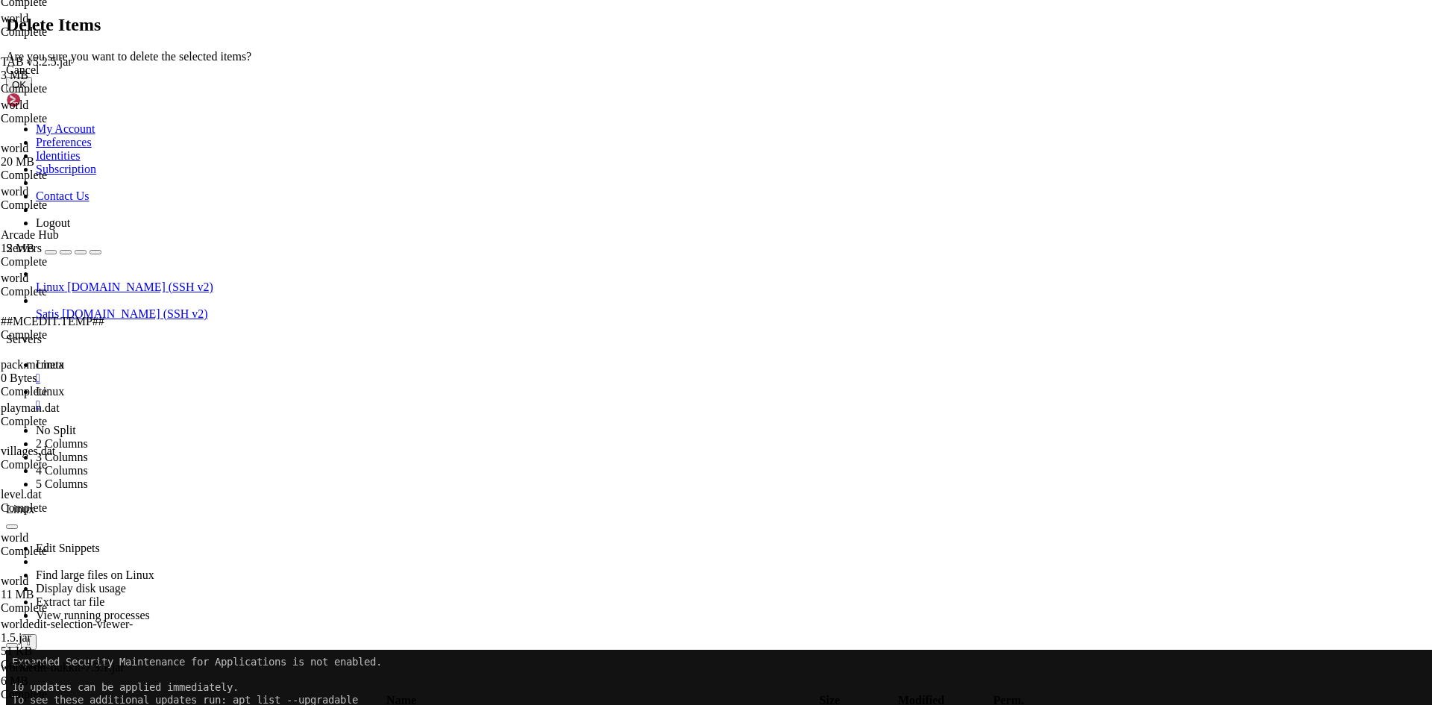
click at [32, 92] on button "OK" at bounding box center [19, 85] width 26 height 16
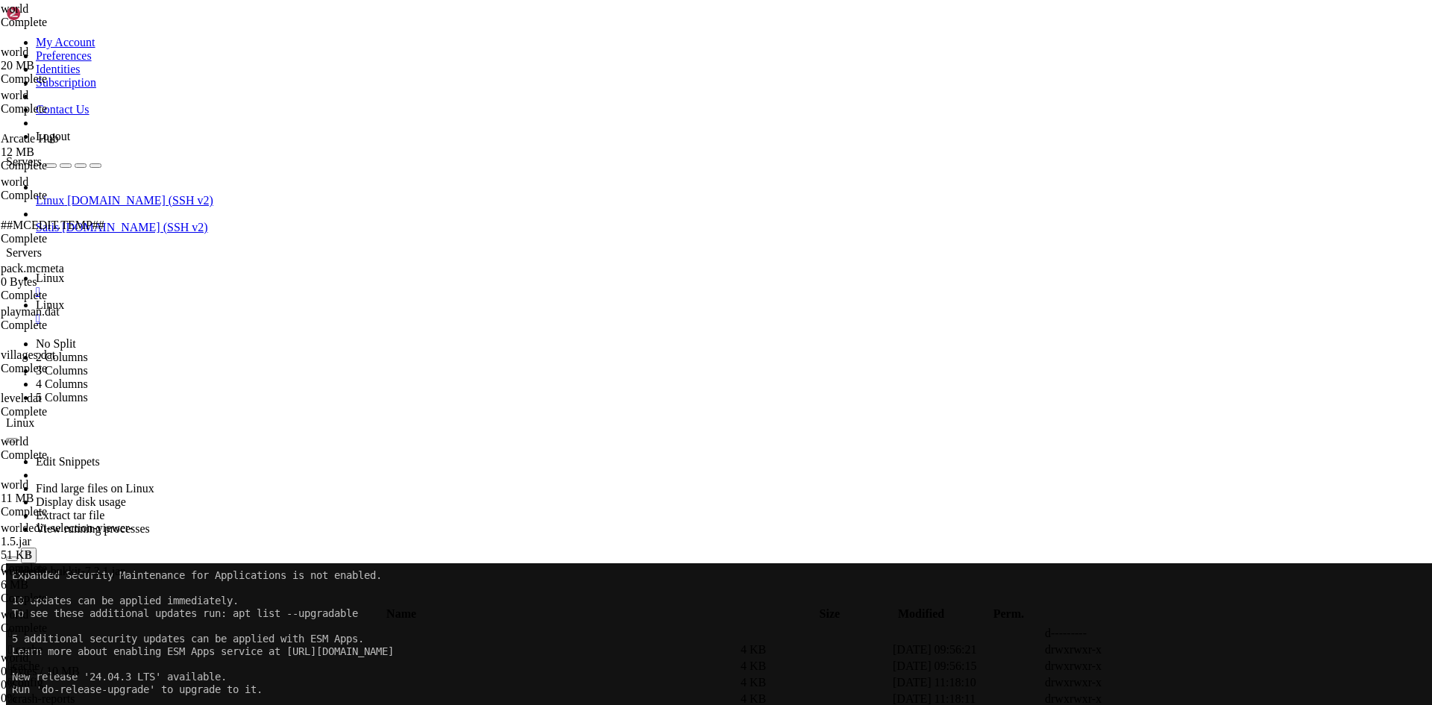
scroll to position [855, 0]
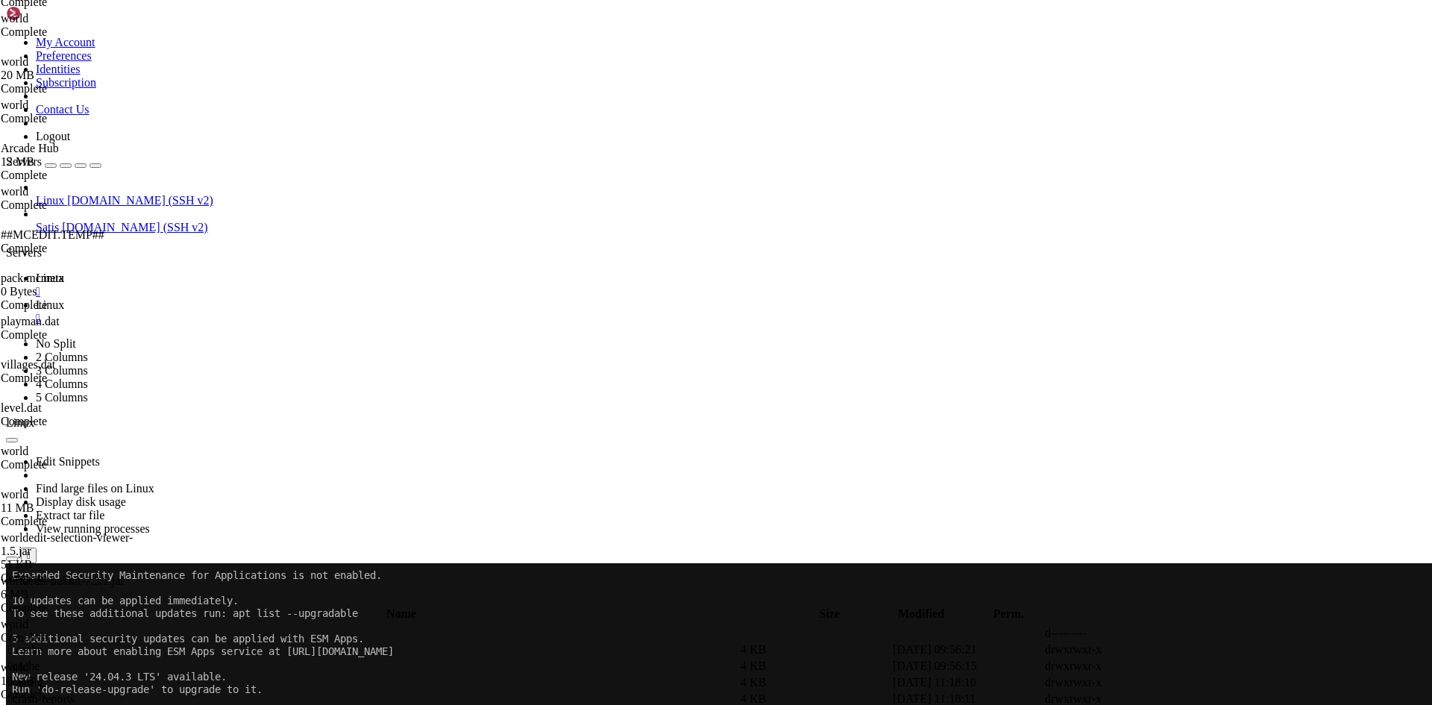
click at [162, 600] on div "submit" at bounding box center [162, 600] width 0 height 0
drag, startPoint x: 293, startPoint y: 333, endPoint x: 278, endPoint y: 333, distance: 14.9
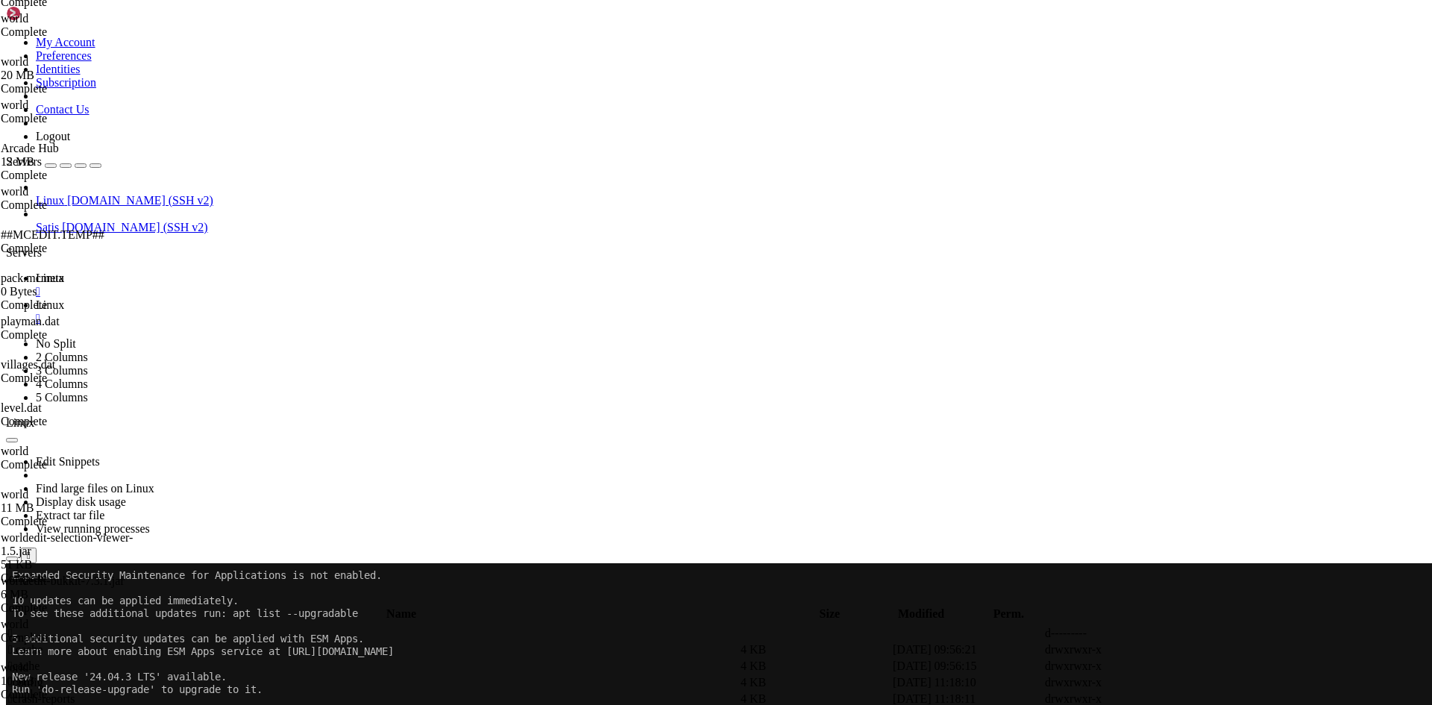
scroll to position [0, 5]
drag, startPoint x: 330, startPoint y: 255, endPoint x: 223, endPoint y: 254, distance: 106.7
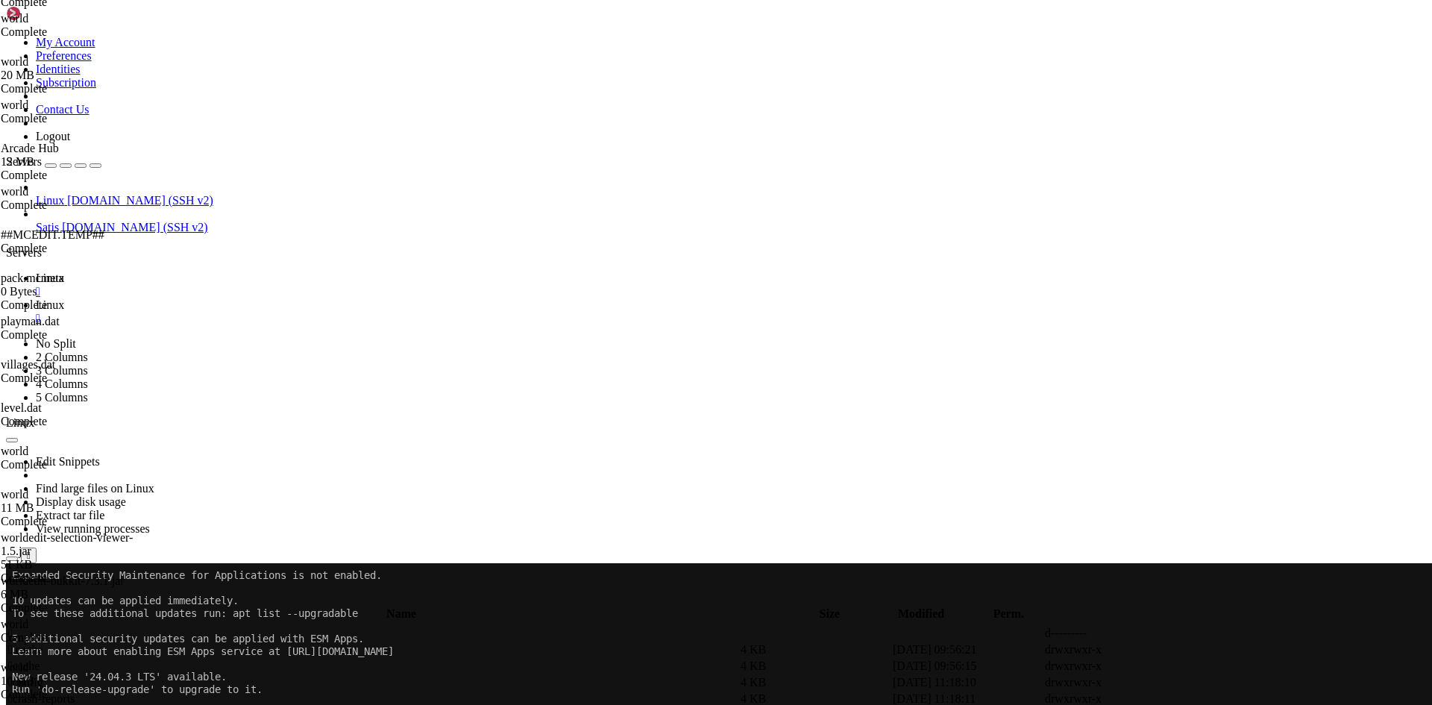
paste textarea ""layers":[{"block":"minecraft:air","height":1}],"biome":"minecraft:plains""
drag, startPoint x: 348, startPoint y: 315, endPoint x: 322, endPoint y: 317, distance: 26.2
type textarea "level-type=minecraft\:superflat"
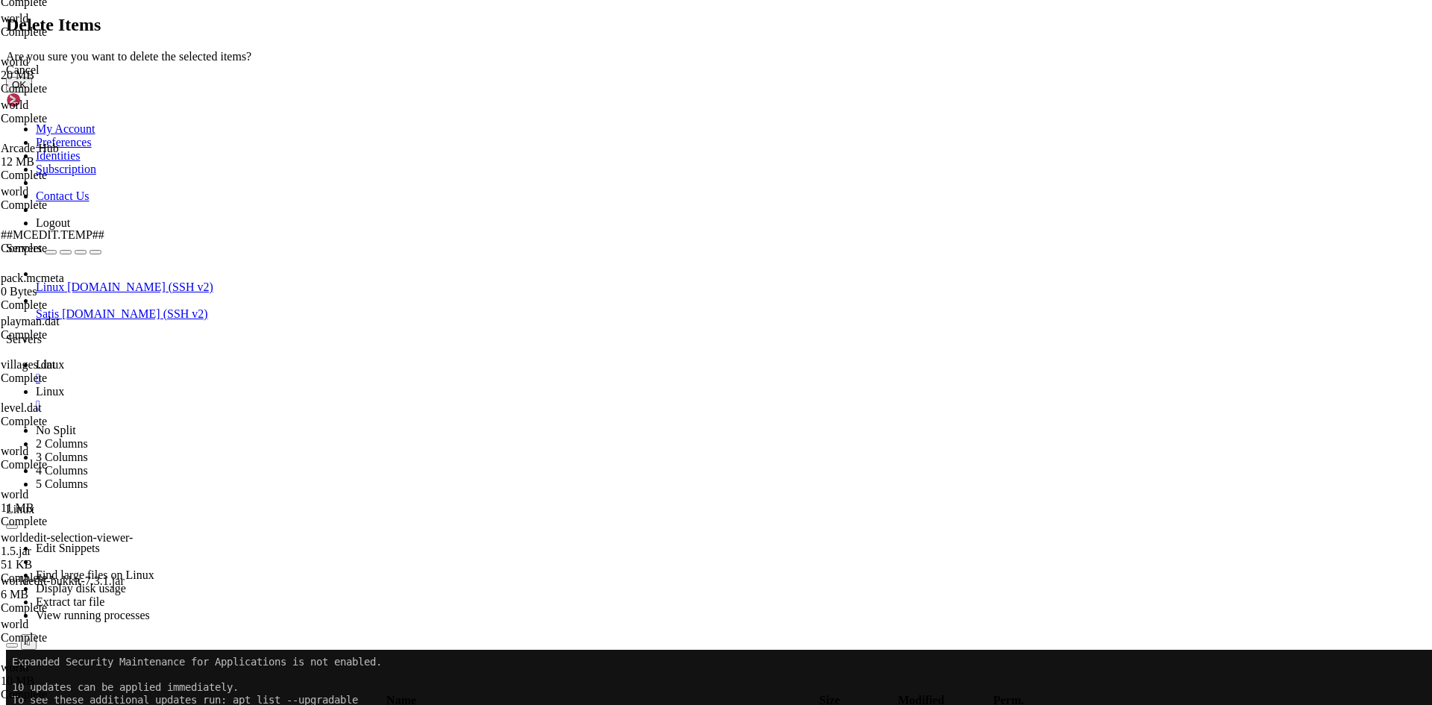
click at [32, 92] on button "OK" at bounding box center [19, 85] width 26 height 16
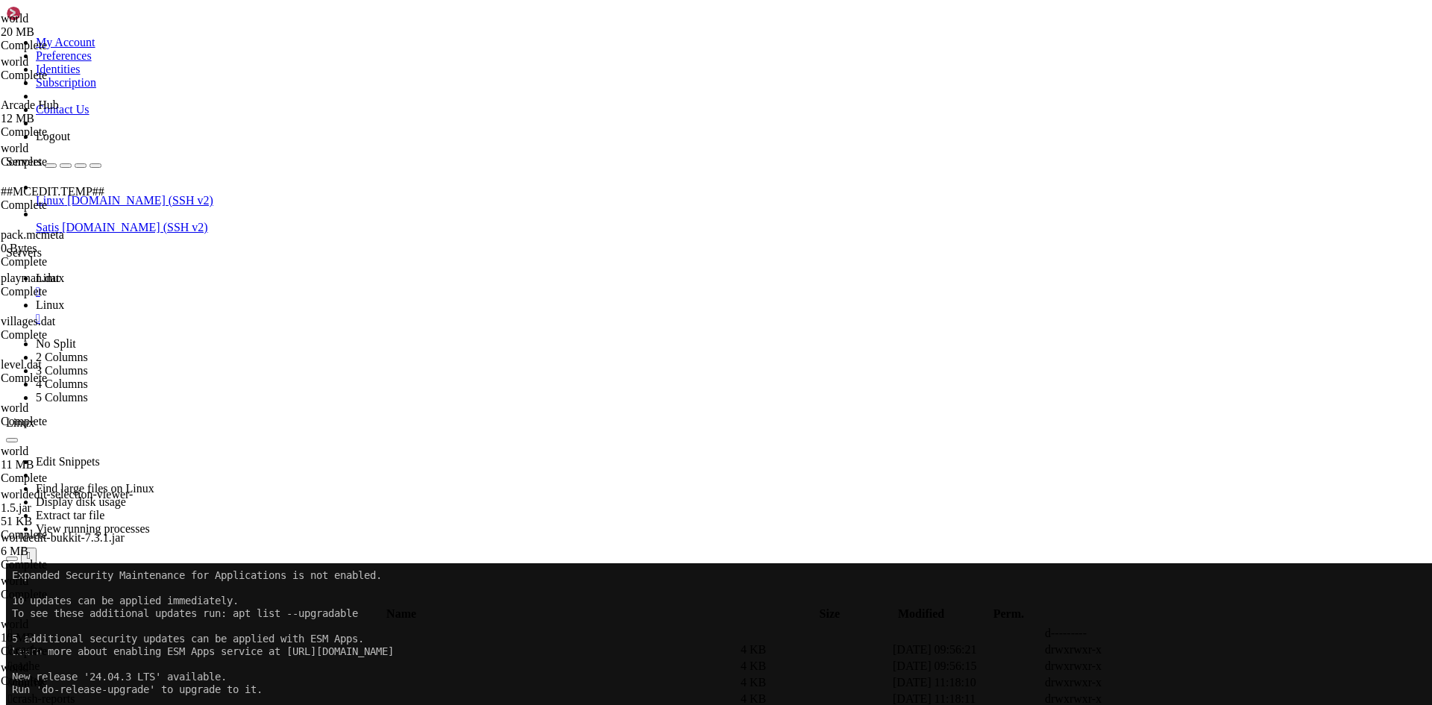
scroll to position [224, 0]
click at [162, 600] on div "submit" at bounding box center [162, 600] width 0 height 0
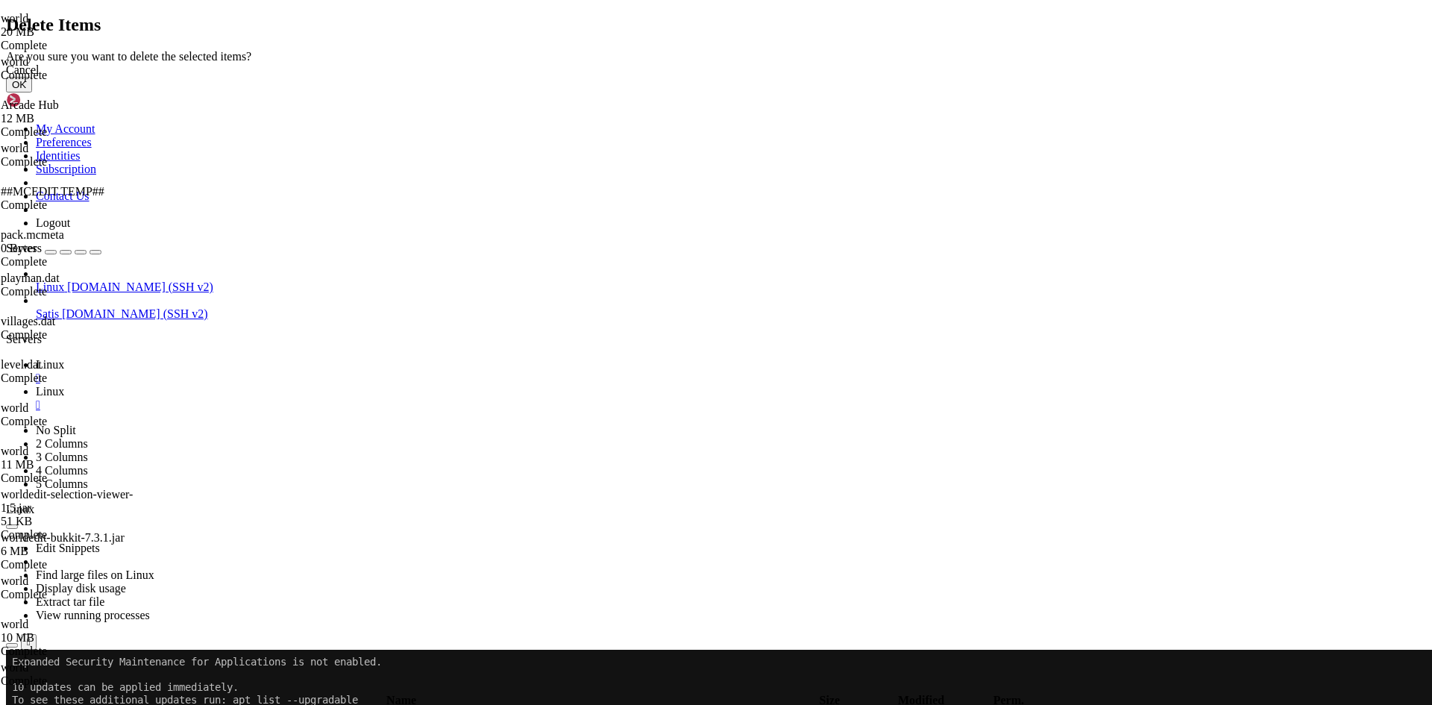
click at [32, 92] on button "OK" at bounding box center [19, 85] width 26 height 16
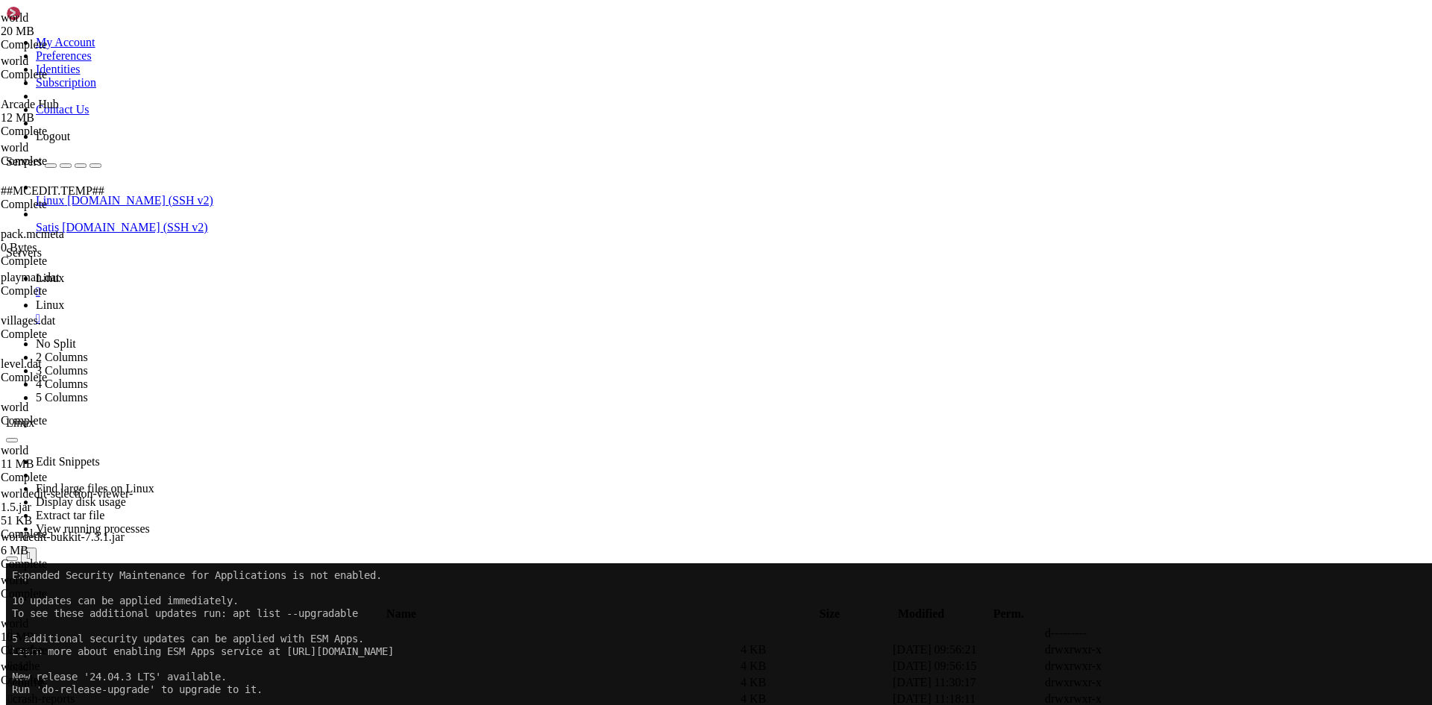
scroll to position [373, 0]
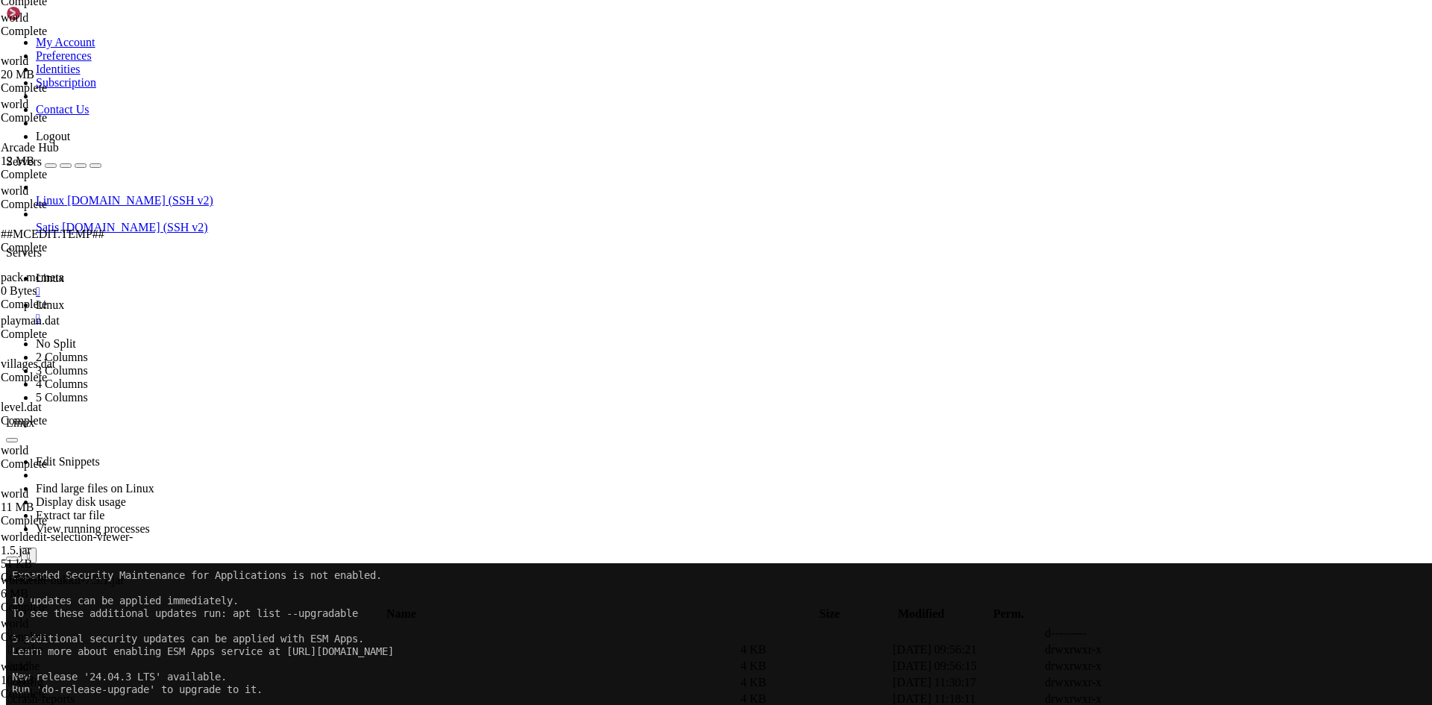
drag, startPoint x: 344, startPoint y: 318, endPoint x: 323, endPoint y: 318, distance: 20.9
type textarea "level-type=flat"
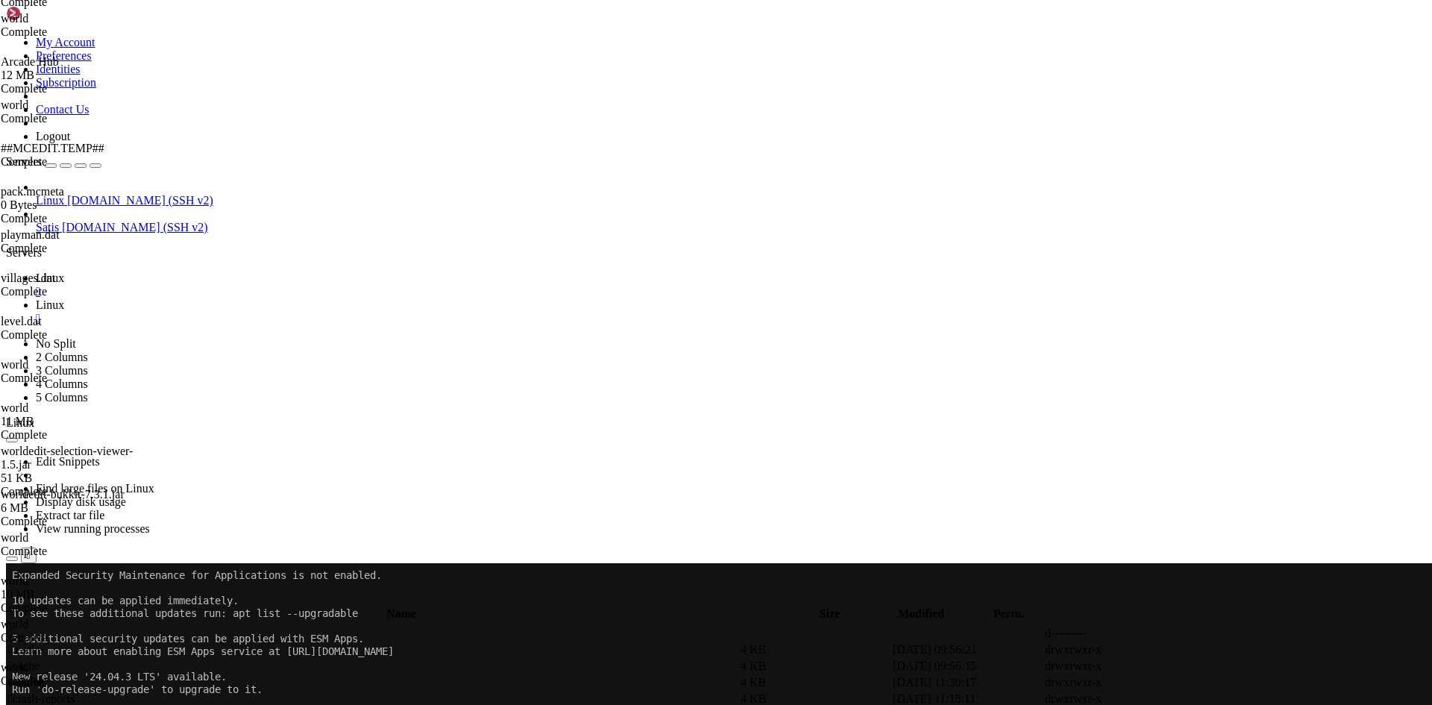
scroll to position [0, 0]
click at [292, 675] on td " config" at bounding box center [372, 682] width 731 height 15
click at [285, 675] on td " config" at bounding box center [372, 682] width 731 height 15
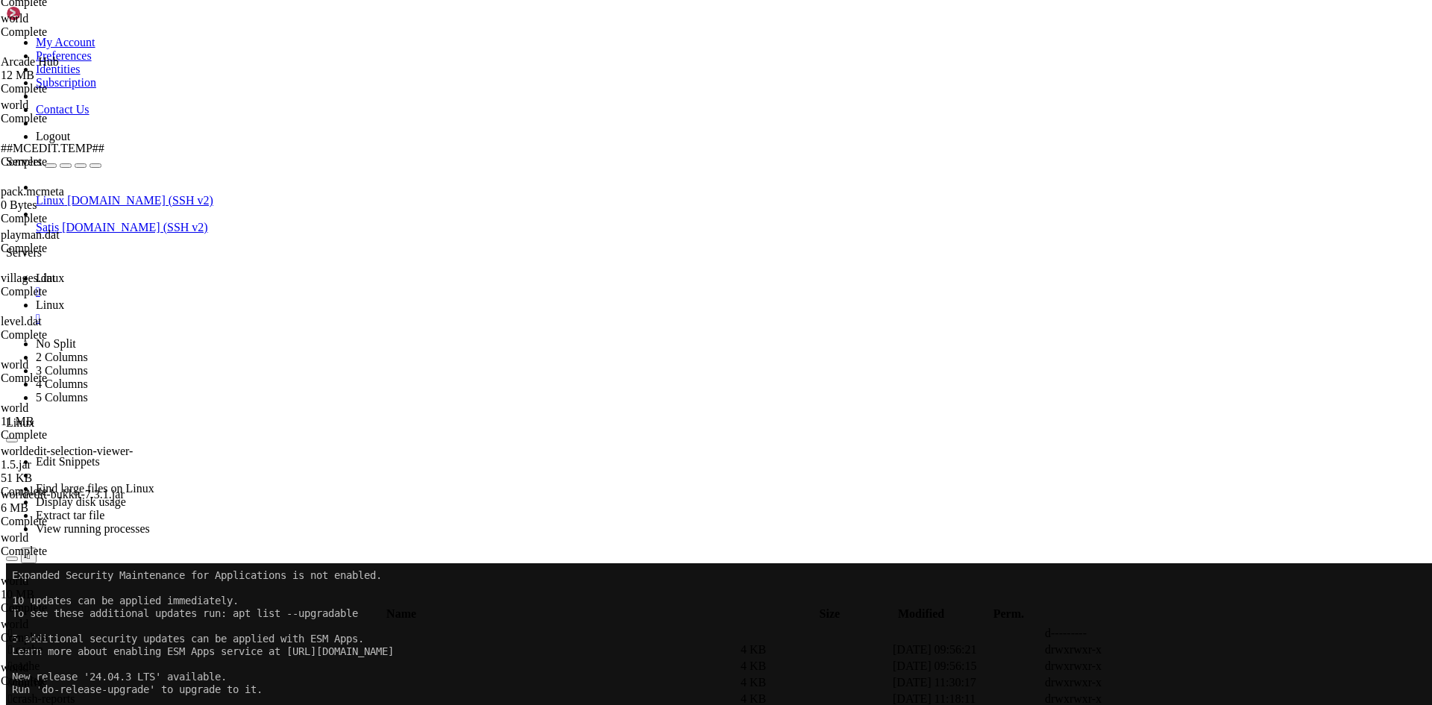
click at [285, 675] on td " config" at bounding box center [372, 682] width 731 height 15
click at [19, 626] on span " .." at bounding box center [13, 632] width 10 height 13
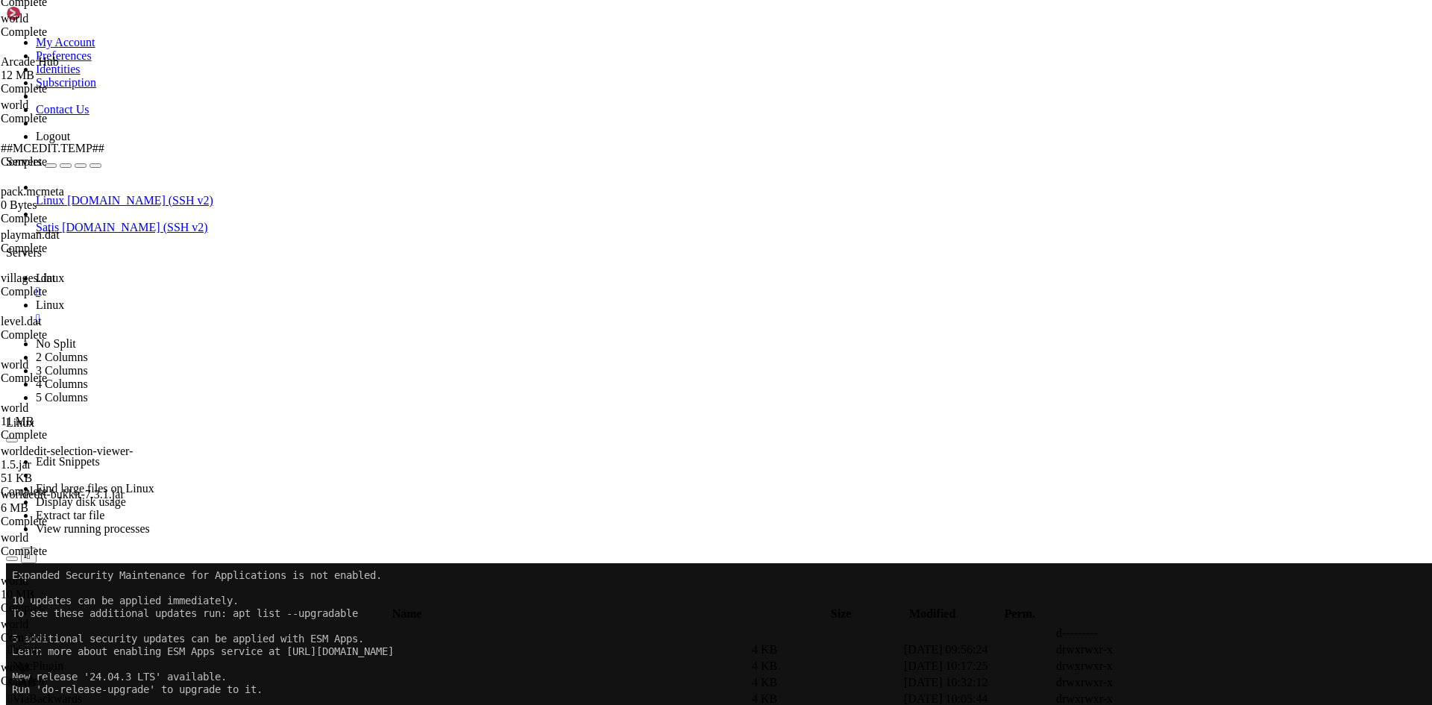
click at [281, 659] on td " NpcPlugin" at bounding box center [378, 666] width 742 height 15
click at [36, 676] on span " TAB" at bounding box center [22, 682] width 28 height 13
click at [1208, 682] on icon at bounding box center [1208, 682] width 0 height 0
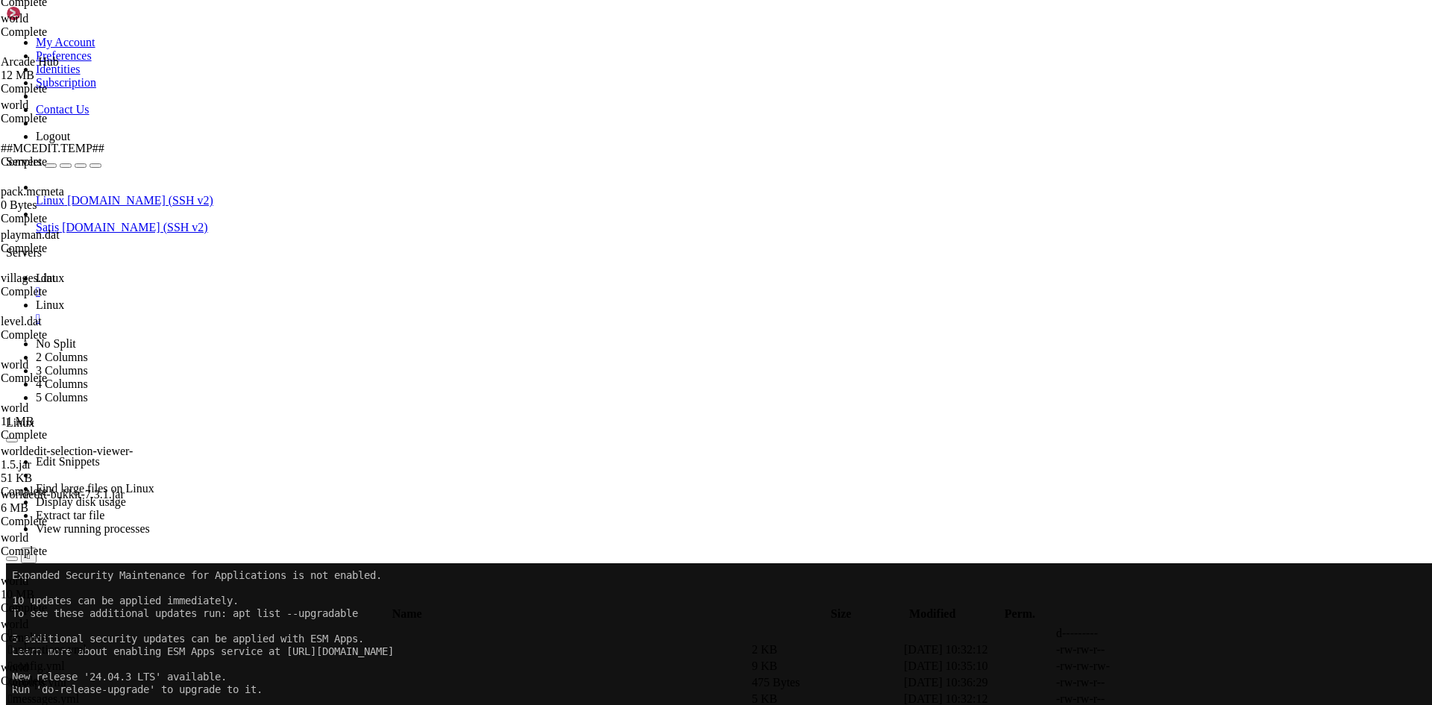
click at [1208, 666] on icon at bounding box center [1208, 666] width 0 height 0
click at [19, 626] on span " .." at bounding box center [13, 632] width 10 height 13
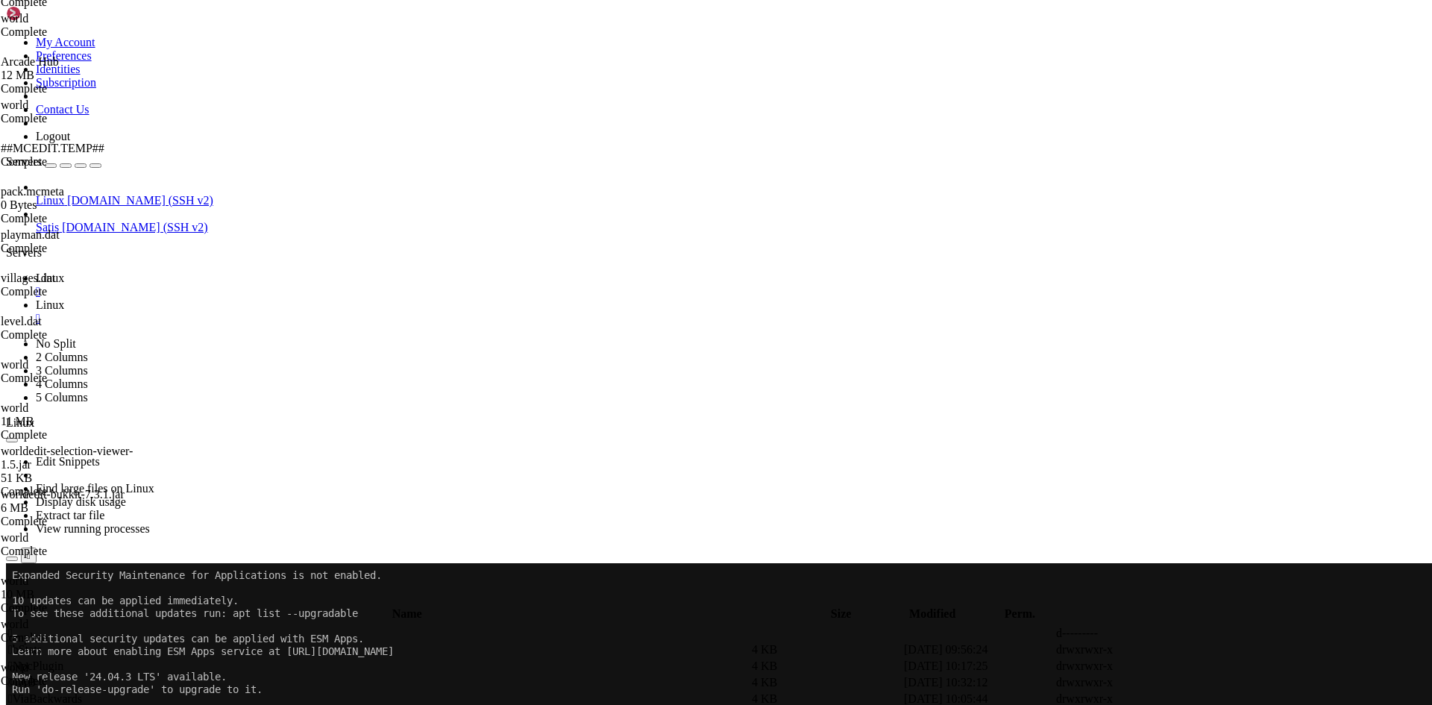
click at [19, 626] on span " .." at bounding box center [13, 632] width 10 height 13
click at [43, 676] on span " config" at bounding box center [25, 682] width 35 height 13
click at [19, 626] on span " .." at bounding box center [13, 632] width 10 height 13
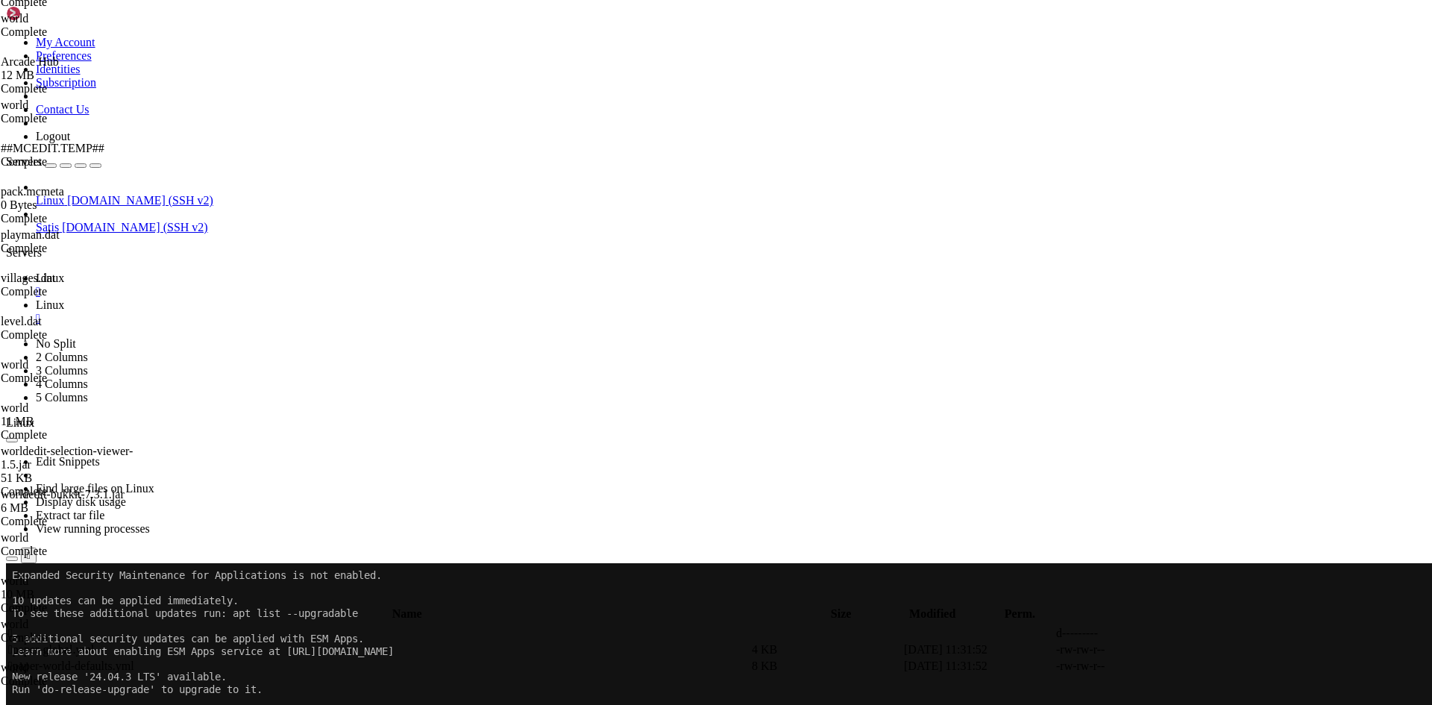
click at [19, 626] on span " .." at bounding box center [13, 632] width 10 height 13
click at [162, 600] on div "submit" at bounding box center [162, 600] width 0 height 0
click at [43, 676] on span " config" at bounding box center [25, 682] width 35 height 13
click at [279, 626] on td " .." at bounding box center [378, 633] width 742 height 15
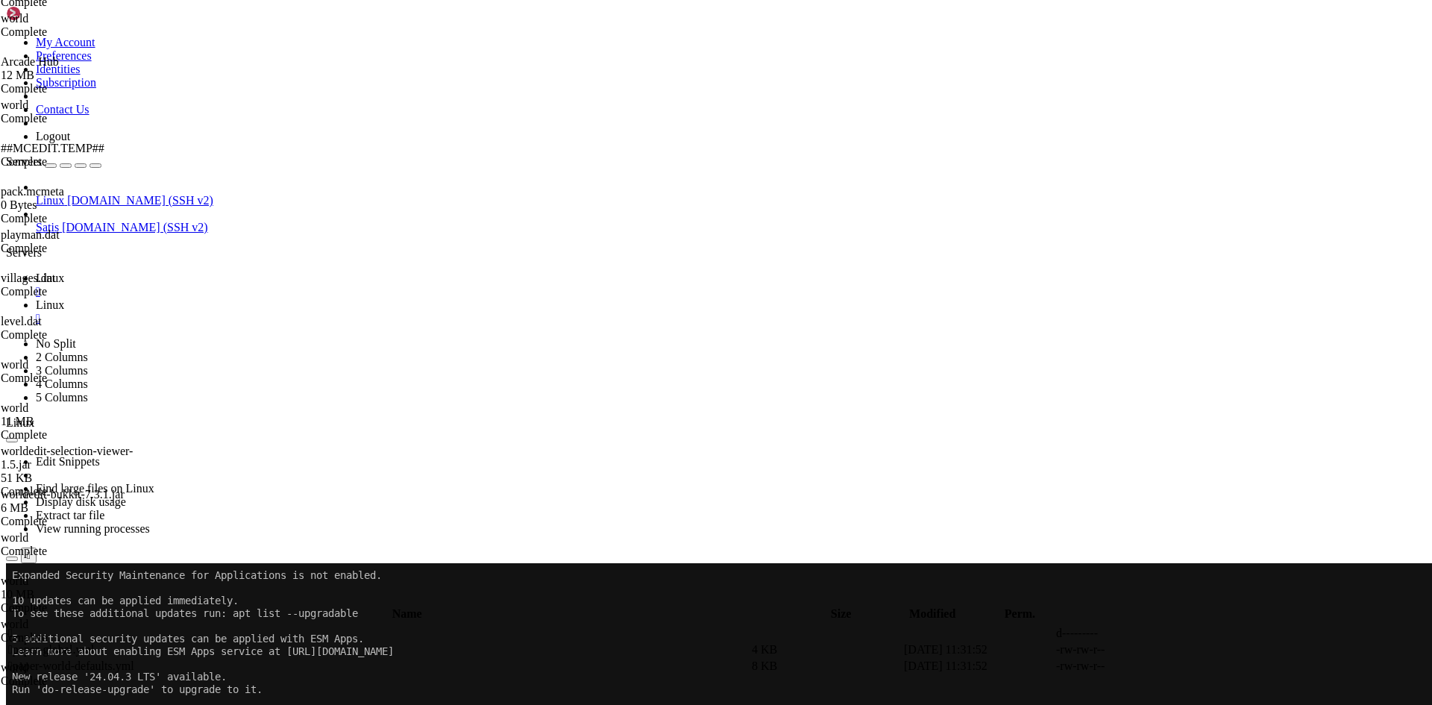
click at [279, 626] on td " .." at bounding box center [378, 633] width 742 height 15
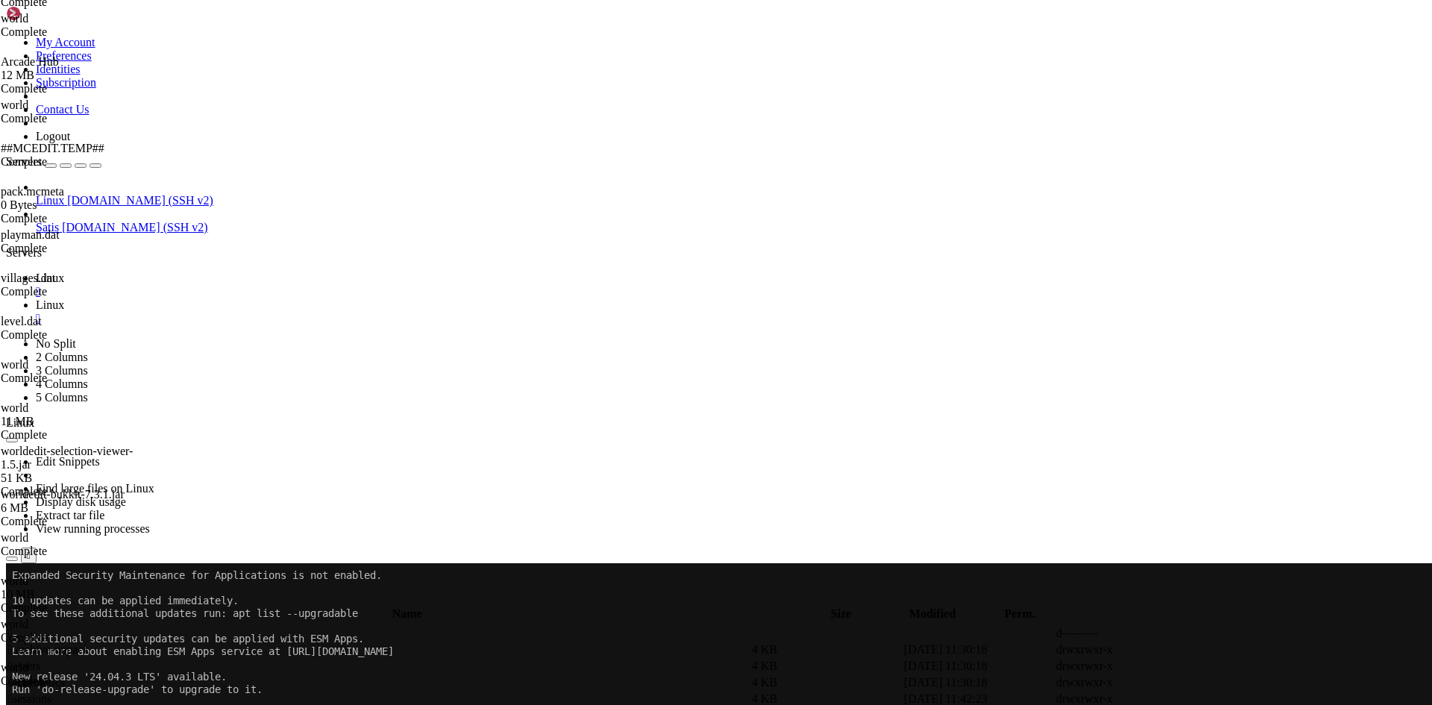
click at [349, 675] on td " schematics" at bounding box center [378, 682] width 742 height 15
type input "/home/netzwerk/lobby/plugins/WorldEdit/schematics"
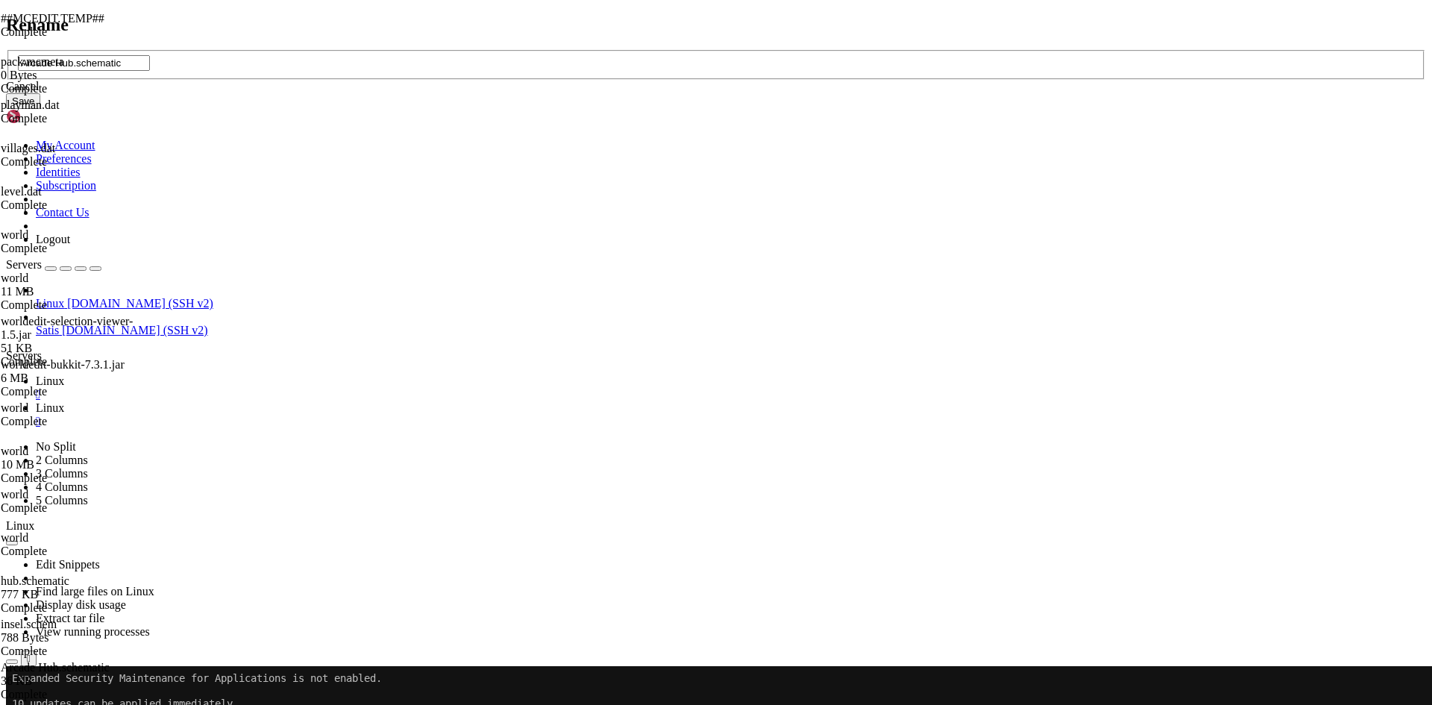
click at [150, 71] on input "Arcade Hub.schematic" at bounding box center [84, 63] width 132 height 16
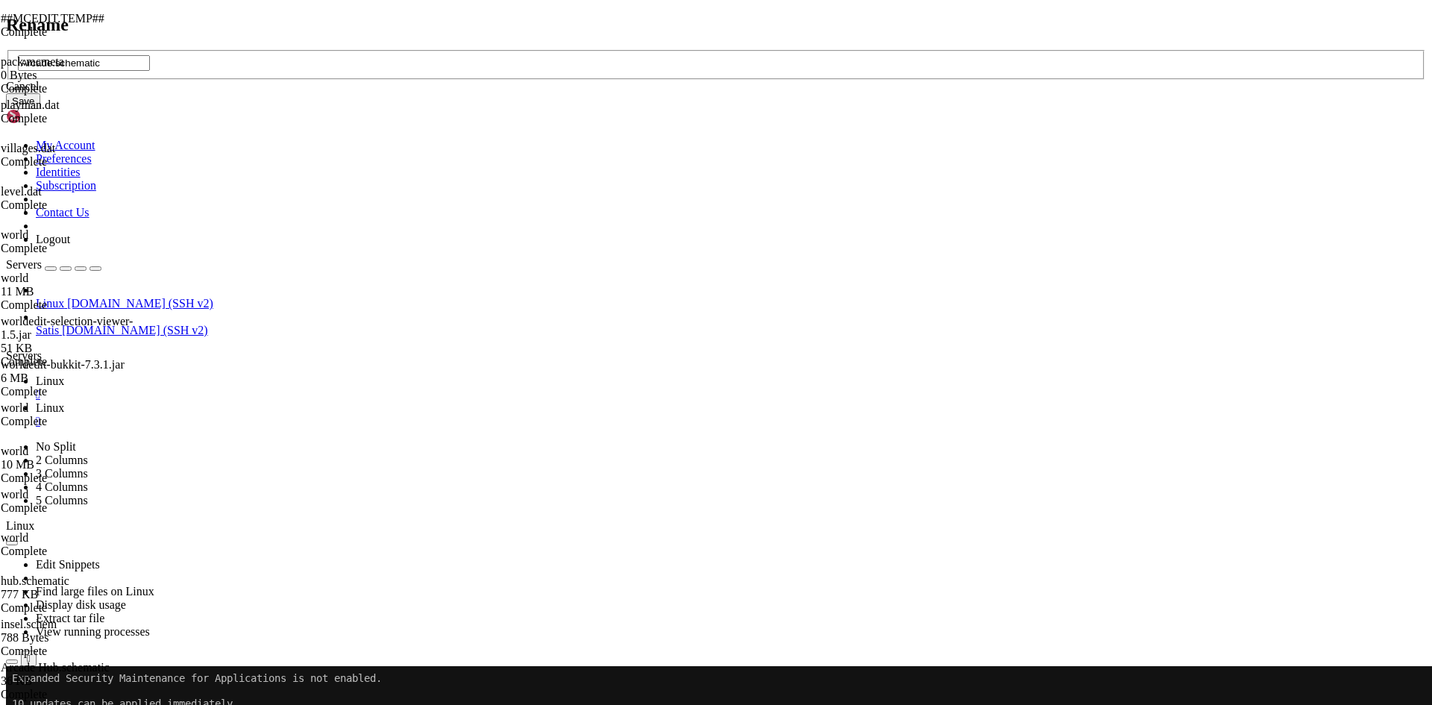
type input "Arcade.schematic"
click at [40, 109] on button "Save" at bounding box center [23, 101] width 34 height 16
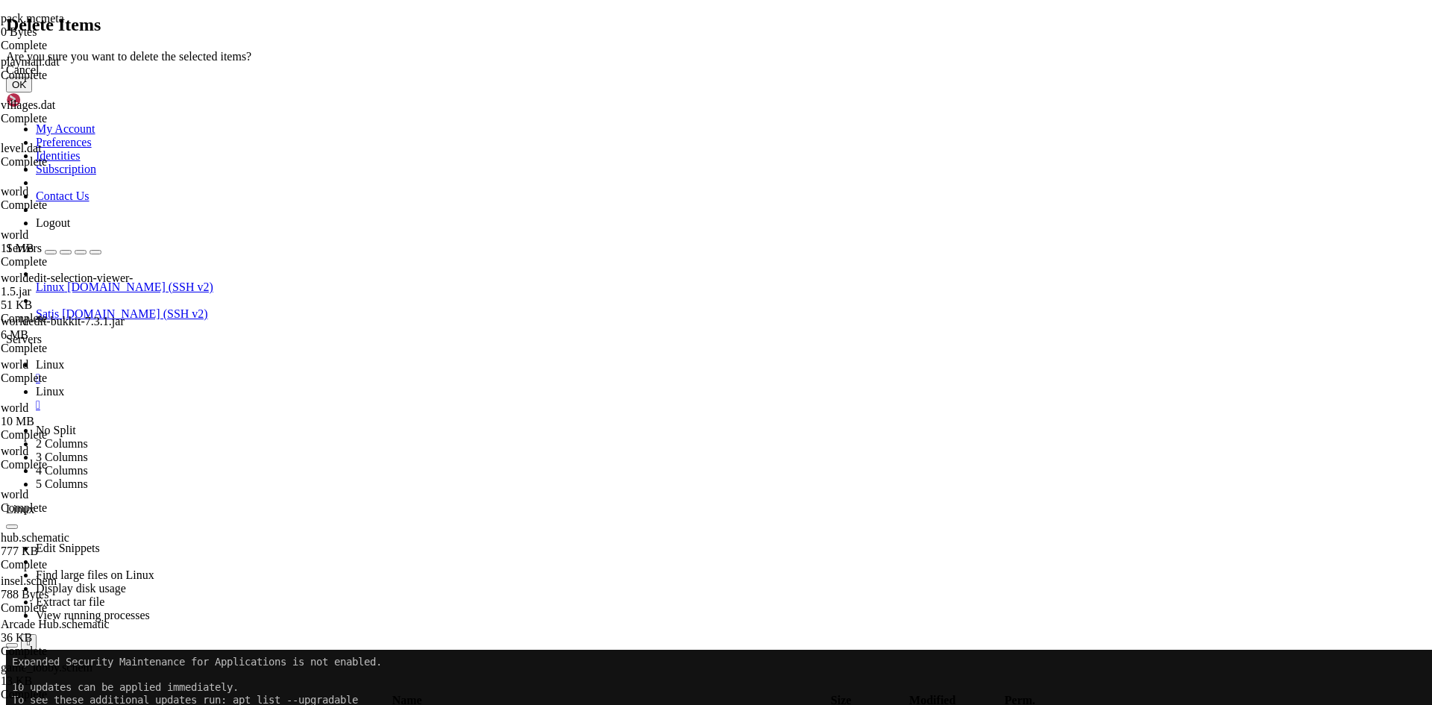
click at [32, 92] on button "OK" at bounding box center [19, 85] width 26 height 16
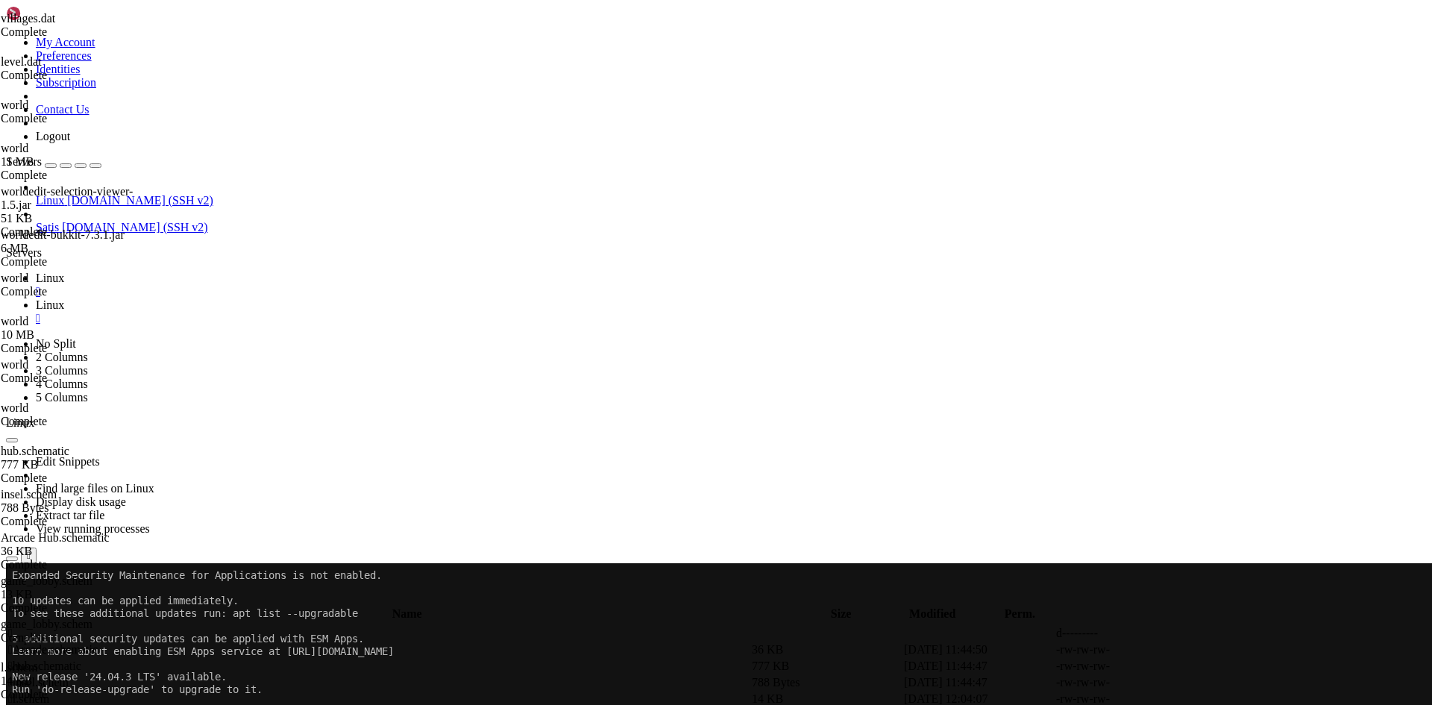
click at [287, 626] on td " .." at bounding box center [378, 633] width 742 height 15
type input "/home/netzwerk/lobby/plugins/WorldEdit"
click at [1208, 704] on icon at bounding box center [1208, 715] width 0 height 0
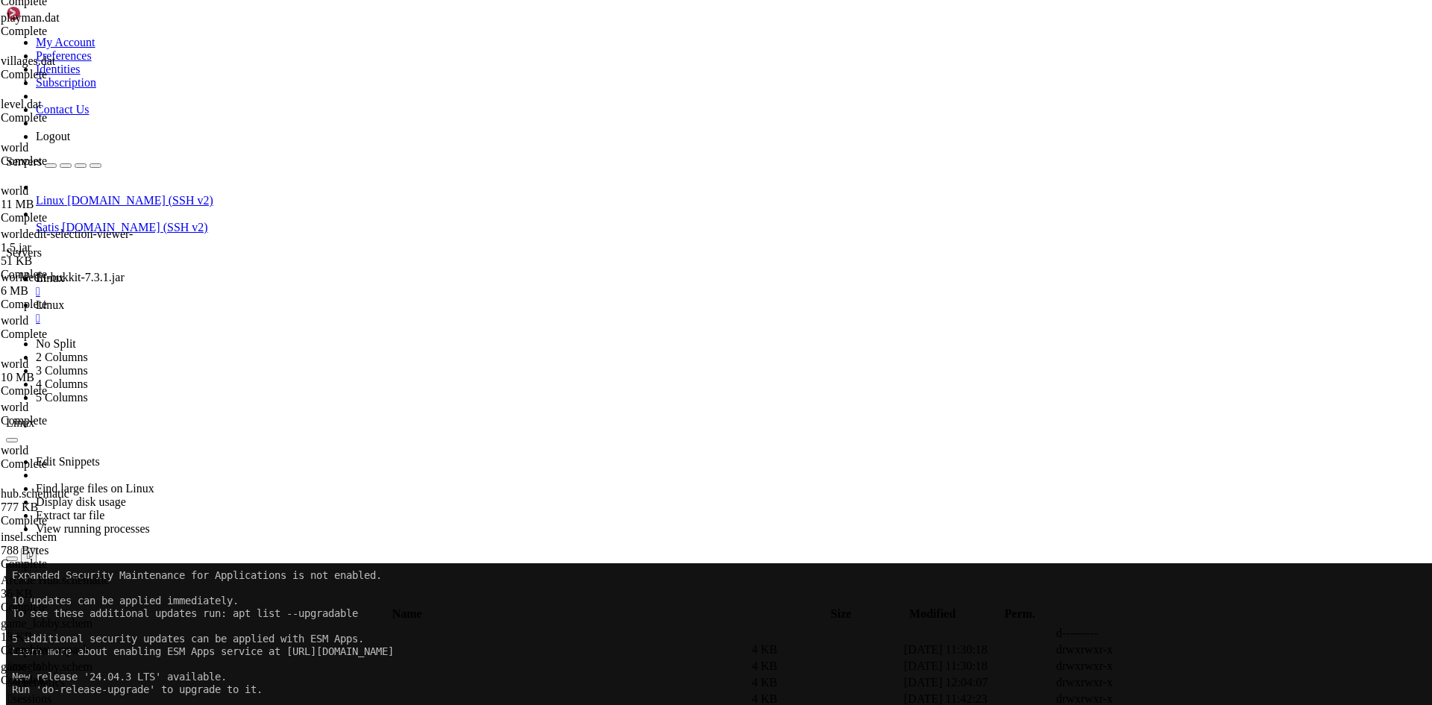
scroll to position [2, 0]
type textarea "#"
click at [271, 675] on td " schematics" at bounding box center [378, 682] width 742 height 15
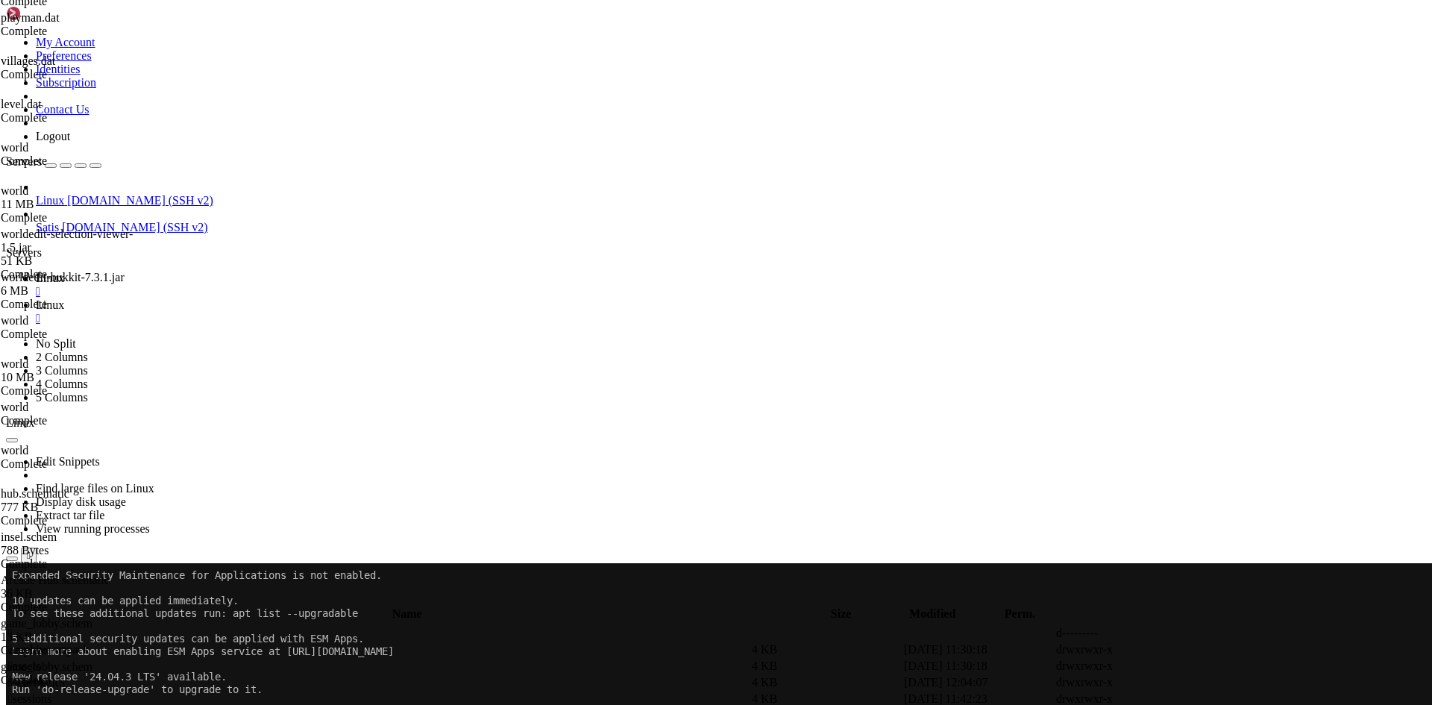
drag, startPoint x: 801, startPoint y: 204, endPoint x: 789, endPoint y: 242, distance: 39.9
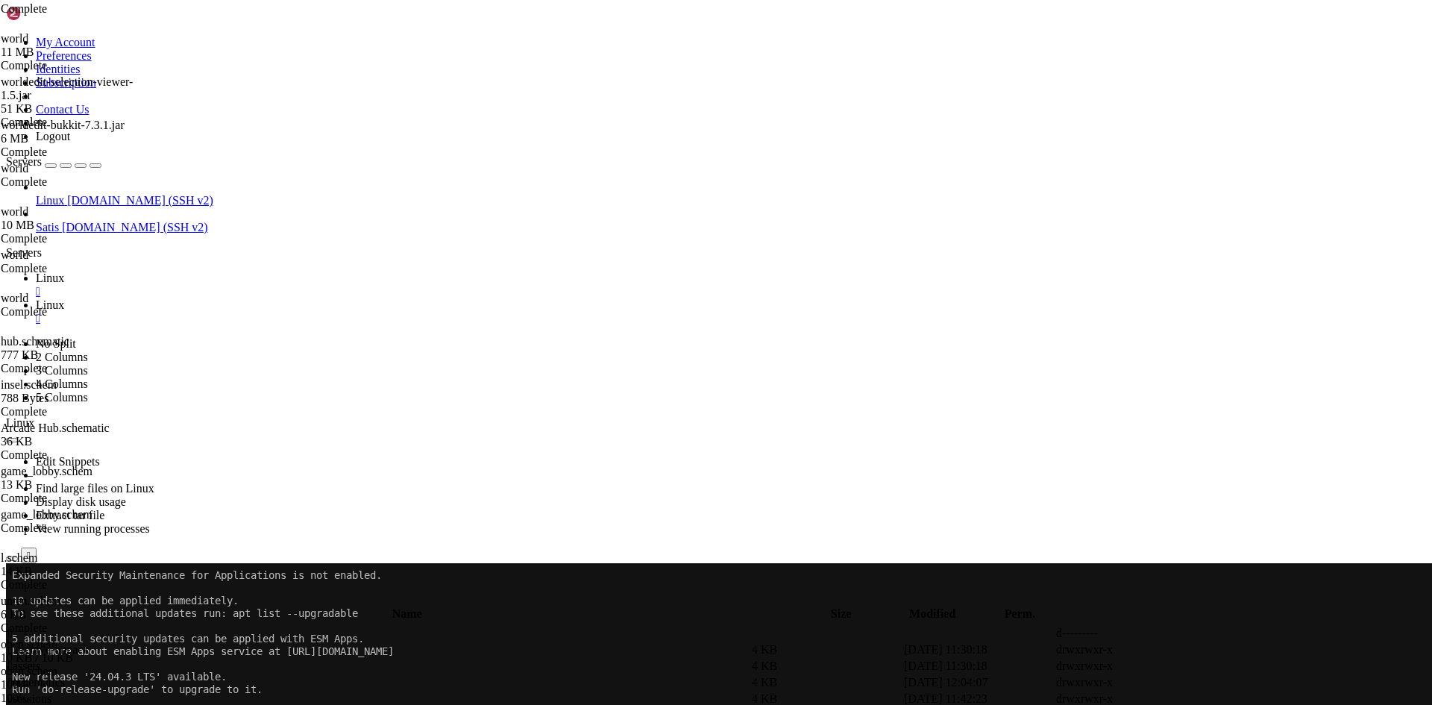
scroll to position [1504, 0]
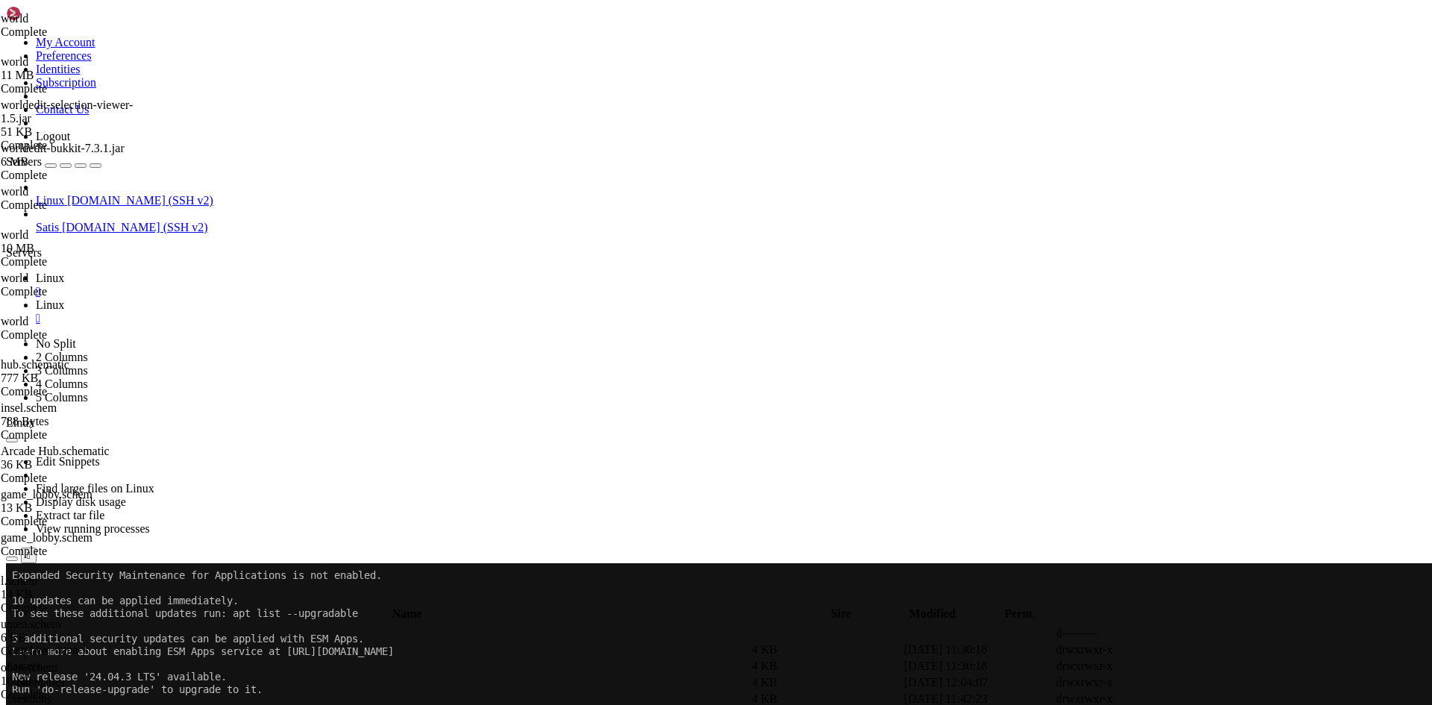
drag, startPoint x: 293, startPoint y: 310, endPoint x: 289, endPoint y: 236, distance: 74.0
click at [289, 626] on tbody " .. d---------  .archive-unpack 4 KB [DATE] 11:30:18 drwxrwxr-x  assets 4 KB…" at bounding box center [682, 691] width 1351 height 130
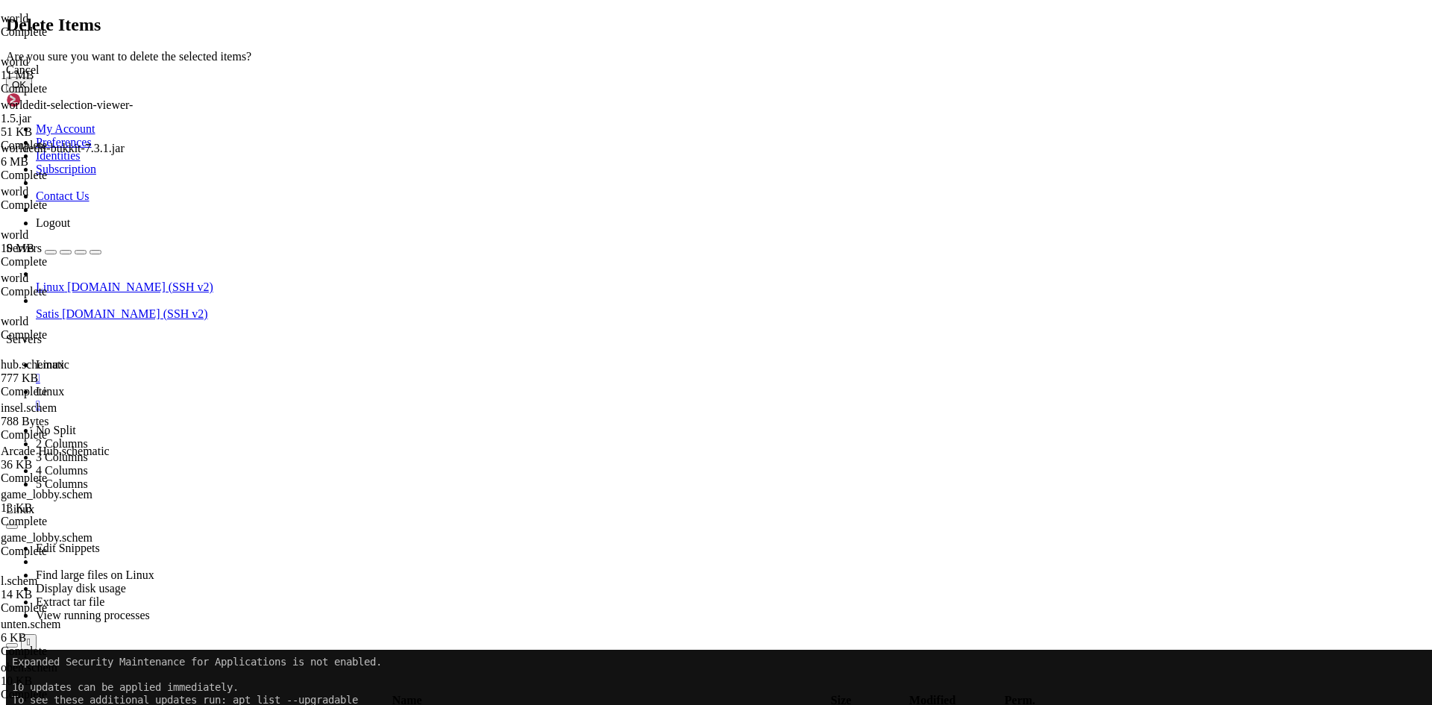
click at [32, 92] on button "OK" at bounding box center [19, 85] width 26 height 16
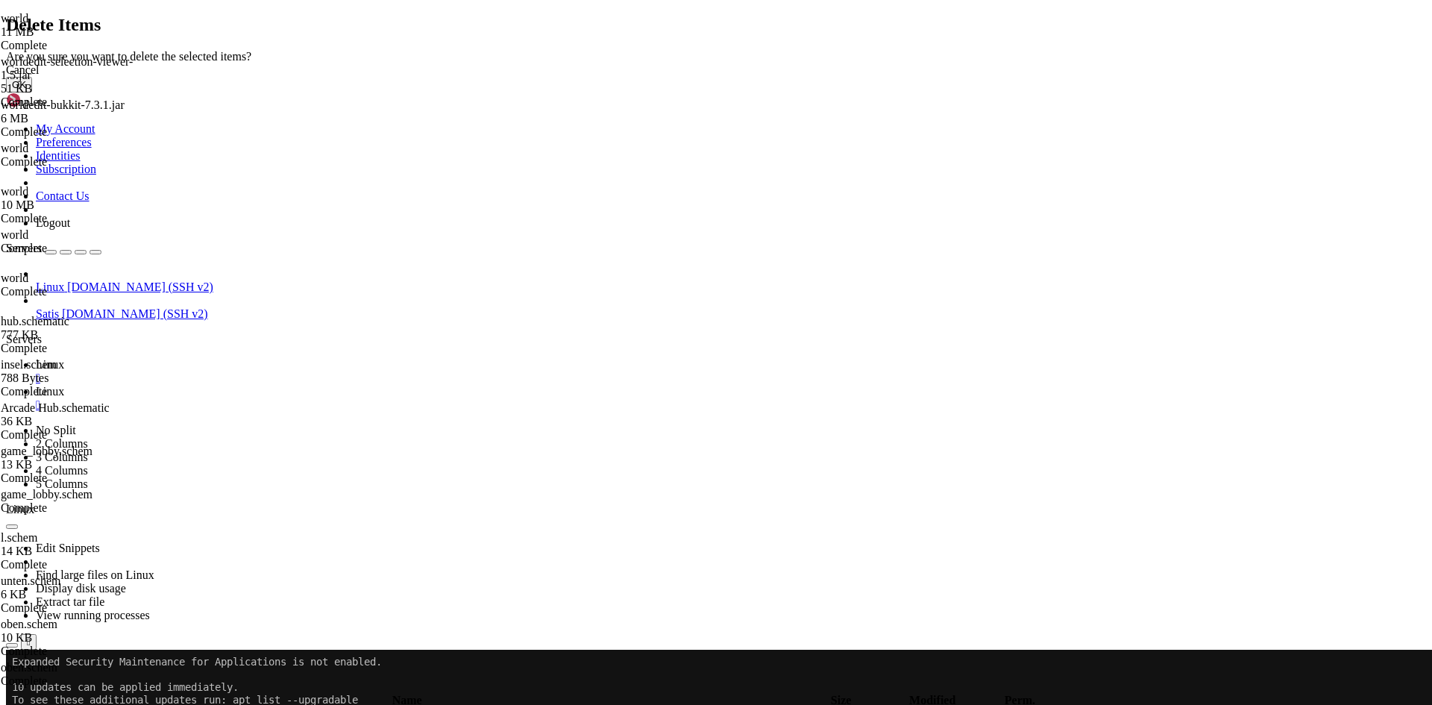
click at [32, 92] on button "OK" at bounding box center [19, 85] width 26 height 16
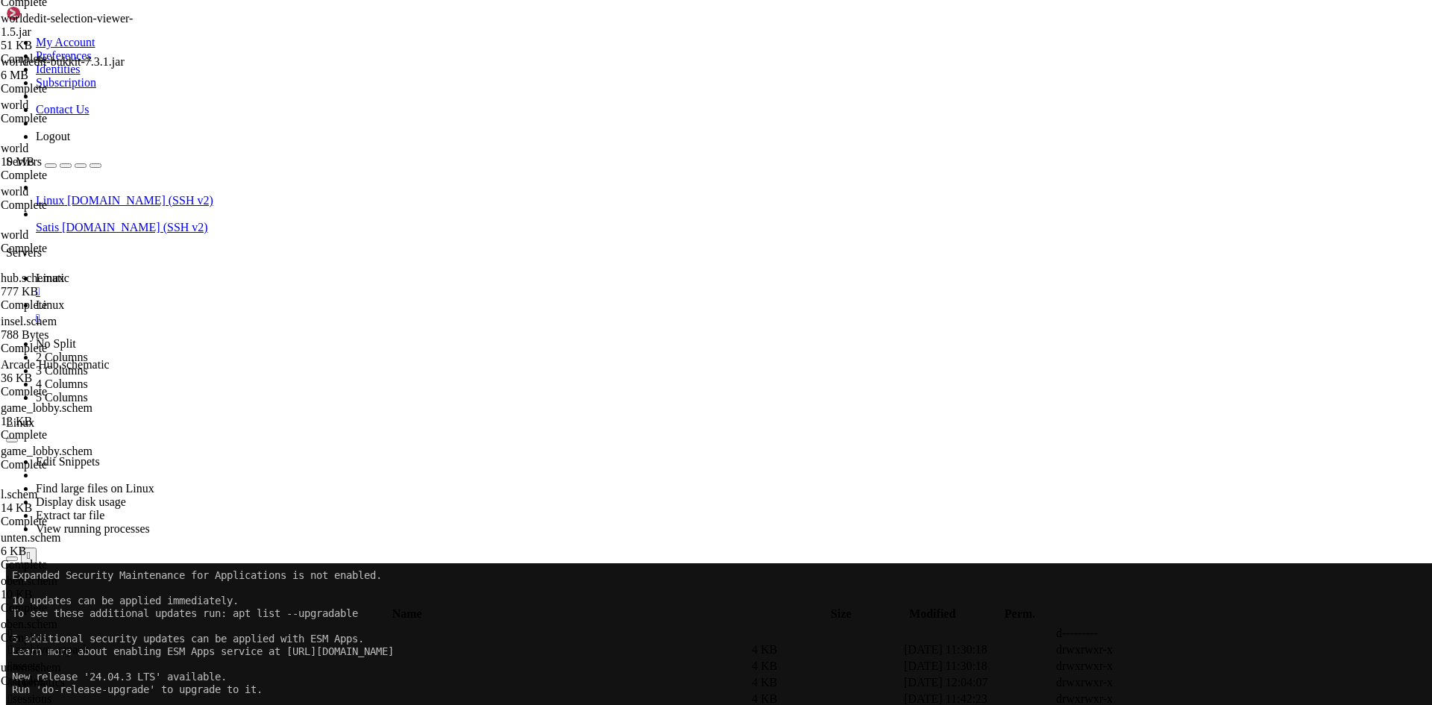
click at [275, 675] on td " schematics" at bounding box center [378, 682] width 742 height 15
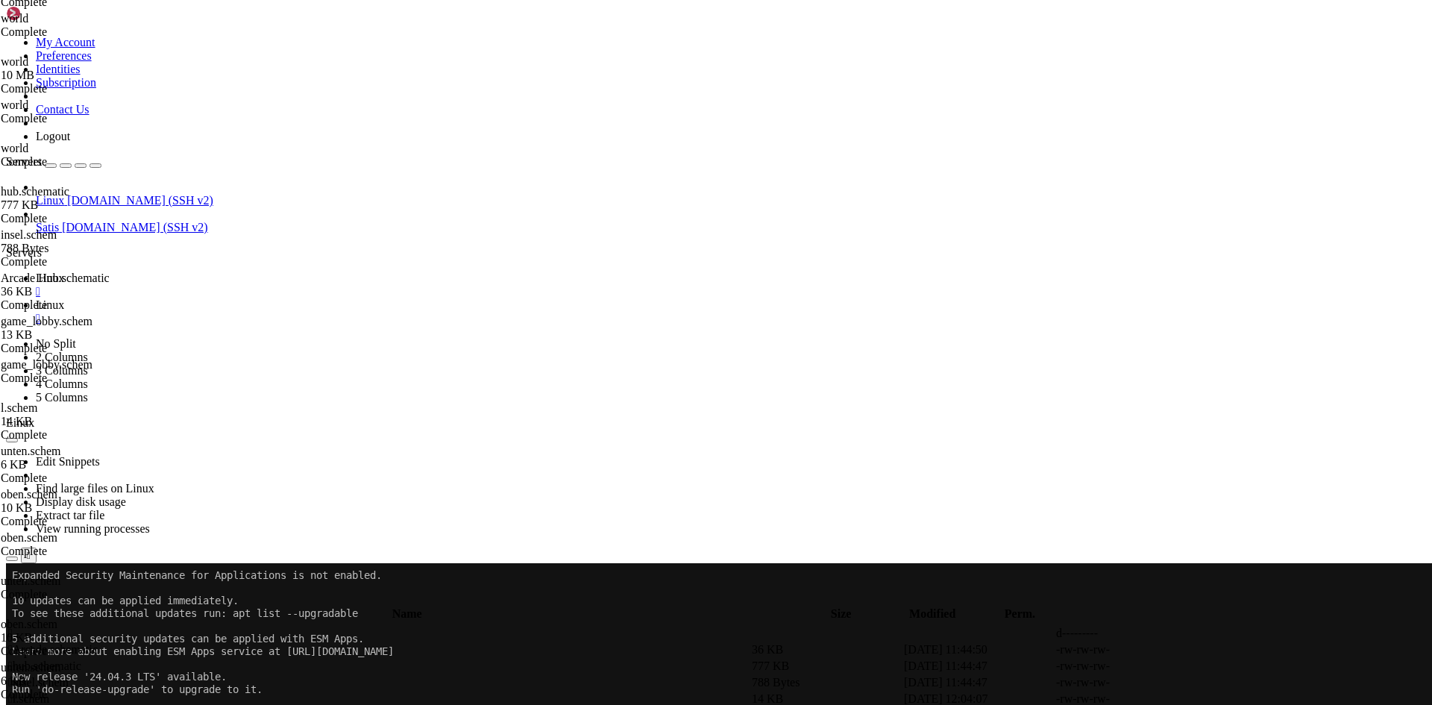
scroll to position [1677, 0]
click at [19, 626] on span " .." at bounding box center [13, 632] width 10 height 13
click at [245, 626] on td " .." at bounding box center [378, 633] width 742 height 15
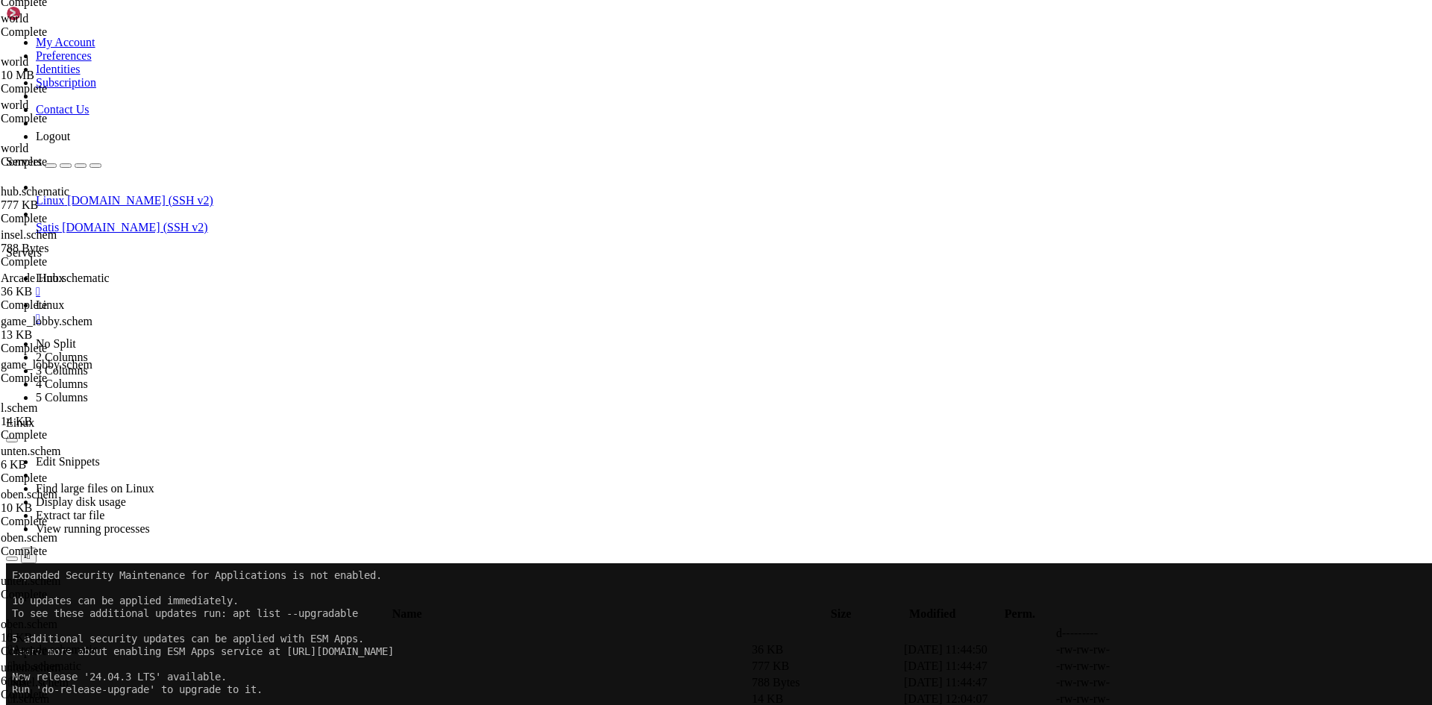
click at [245, 626] on td " .." at bounding box center [378, 633] width 742 height 15
click at [19, 626] on span " .." at bounding box center [13, 632] width 10 height 13
click at [254, 626] on td " .." at bounding box center [378, 633] width 742 height 15
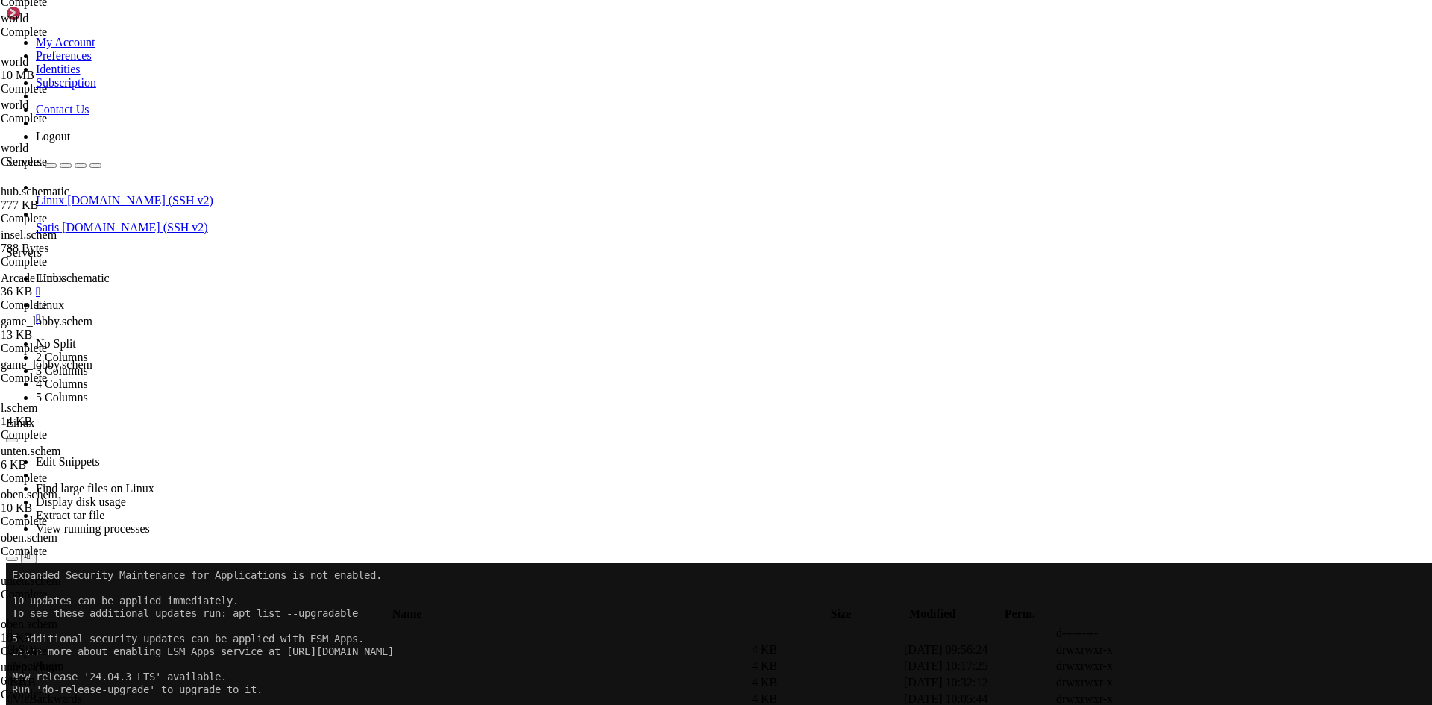
type input "/home/netzwerk/lobby"
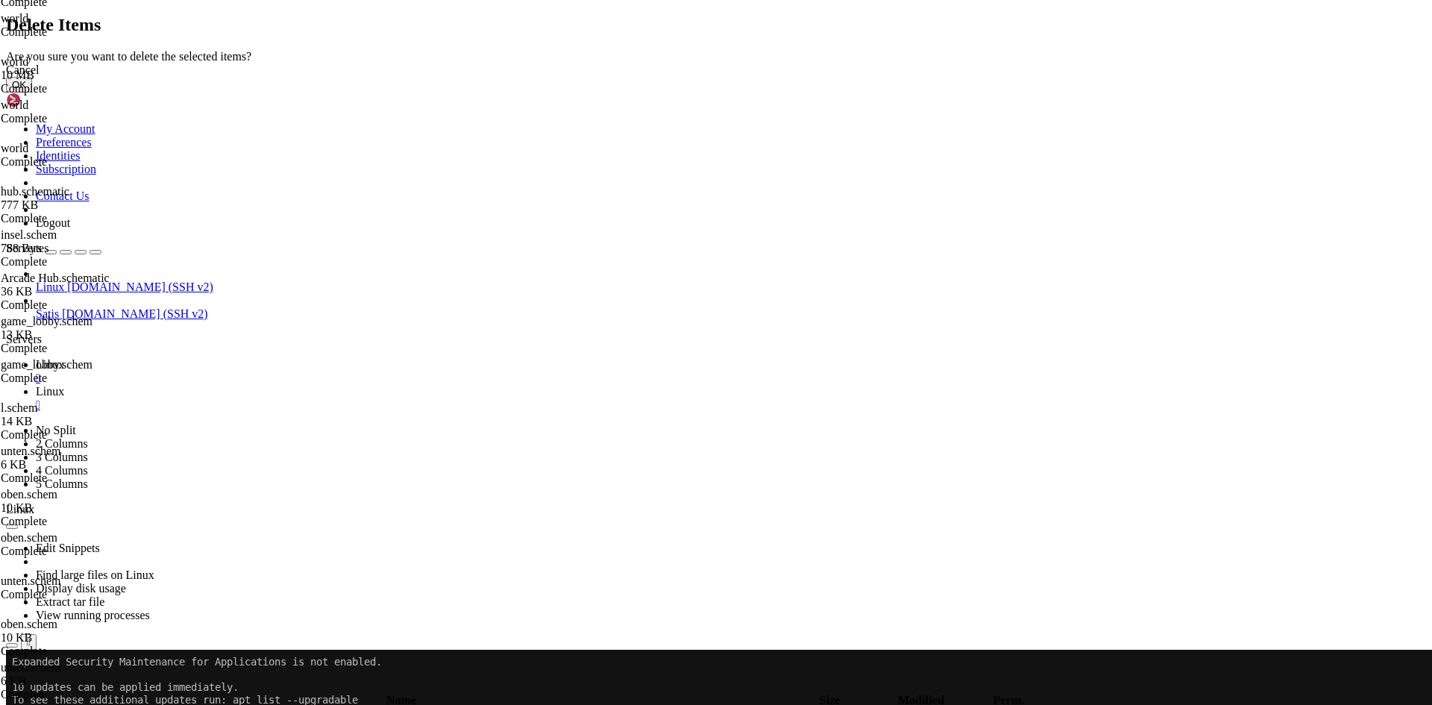
click at [32, 92] on button "OK" at bounding box center [19, 85] width 26 height 16
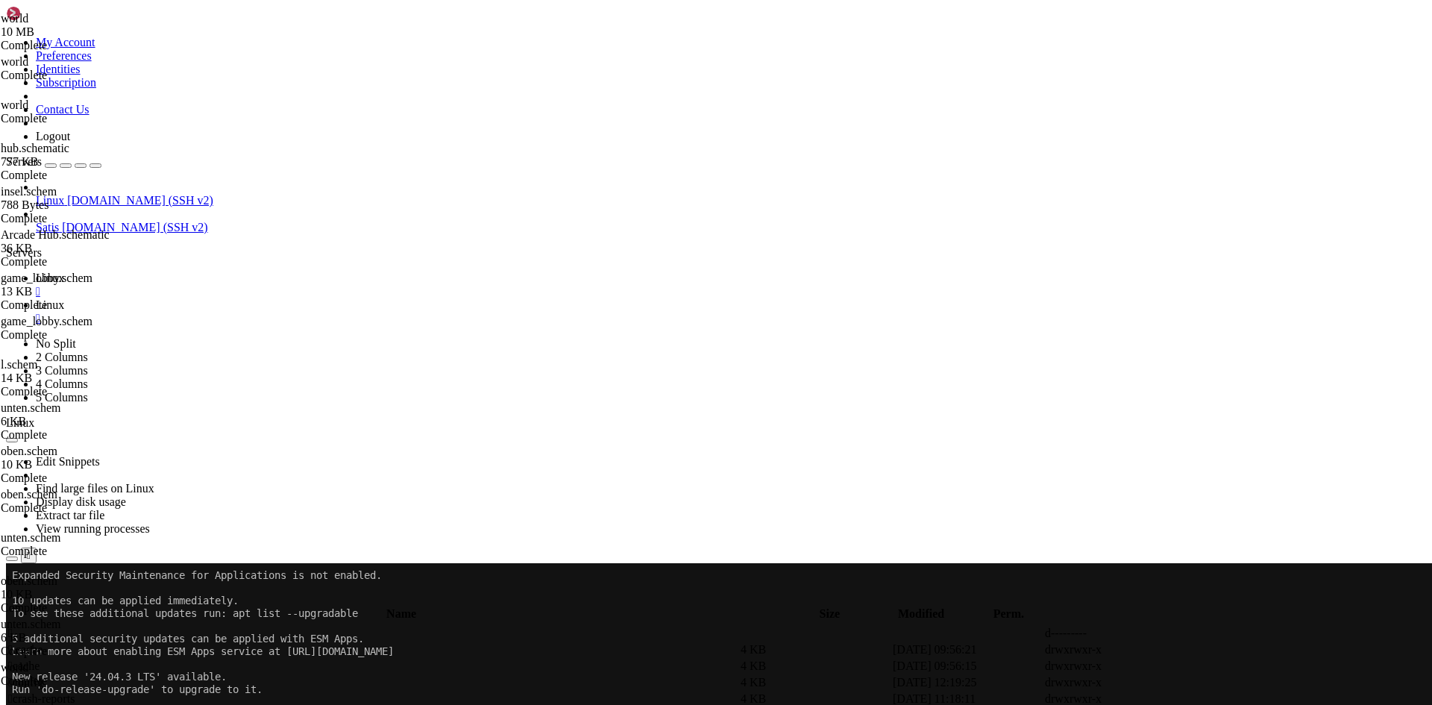
scroll to position [373, 0]
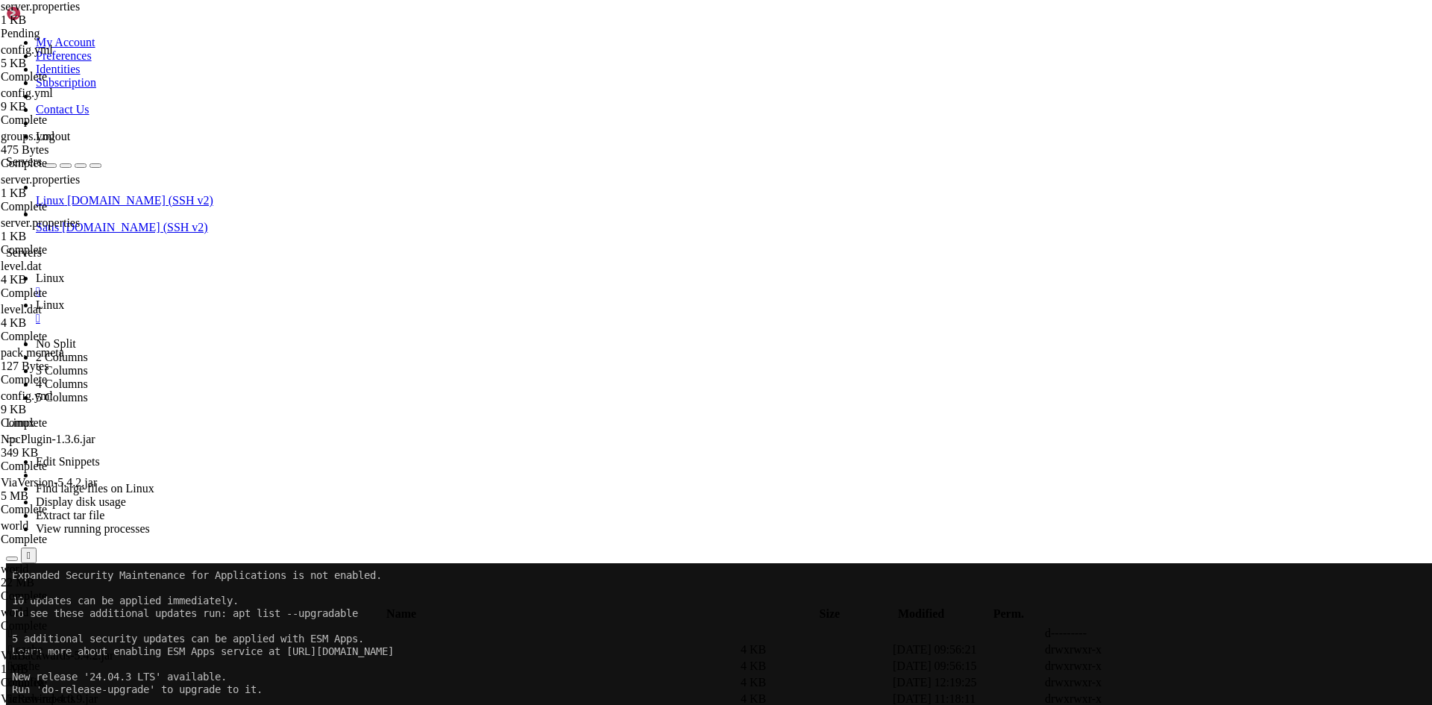
scroll to position [0, 0]
drag, startPoint x: 307, startPoint y: 231, endPoint x: 266, endPoint y: 230, distance: 41.0
drag, startPoint x: 342, startPoint y: 145, endPoint x: 317, endPoint y: 143, distance: 25.4
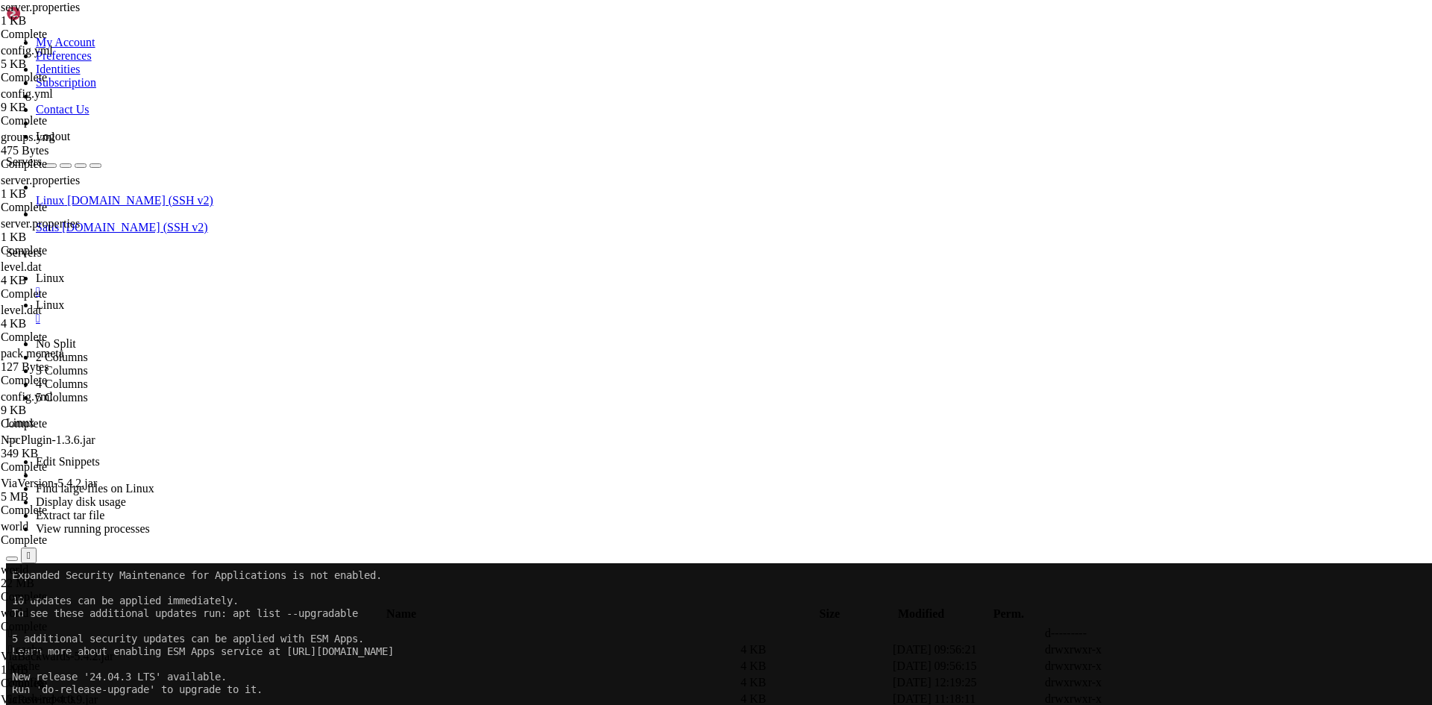
drag, startPoint x: 294, startPoint y: 138, endPoint x: 274, endPoint y: 138, distance: 19.4
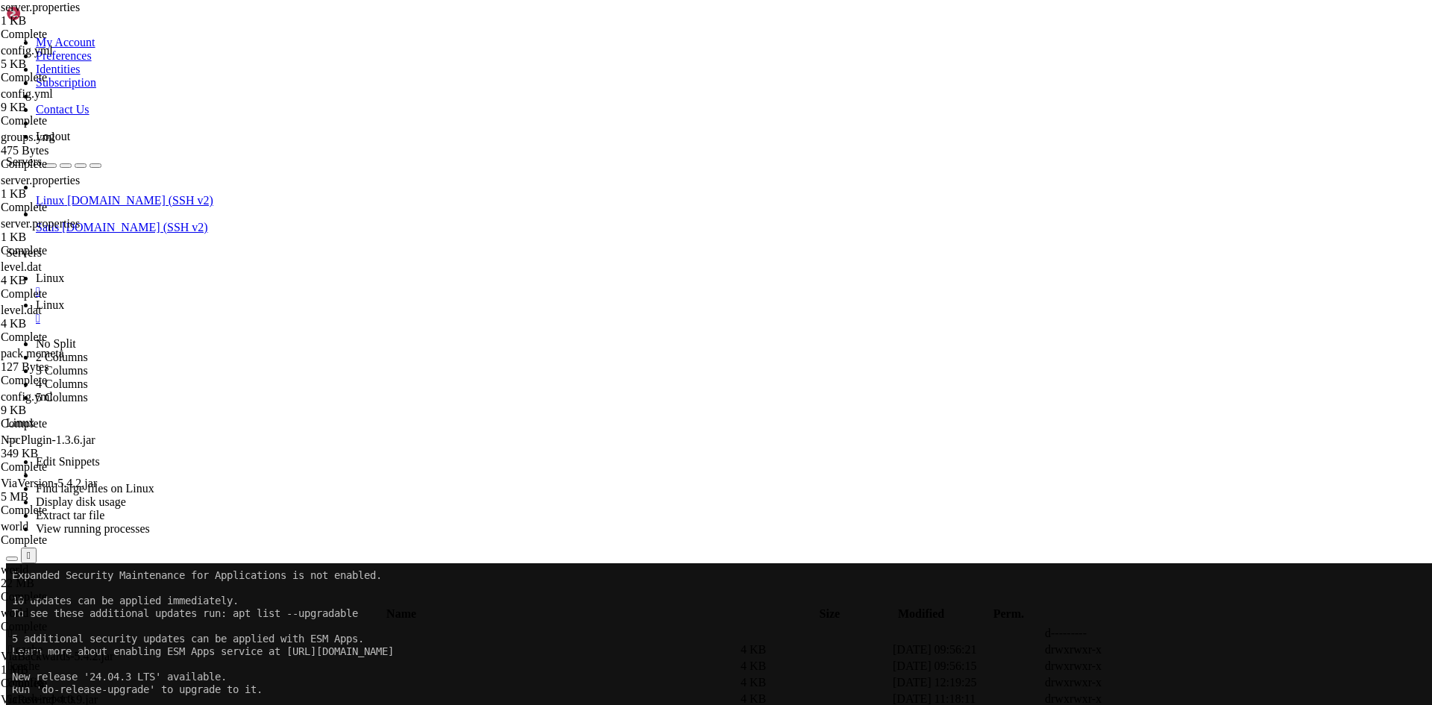
type textarea "enable-status=true"
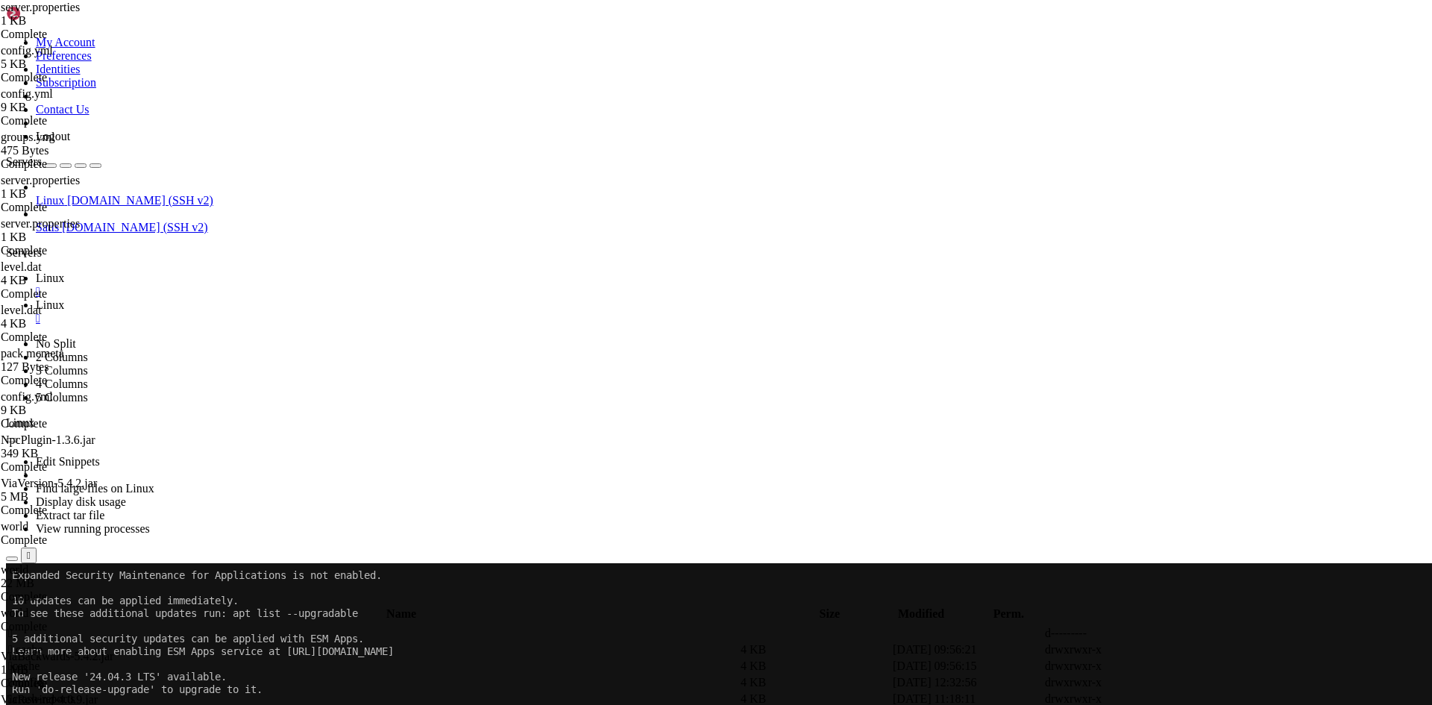
drag, startPoint x: 848, startPoint y: 227, endPoint x: 839, endPoint y: 223, distance: 9.7
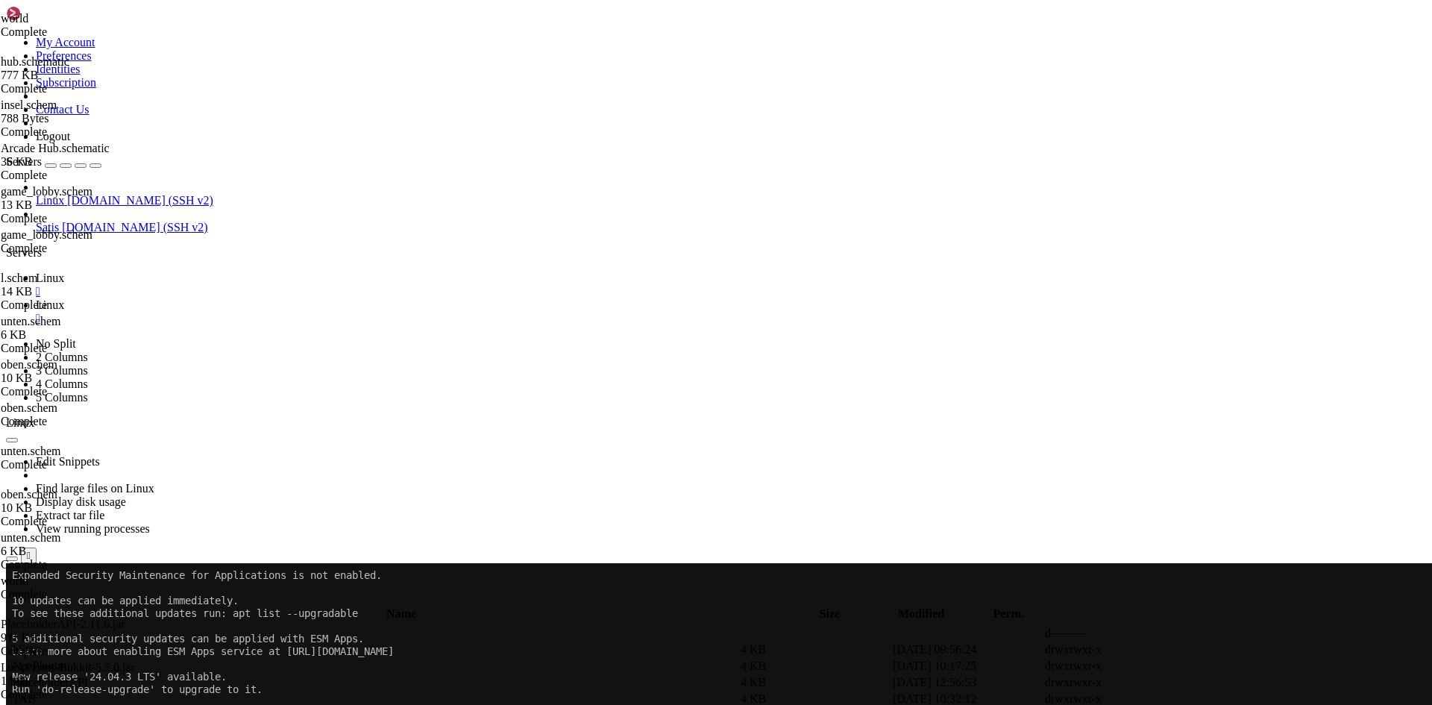
scroll to position [1850, 0]
click at [289, 704] on td " TAB" at bounding box center [372, 715] width 731 height 15
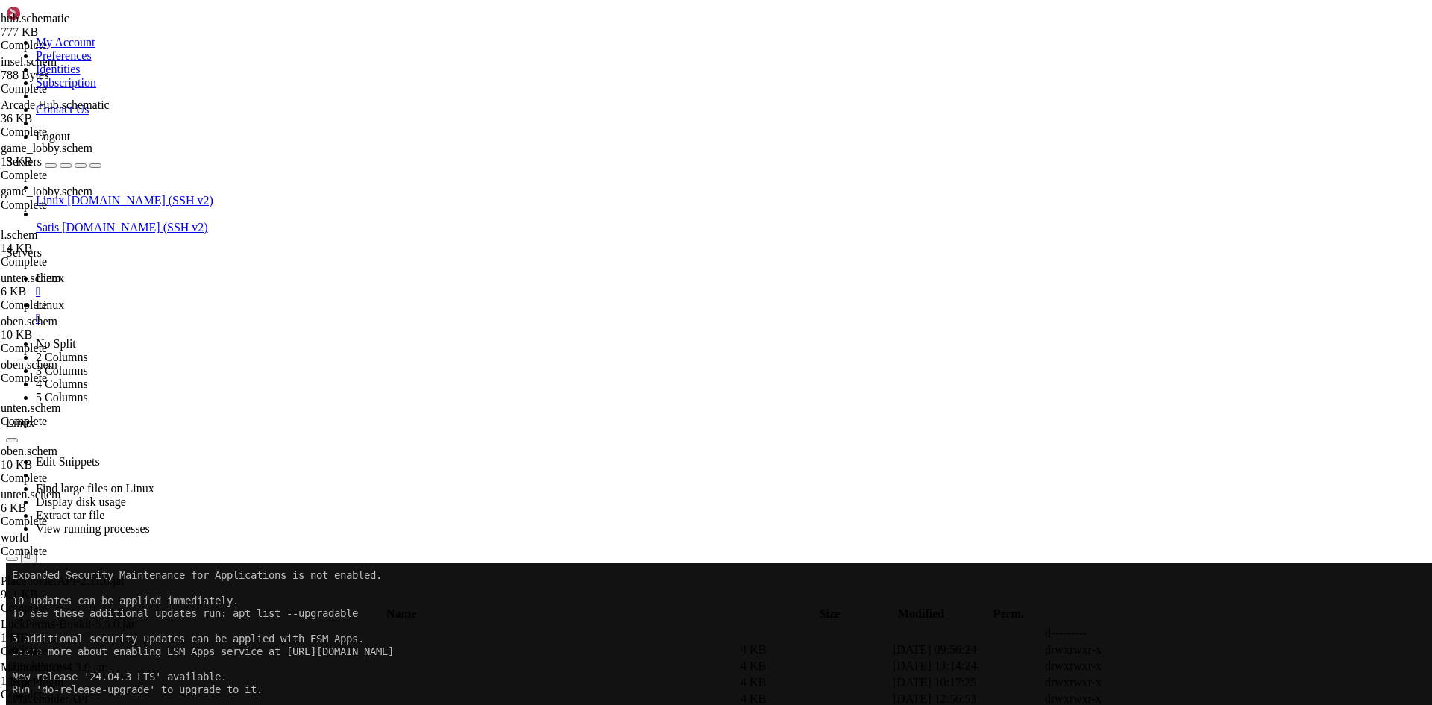
type input "/home/netzwerk/lobby/plugins/TAB"
click at [36, 704] on span " TAB" at bounding box center [22, 715] width 28 height 13
click at [1208, 666] on icon at bounding box center [1208, 666] width 0 height 0
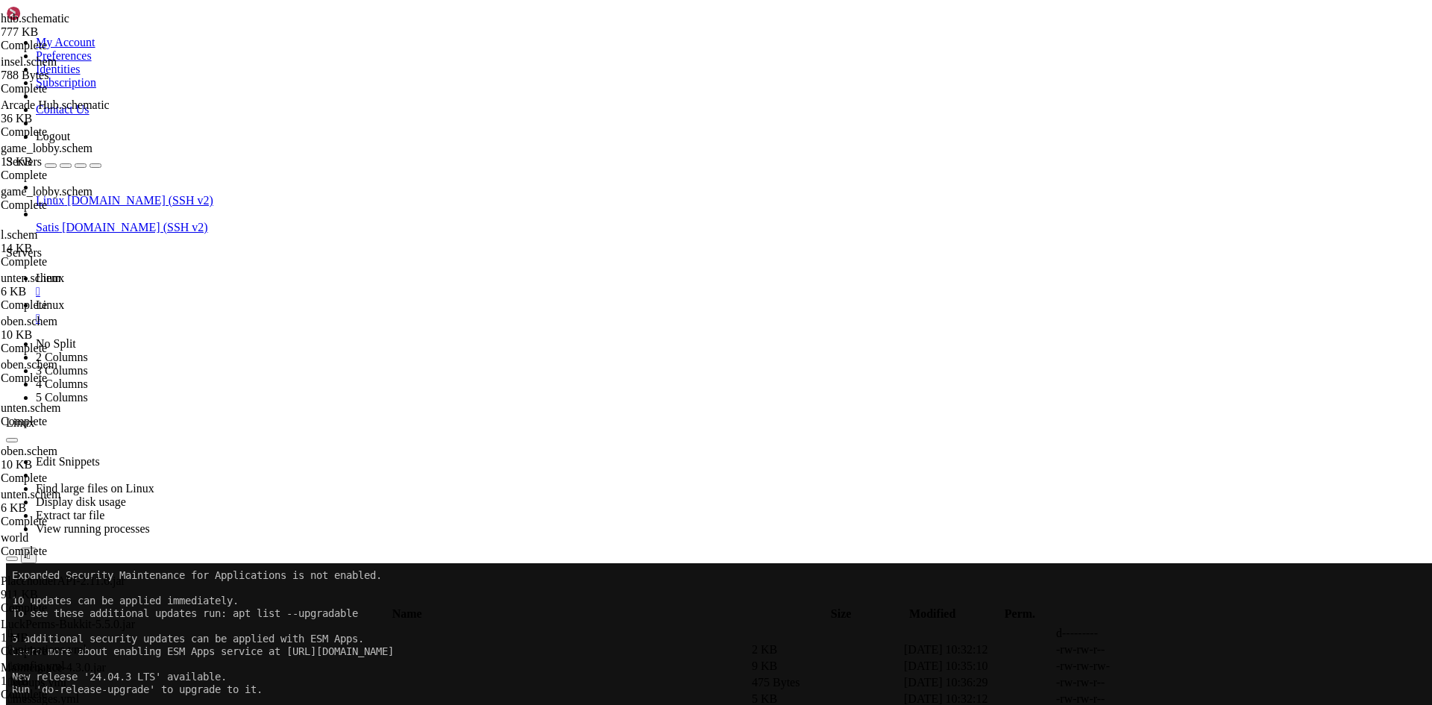
scroll to position [492, 0]
drag, startPoint x: 333, startPoint y: 450, endPoint x: 366, endPoint y: 451, distance: 33.6
drag, startPoint x: 332, startPoint y: 592, endPoint x: 366, endPoint y: 592, distance: 34.3
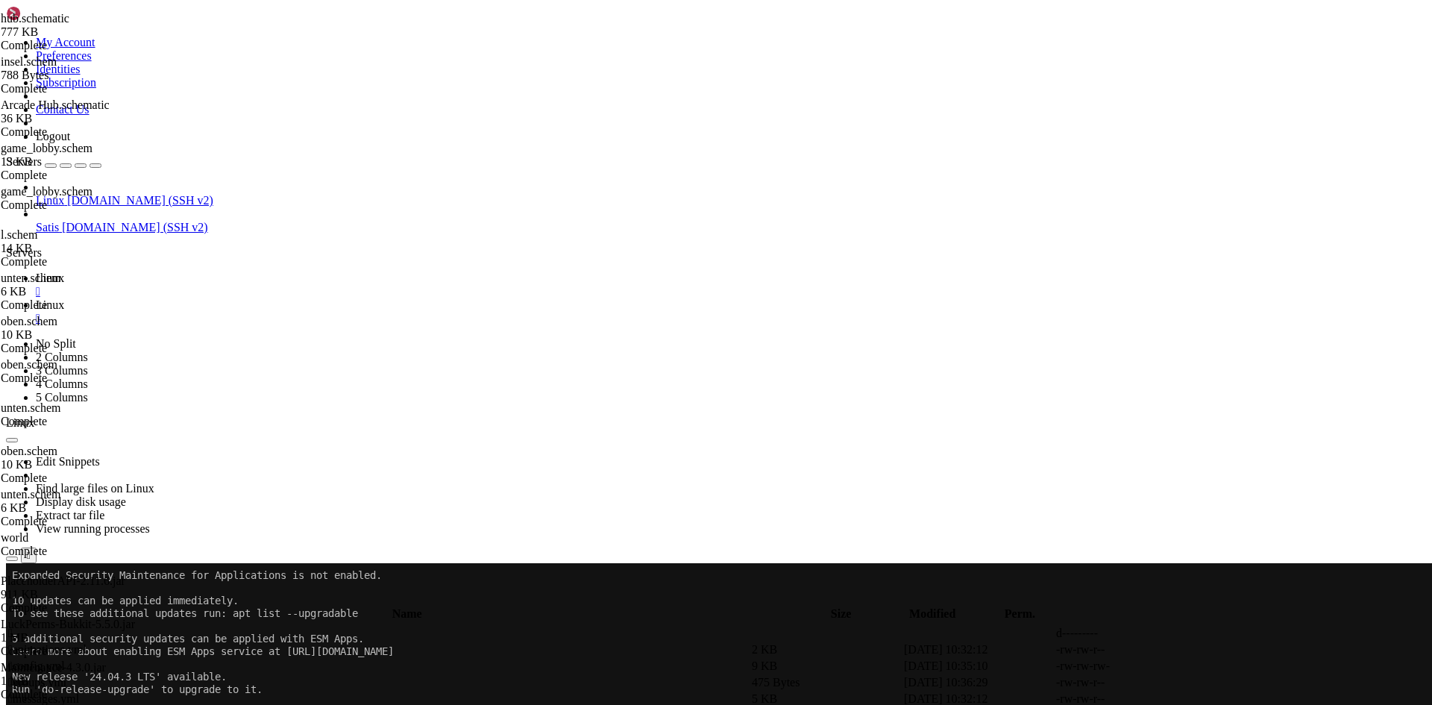
type textarea "title: "<#E0B11E>TTH Network</#FF0000>""
click at [1208, 666] on icon at bounding box center [1208, 666] width 0 height 0
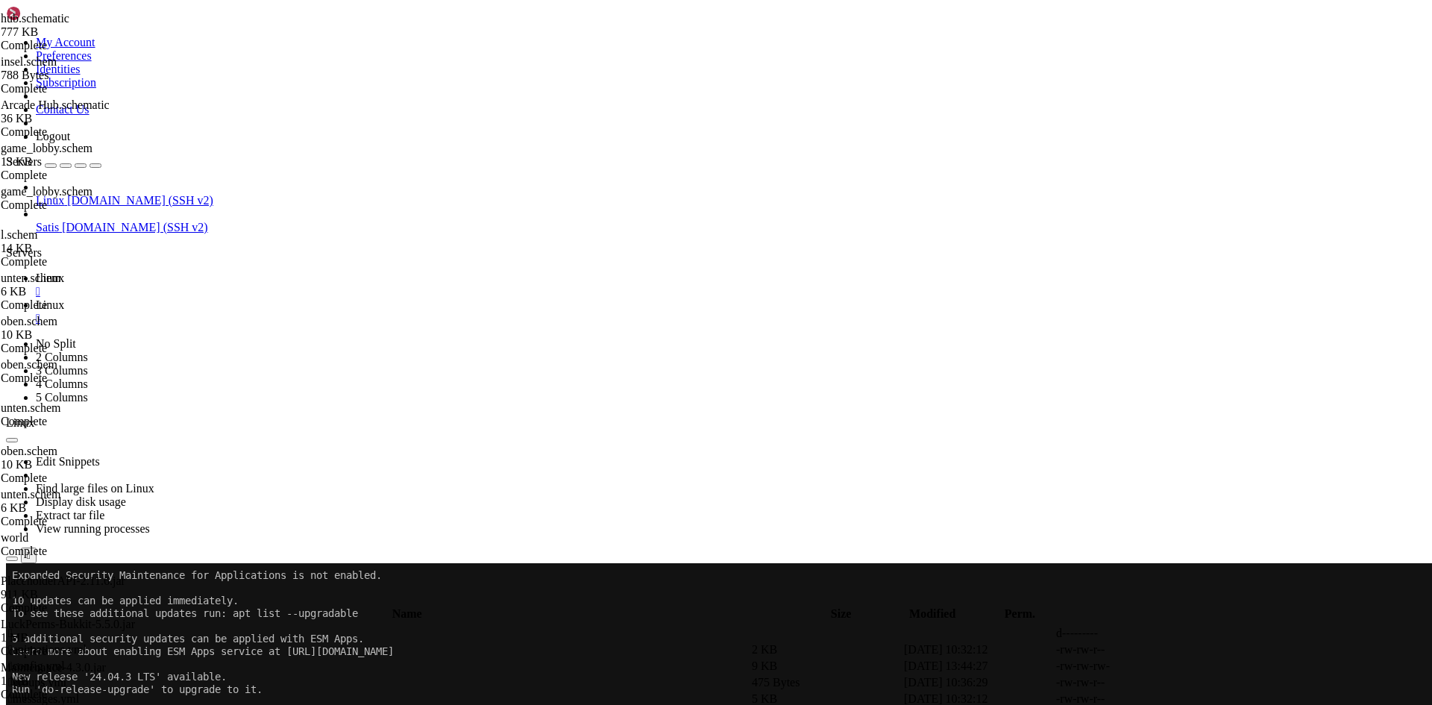
drag, startPoint x: 274, startPoint y: 121, endPoint x: 324, endPoint y: 119, distance: 50.0
type textarea "- "&3&lTTH Network""
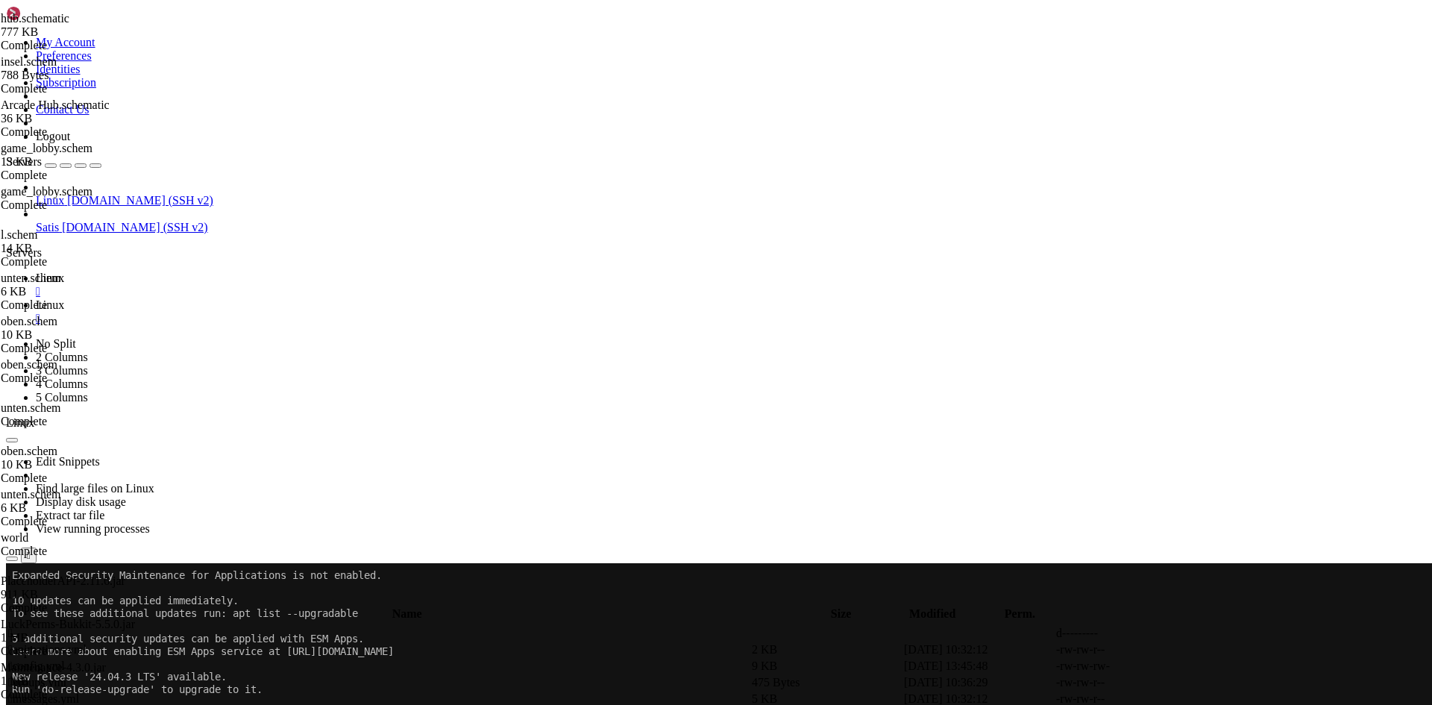
click at [1208, 666] on icon at bounding box center [1208, 666] width 0 height 0
drag, startPoint x: 310, startPoint y: 456, endPoint x: 295, endPoint y: 456, distance: 15.7
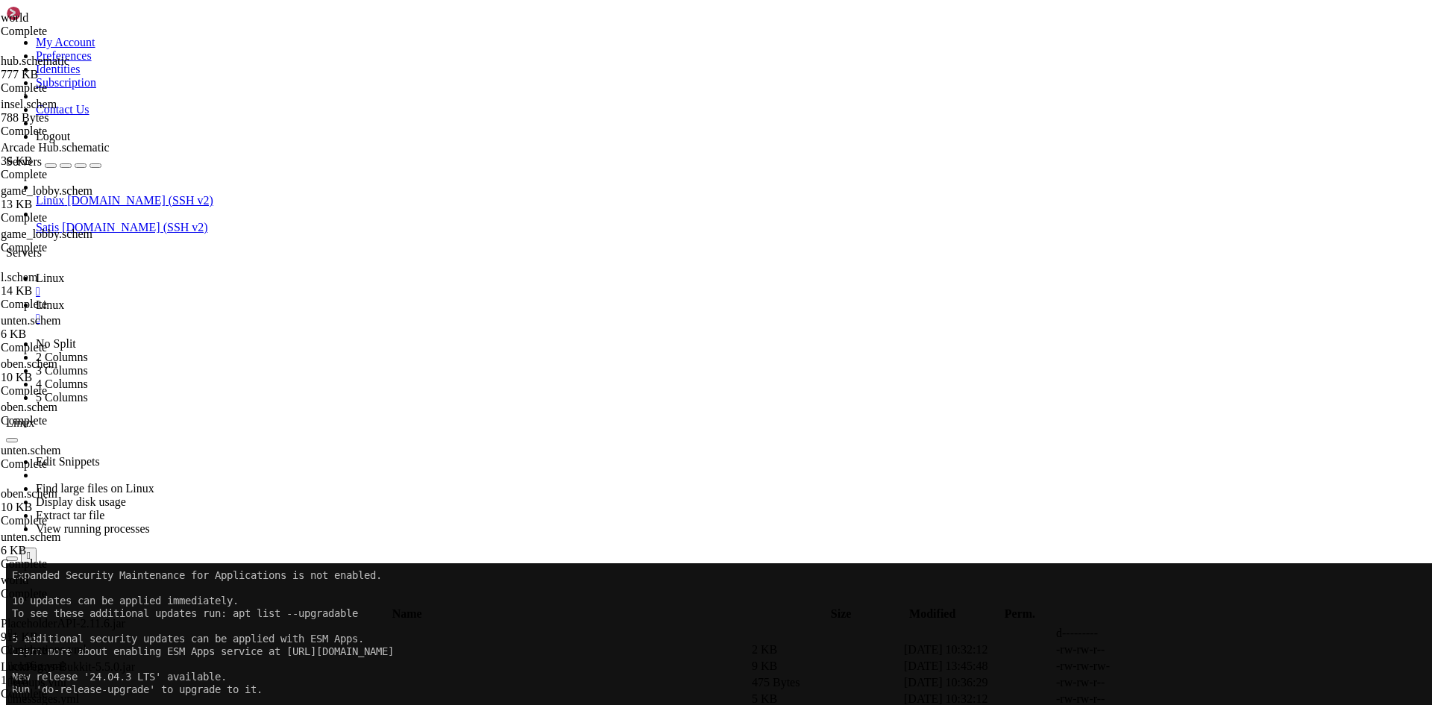
type textarea "time-offset: +2"
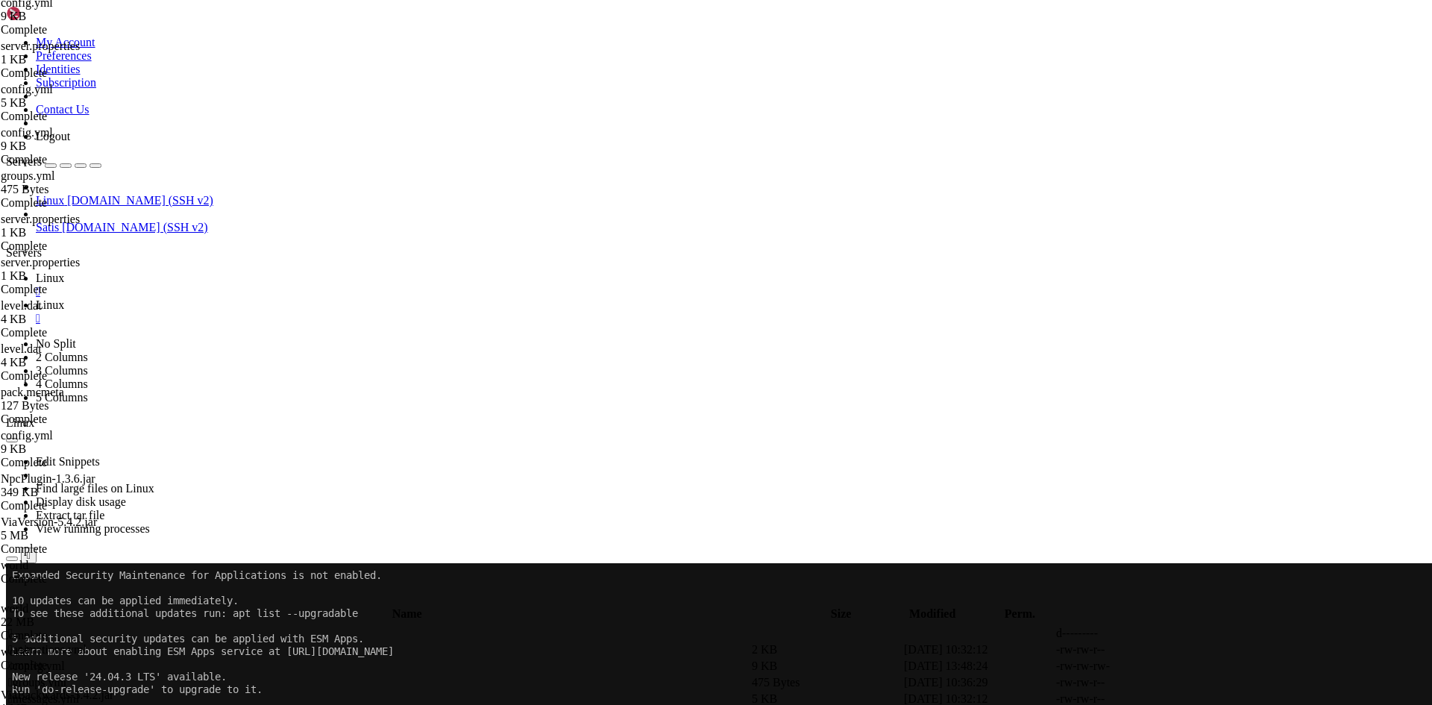
scroll to position [0, 0]
